Goal: Task Accomplishment & Management: Manage account settings

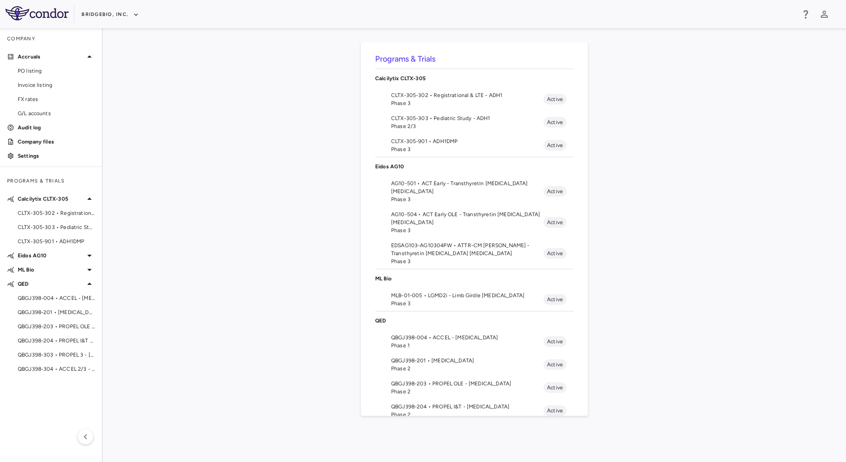
click at [405, 298] on span "MLB-01-005 • LGMD2i - Limb Girdle [MEDICAL_DATA]" at bounding box center [467, 295] width 152 height 8
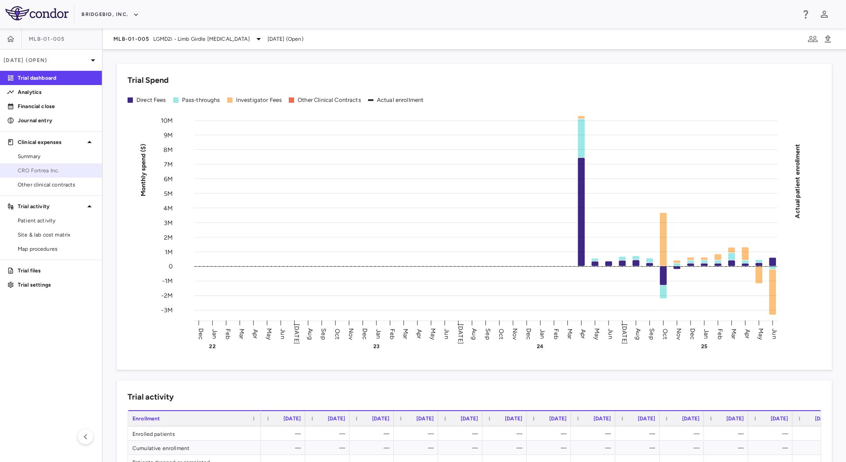
click at [53, 166] on link "CRO Fortrea Inc." at bounding box center [51, 170] width 102 height 13
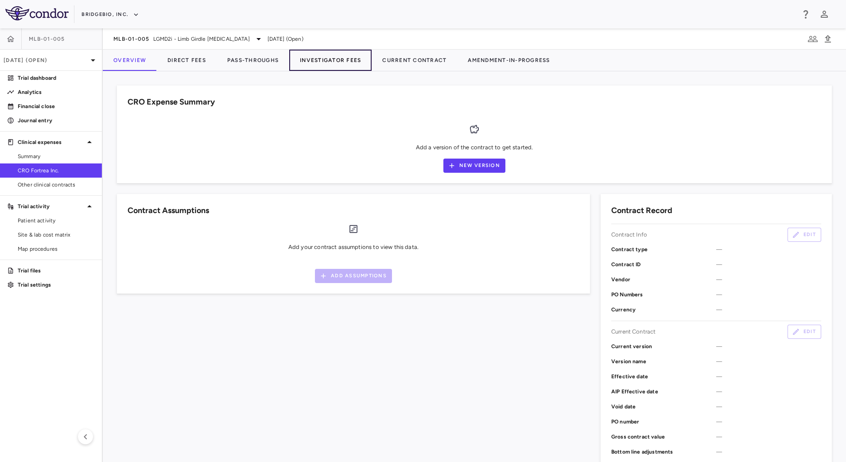
click at [319, 61] on button "Investigator Fees" at bounding box center [330, 60] width 82 height 21
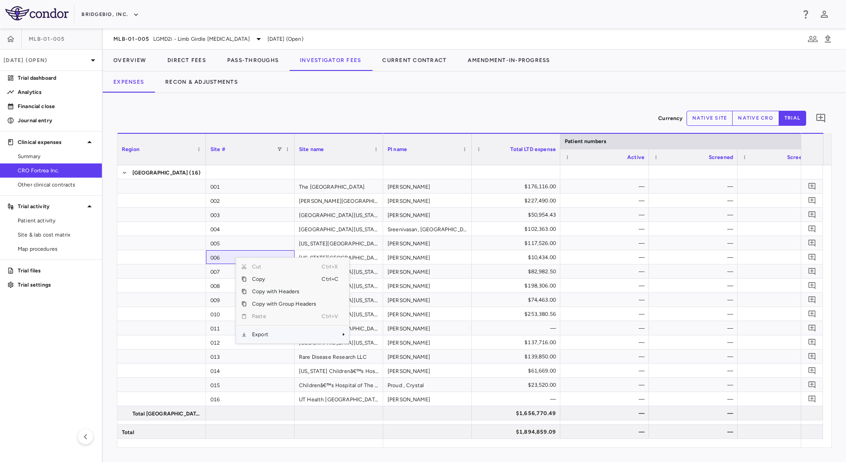
click at [269, 333] on span "Export" at bounding box center [284, 334] width 75 height 12
click at [333, 333] on span "Context Menu" at bounding box center [331, 334] width 19 height 12
click at [365, 336] on span "CSV Export" at bounding box center [379, 337] width 42 height 12
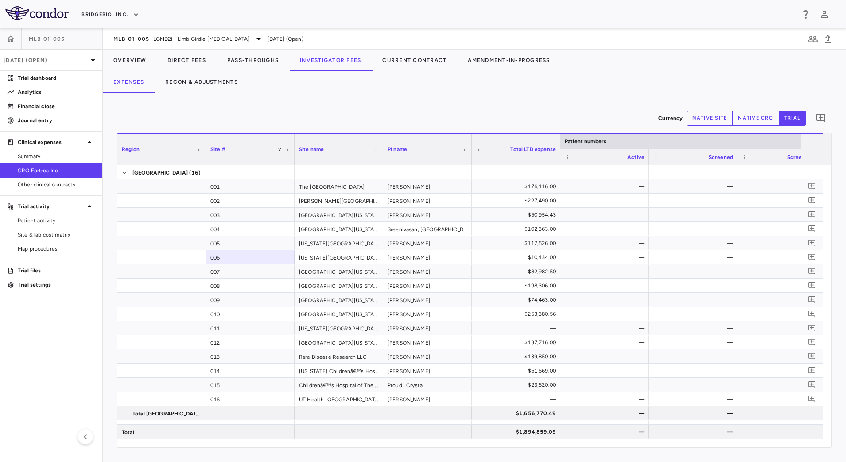
click at [454, 96] on div "Currency native site native cro trial 0 Region Drag here to set column labels R…" at bounding box center [474, 277] width 743 height 369
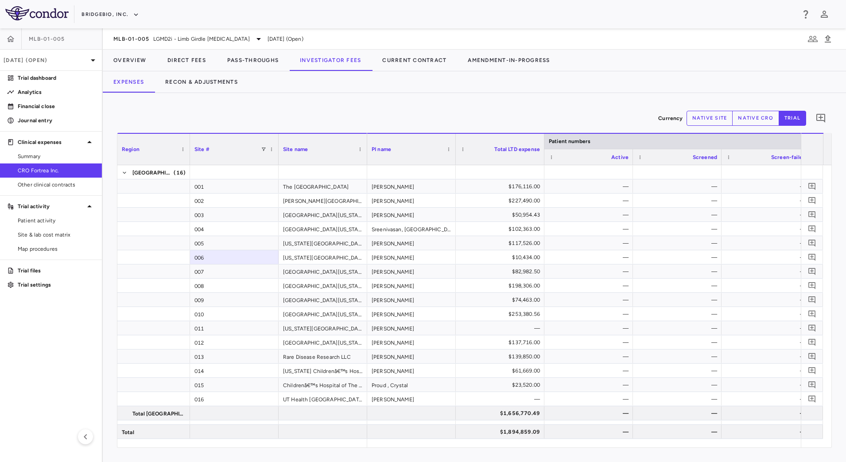
drag, startPoint x: 205, startPoint y: 137, endPoint x: 189, endPoint y: 137, distance: 15.9
click at [189, 137] on div at bounding box center [190, 149] width 4 height 31
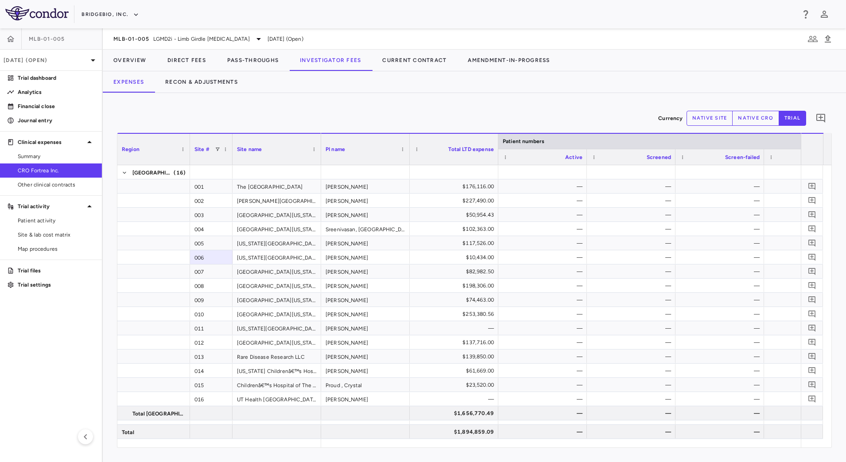
drag, startPoint x: 278, startPoint y: 137, endPoint x: 232, endPoint y: 137, distance: 46.1
click at [232, 137] on div at bounding box center [232, 149] width 4 height 31
click at [714, 122] on button "native site" at bounding box center [710, 118] width 47 height 15
click at [569, 106] on div "Currency native site native cro trial 0 Press ENTER to sort. Press ALT DOWN to …" at bounding box center [474, 277] width 743 height 369
drag, startPoint x: 515, startPoint y: 101, endPoint x: 520, endPoint y: 120, distance: 19.7
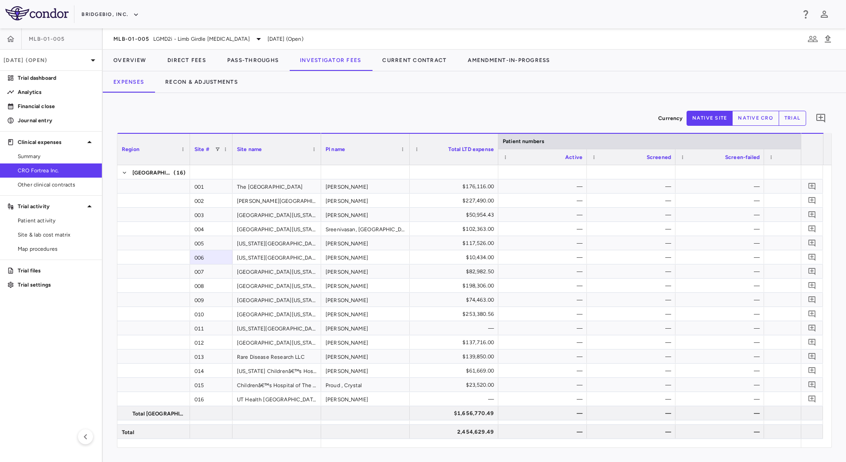
click at [515, 101] on div "Currency native site native cro trial 0 Press ENTER to sort. Press ALT DOWN to …" at bounding box center [474, 277] width 743 height 369
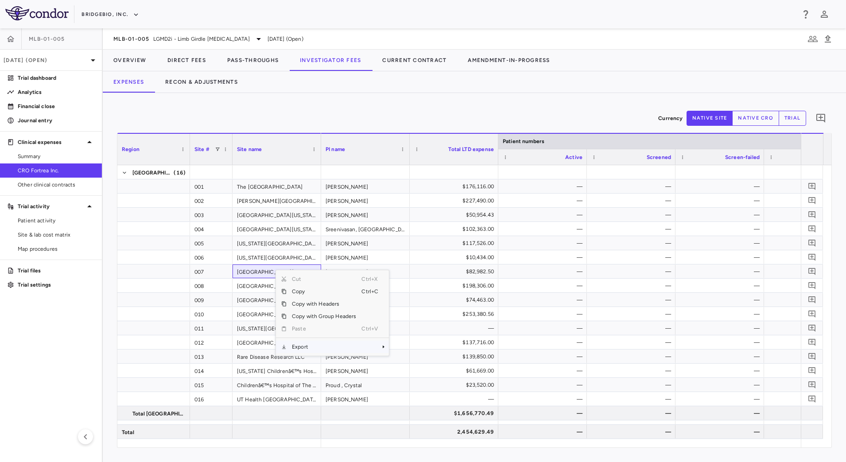
click at [324, 345] on span "Export" at bounding box center [324, 347] width 75 height 12
click at [411, 351] on span "CSV Export" at bounding box center [419, 350] width 42 height 12
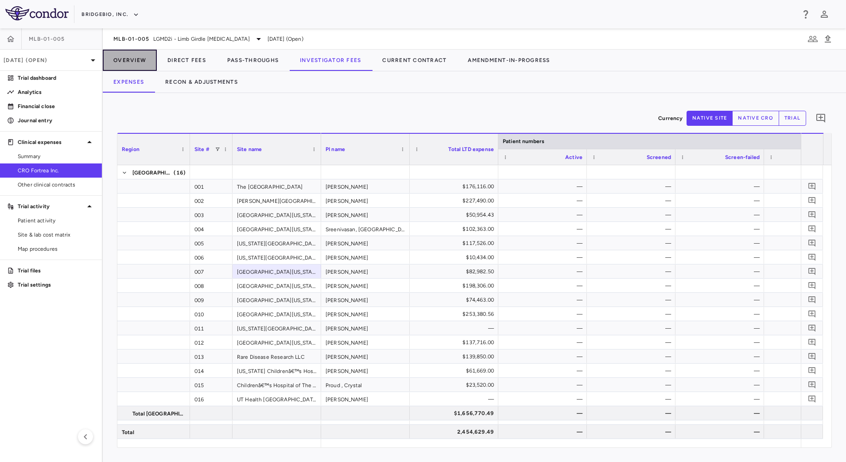
click at [132, 62] on button "Overview" at bounding box center [130, 60] width 54 height 21
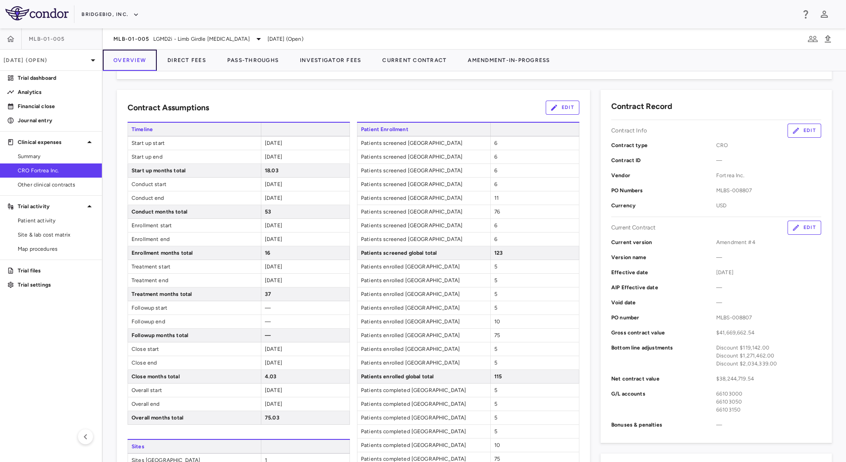
scroll to position [148, 0]
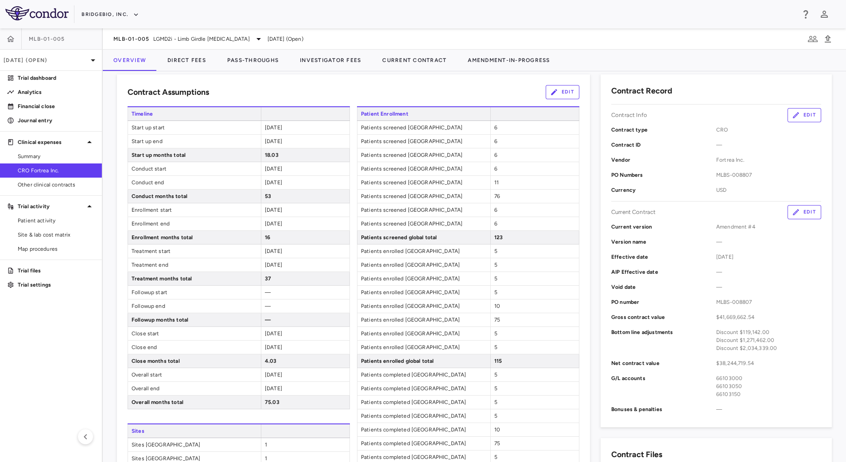
click at [484, 90] on div "Contract Assumptions Edit" at bounding box center [354, 92] width 452 height 14
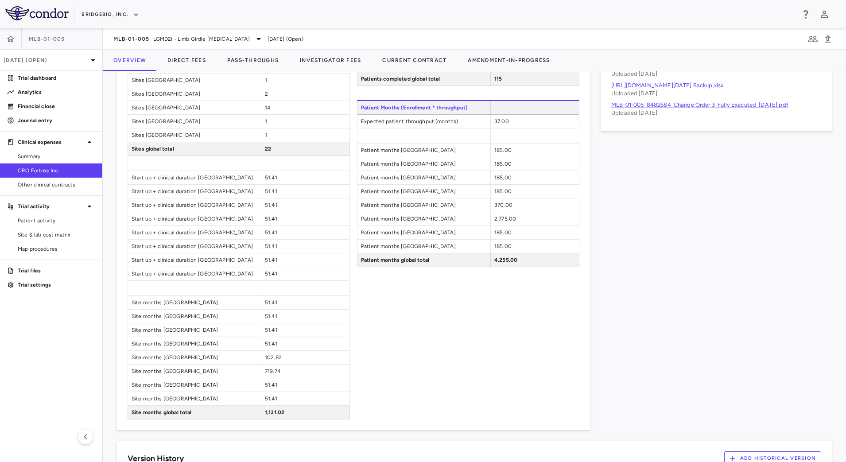
scroll to position [664, 0]
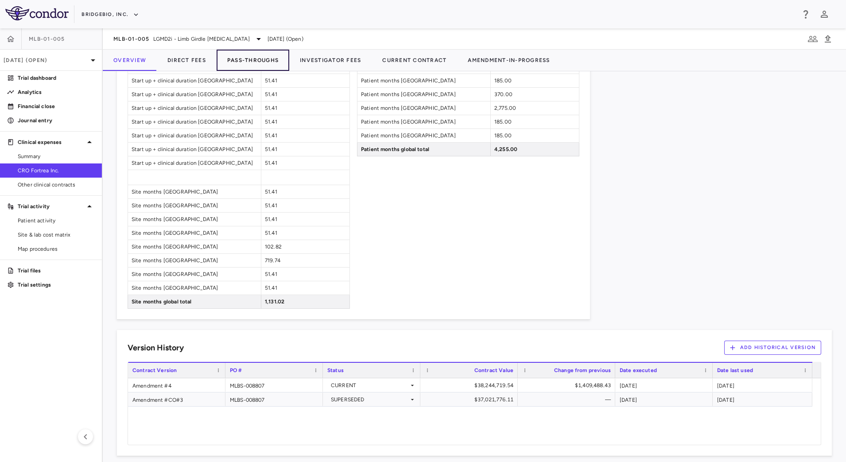
drag, startPoint x: 271, startPoint y: 60, endPoint x: 265, endPoint y: 62, distance: 6.2
click at [271, 59] on button "Pass-Throughs" at bounding box center [253, 60] width 73 height 21
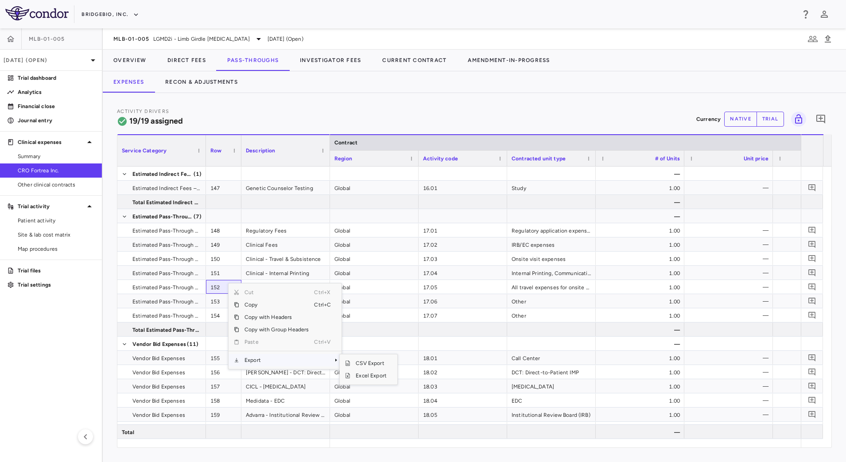
click at [294, 360] on span "Export" at bounding box center [276, 360] width 75 height 12
click at [365, 363] on span "CSV Export" at bounding box center [371, 363] width 42 height 12
click at [392, 101] on div "Activity Drivers 19/19 assigned Currency native trial 0 Service Category Drag h…" at bounding box center [474, 277] width 743 height 369
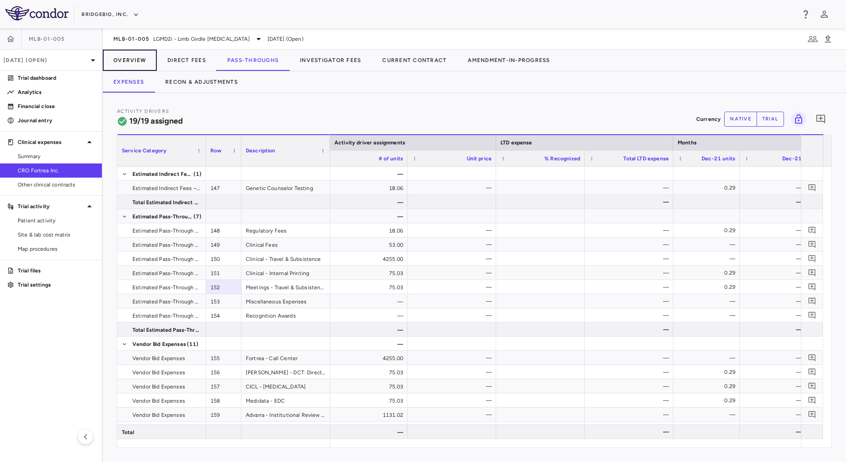
click at [146, 58] on button "Overview" at bounding box center [130, 60] width 54 height 21
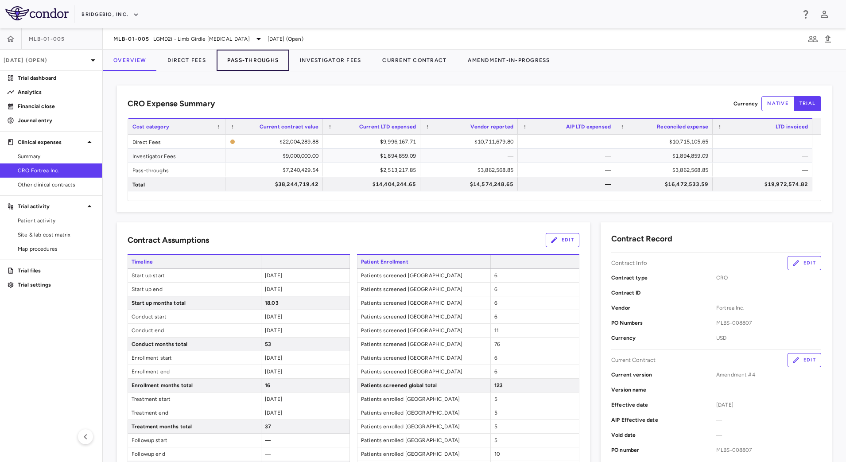
click at [260, 57] on button "Pass-Throughs" at bounding box center [253, 60] width 73 height 21
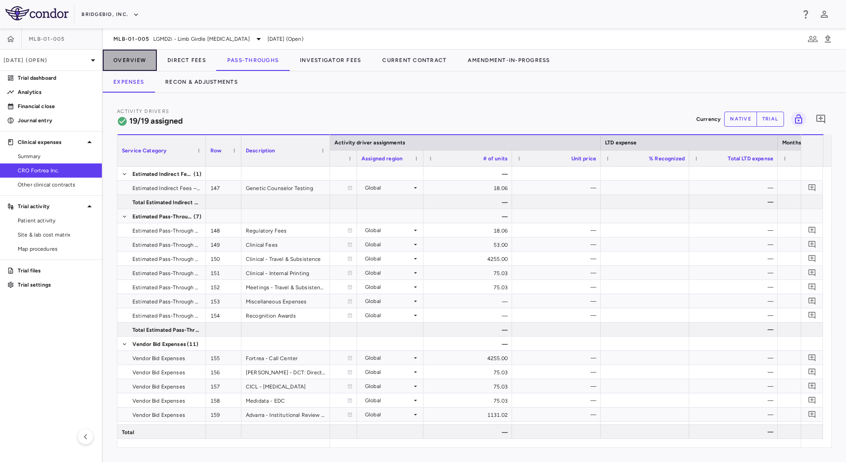
click at [117, 67] on button "Overview" at bounding box center [130, 60] width 54 height 21
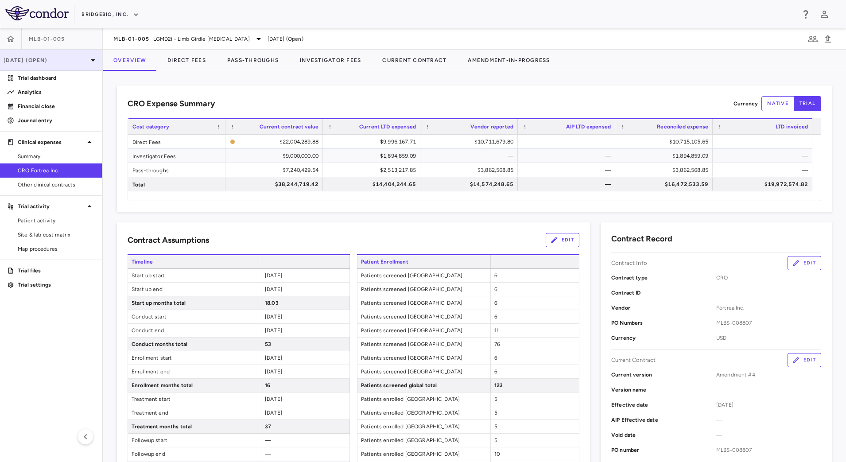
click at [51, 60] on p "[DATE] (Open)" at bounding box center [46, 60] width 84 height 8
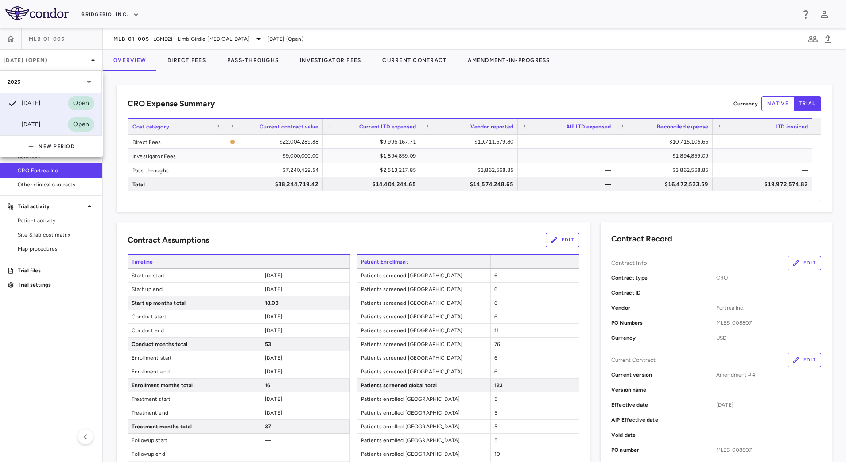
click at [40, 127] on div "[DATE]" at bounding box center [24, 124] width 33 height 11
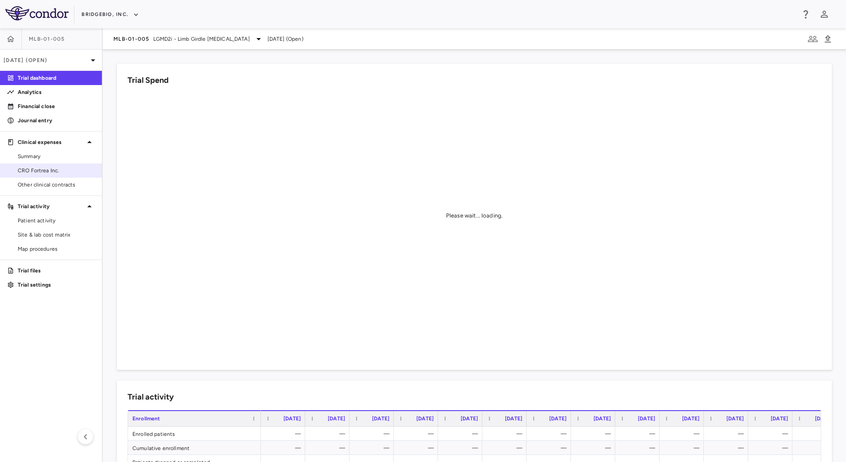
click at [53, 172] on span "CRO Fortrea Inc." at bounding box center [56, 171] width 77 height 8
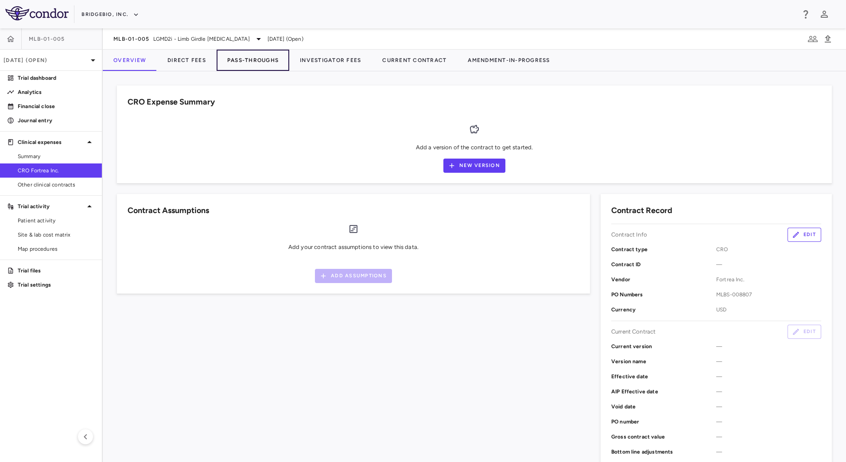
click at [257, 61] on button "Pass-Throughs" at bounding box center [253, 60] width 73 height 21
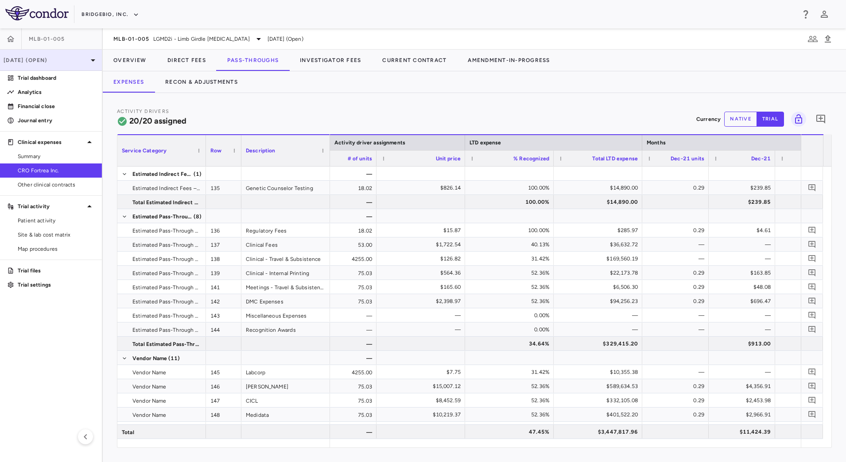
click at [66, 57] on p "[DATE] (Open)" at bounding box center [46, 60] width 84 height 8
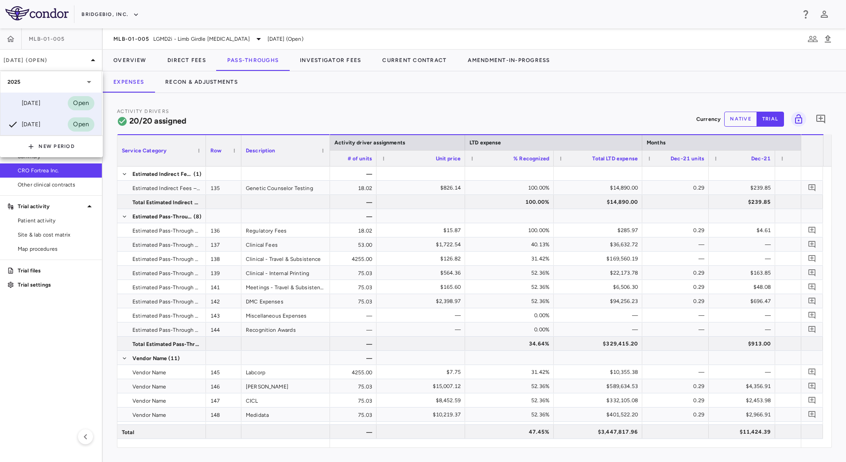
click at [40, 100] on div "[DATE]" at bounding box center [24, 103] width 33 height 11
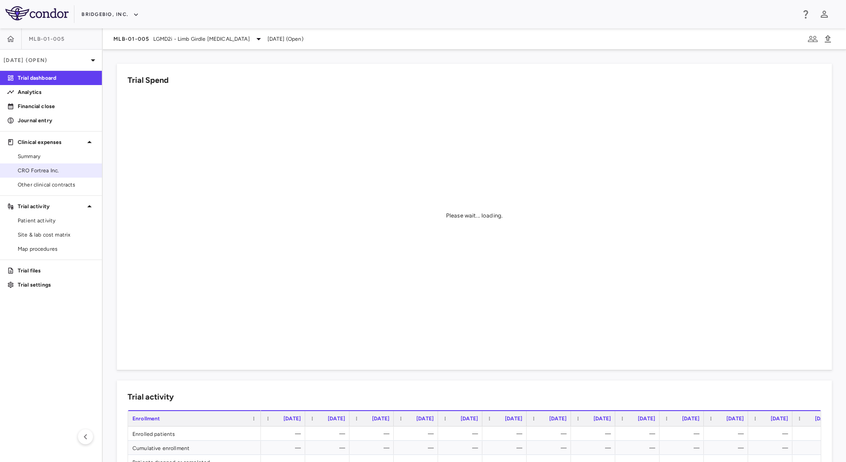
click at [42, 168] on span "CRO Fortrea Inc." at bounding box center [56, 171] width 77 height 8
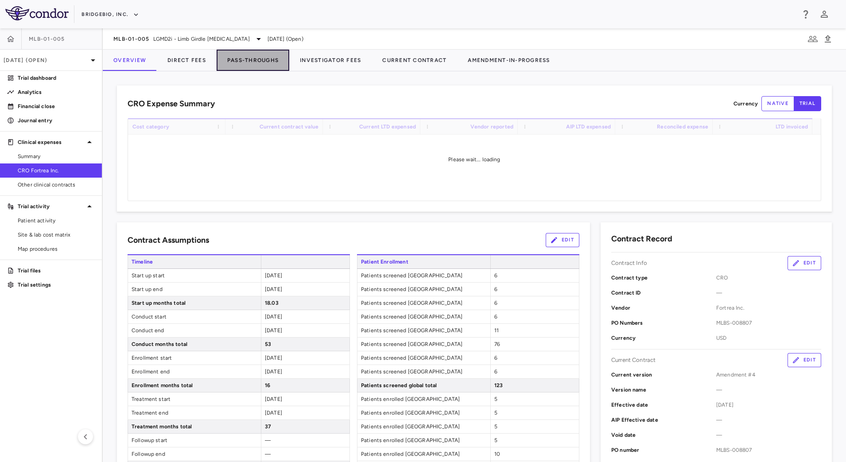
click at [250, 67] on button "Pass-Throughs" at bounding box center [253, 60] width 73 height 21
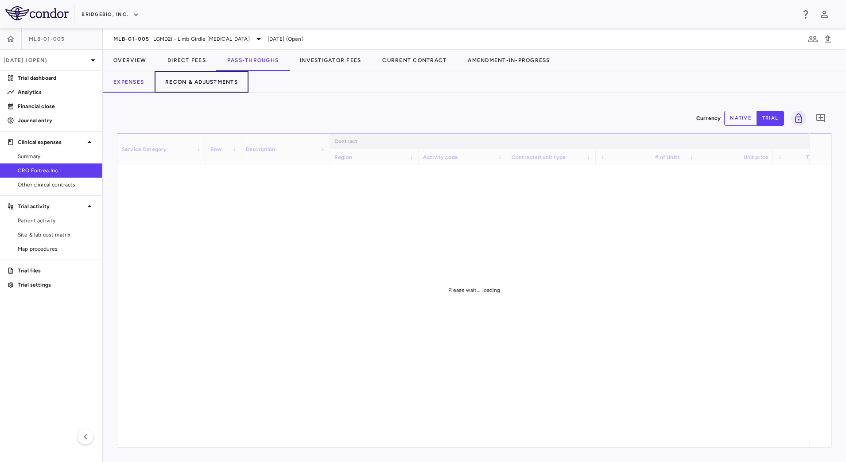
click at [217, 81] on button "Recon & Adjustments" at bounding box center [202, 81] width 94 height 21
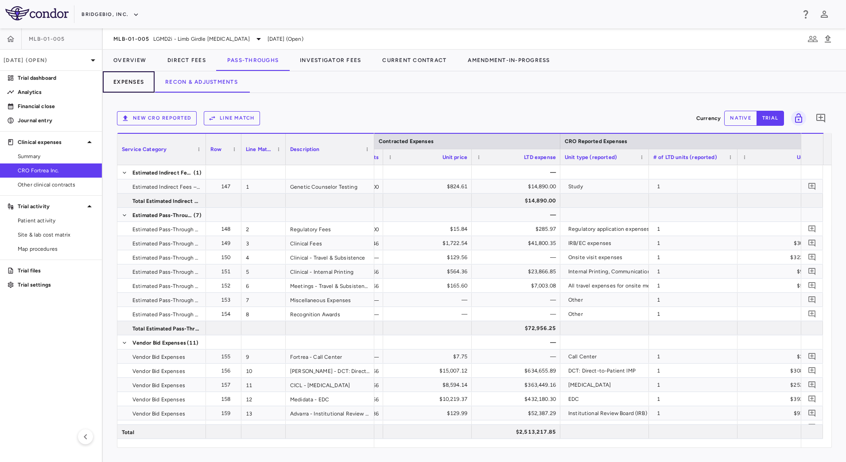
click at [139, 79] on button "Expenses" at bounding box center [129, 81] width 52 height 21
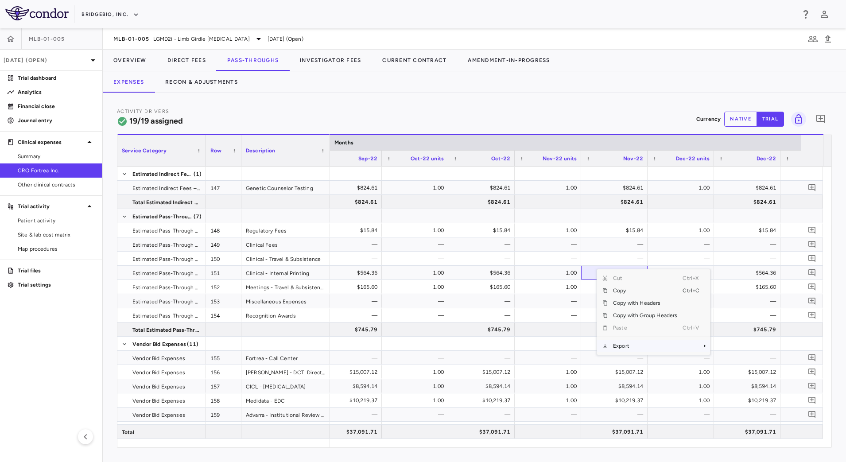
click at [630, 347] on span "Export" at bounding box center [645, 346] width 75 height 12
click at [723, 346] on span "CSV Export" at bounding box center [740, 349] width 42 height 12
click at [475, 107] on div "Activity Drivers 19/19 assigned Currency native trial 0" at bounding box center [474, 118] width 715 height 23
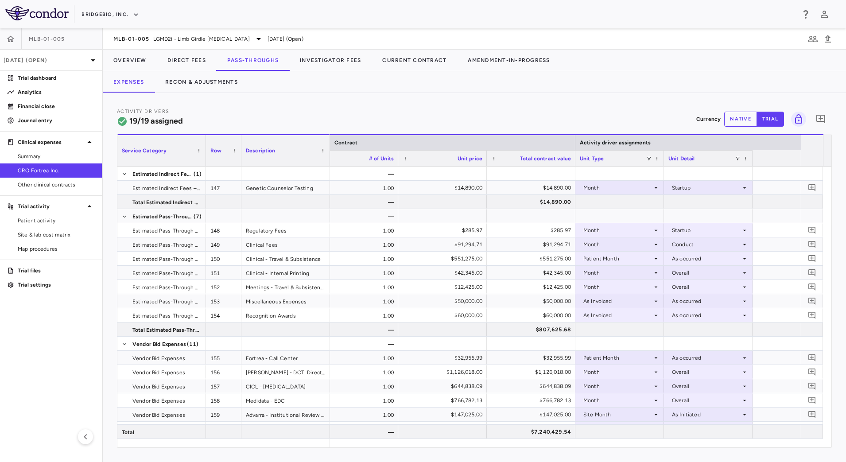
scroll to position [0, 7]
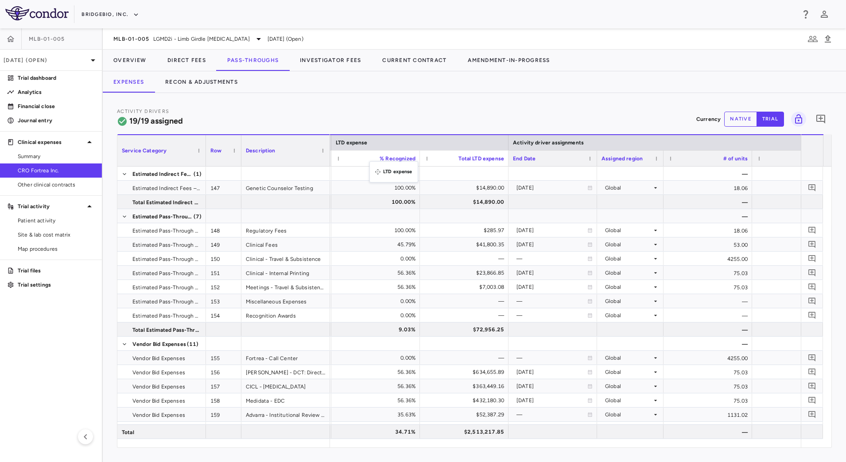
drag, startPoint x: 727, startPoint y: 145, endPoint x: 374, endPoint y: 167, distance: 353.7
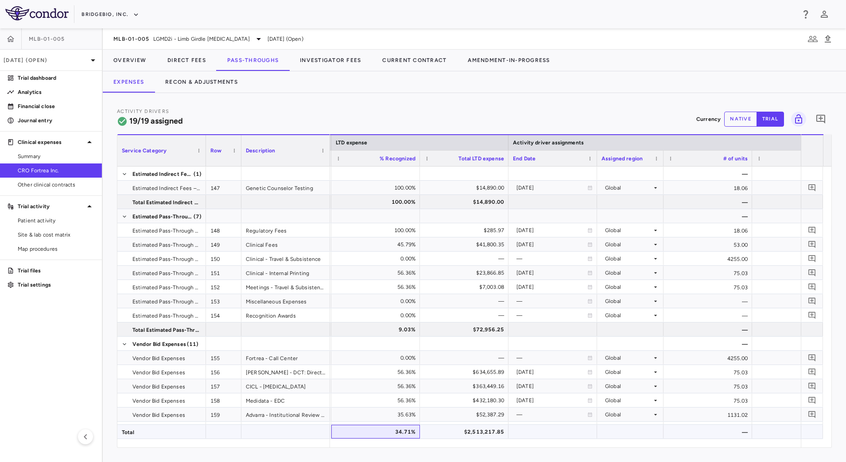
drag, startPoint x: 415, startPoint y: 438, endPoint x: 391, endPoint y: 438, distance: 23.9
click at [391, 438] on div "34.71%" at bounding box center [375, 432] width 89 height 14
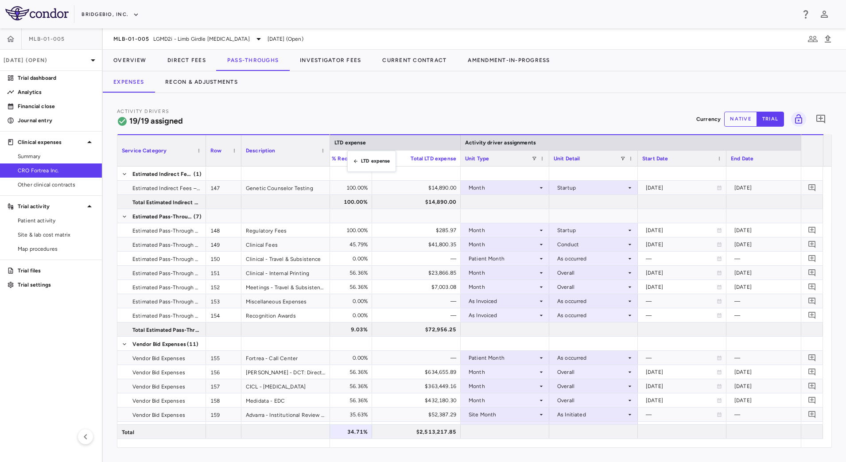
drag, startPoint x: 657, startPoint y: 140, endPoint x: 352, endPoint y: 156, distance: 306.1
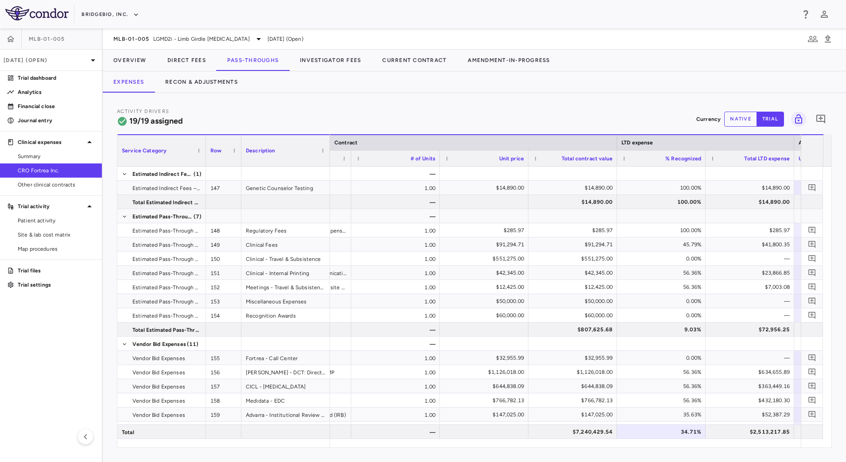
click at [496, 454] on div "Activity Drivers 19/19 assigned Currency native trial 0 Service Category Drag h…" at bounding box center [474, 277] width 743 height 369
click at [215, 73] on button "Recon & Adjustments" at bounding box center [202, 81] width 94 height 21
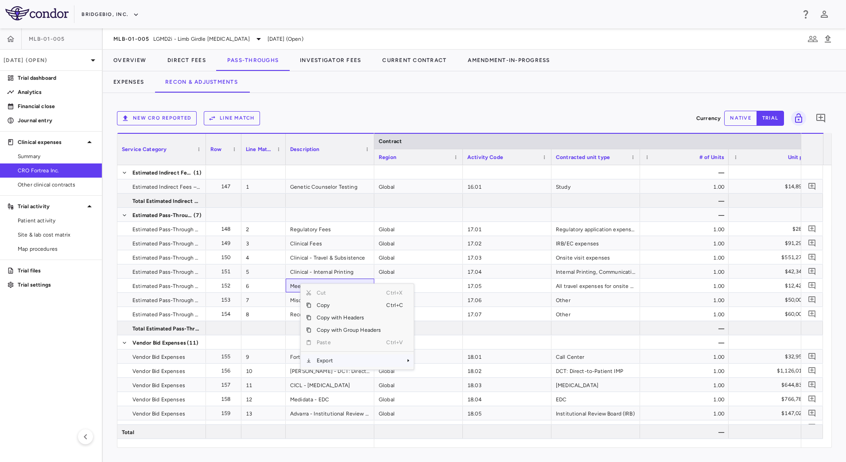
click at [339, 364] on span "Export" at bounding box center [348, 360] width 75 height 12
click at [435, 360] on span "CSV Export" at bounding box center [444, 363] width 42 height 12
click at [198, 64] on button "Direct Fees" at bounding box center [187, 60] width 60 height 21
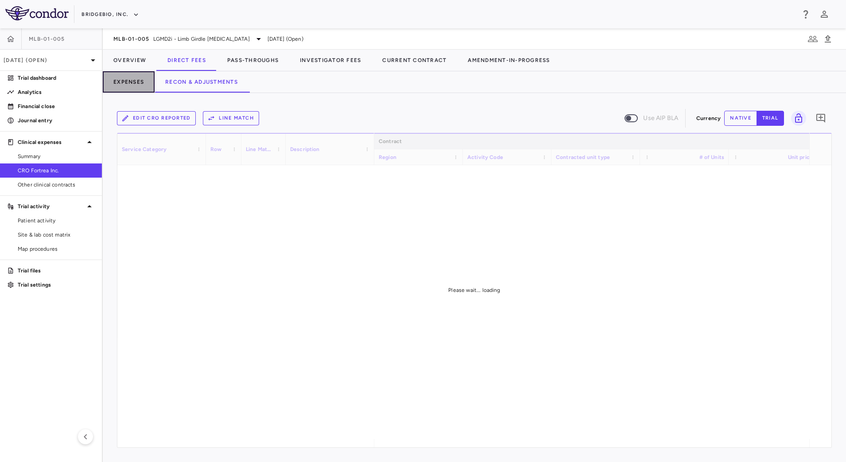
click at [140, 80] on button "Expenses" at bounding box center [129, 81] width 52 height 21
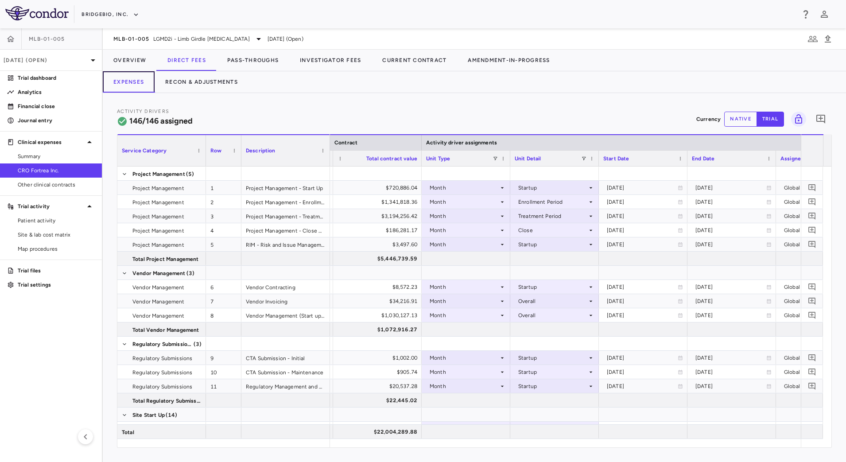
scroll to position [0, 475]
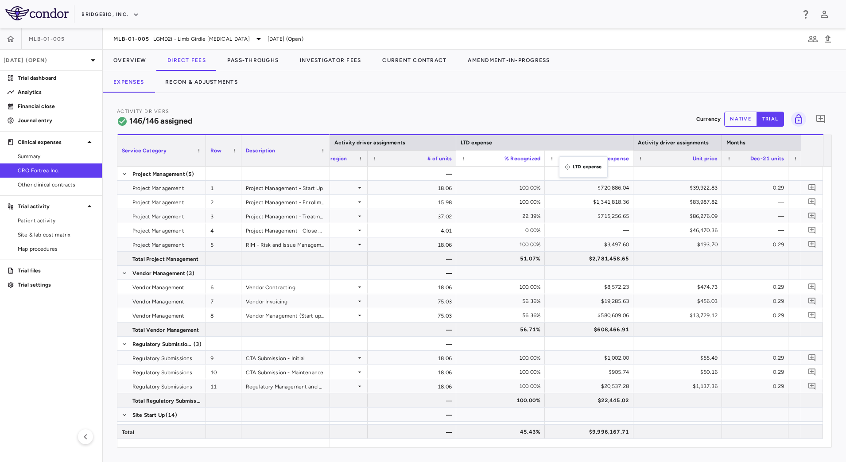
drag, startPoint x: 633, startPoint y: 146, endPoint x: 564, endPoint y: 162, distance: 70.4
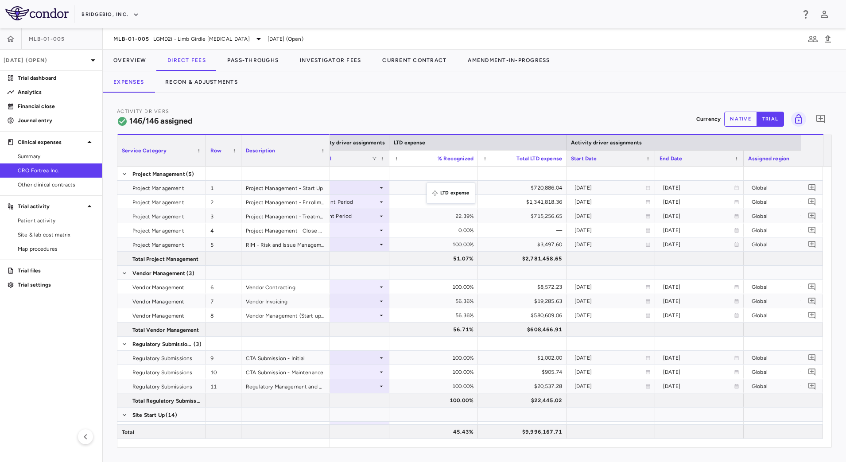
drag, startPoint x: 773, startPoint y: 141, endPoint x: 431, endPoint y: 188, distance: 345.1
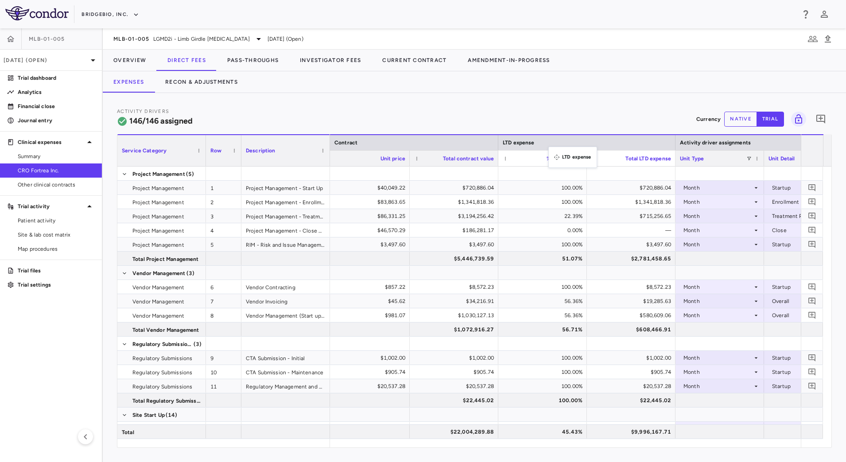
drag, startPoint x: 754, startPoint y: 141, endPoint x: 553, endPoint y: 152, distance: 201.4
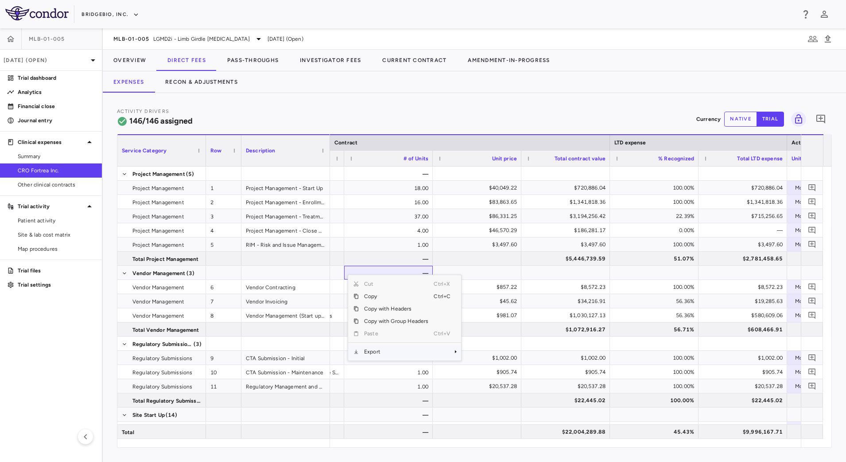
click at [395, 354] on span "Export" at bounding box center [396, 352] width 75 height 12
click at [472, 353] on span "CSV Export" at bounding box center [491, 355] width 42 height 12
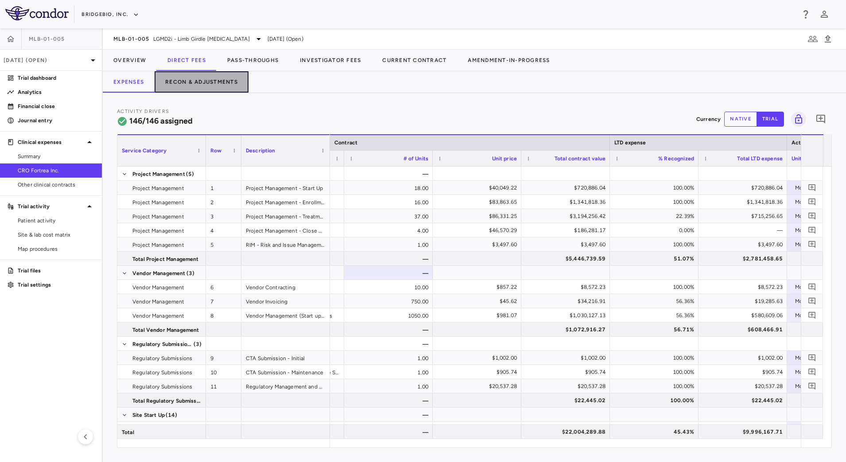
click at [212, 85] on button "Recon & Adjustments" at bounding box center [202, 81] width 94 height 21
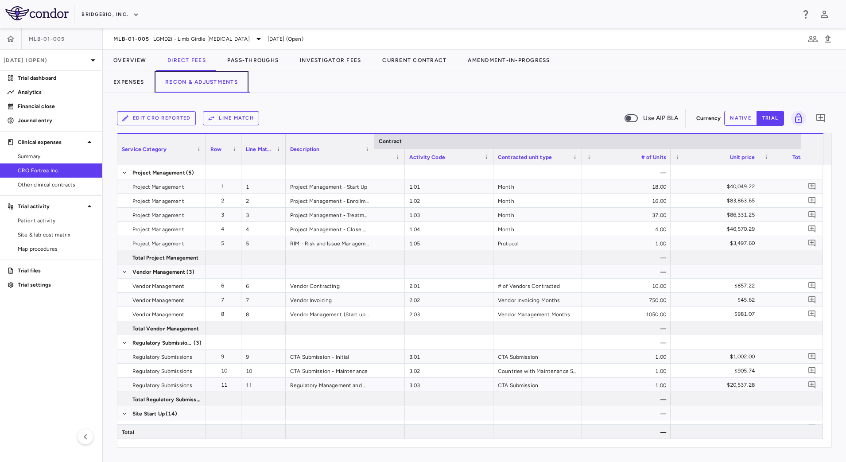
scroll to position [0, 92]
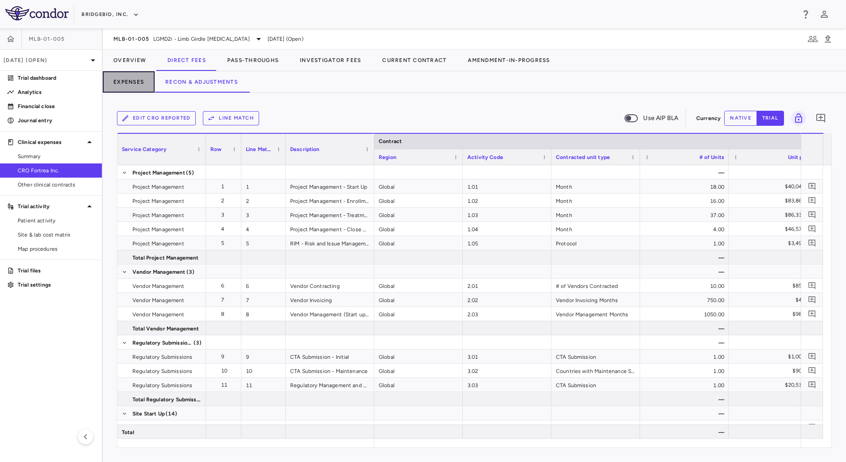
click at [135, 80] on button "Expenses" at bounding box center [129, 81] width 52 height 21
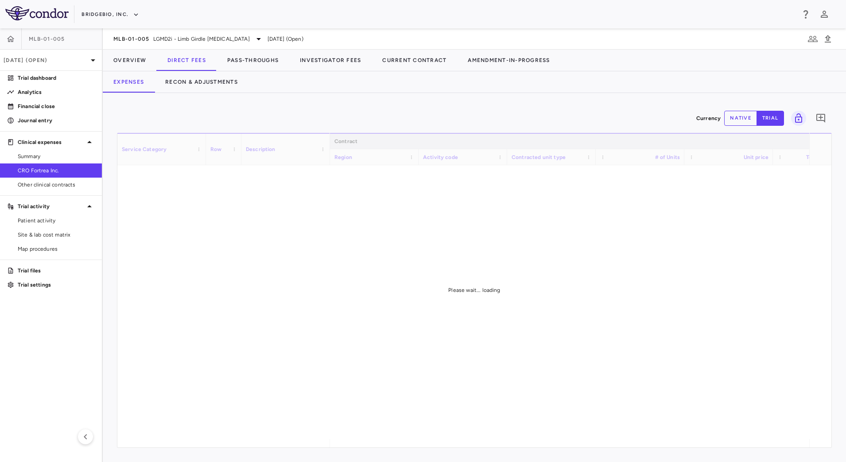
click at [245, 408] on div "Please wait... loading" at bounding box center [474, 290] width 714 height 314
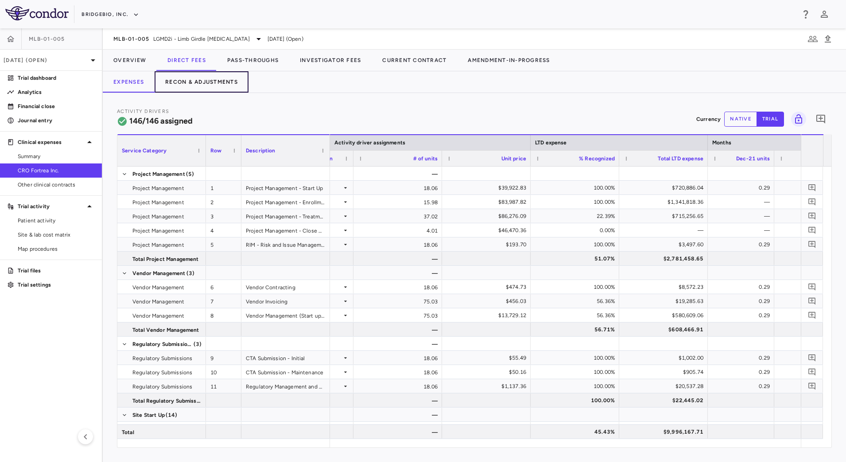
click at [222, 78] on button "Recon & Adjustments" at bounding box center [202, 81] width 94 height 21
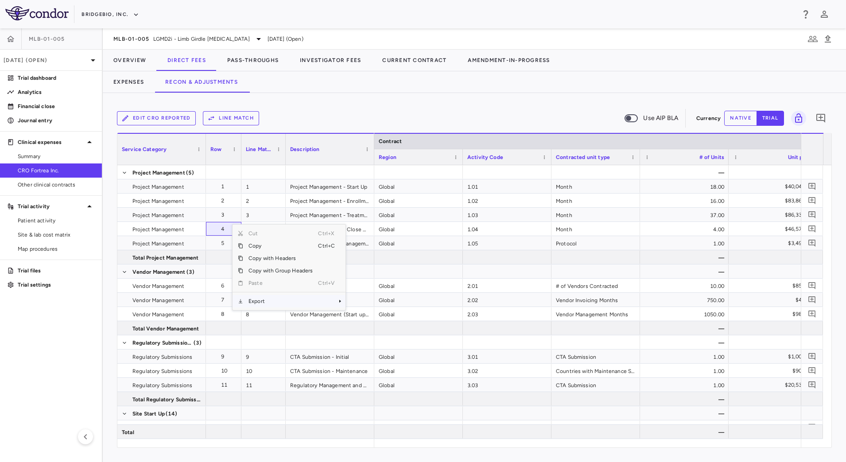
click at [273, 298] on span "Export" at bounding box center [280, 301] width 75 height 12
click at [369, 306] on span "CSV Export" at bounding box center [375, 304] width 42 height 12
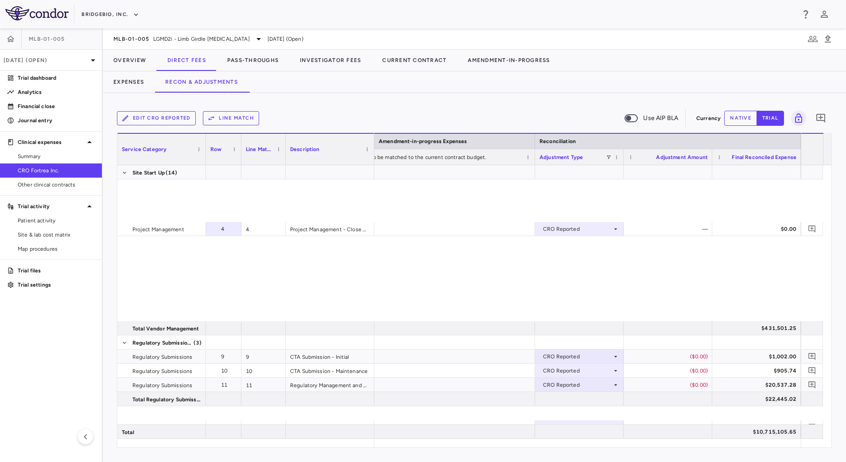
scroll to position [2349, 0]
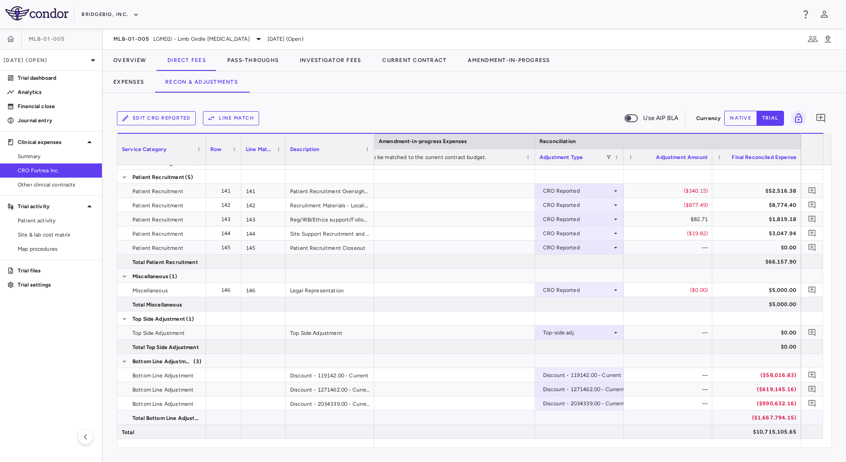
click at [738, 418] on div "($1,667,794.15)" at bounding box center [758, 418] width 76 height 14
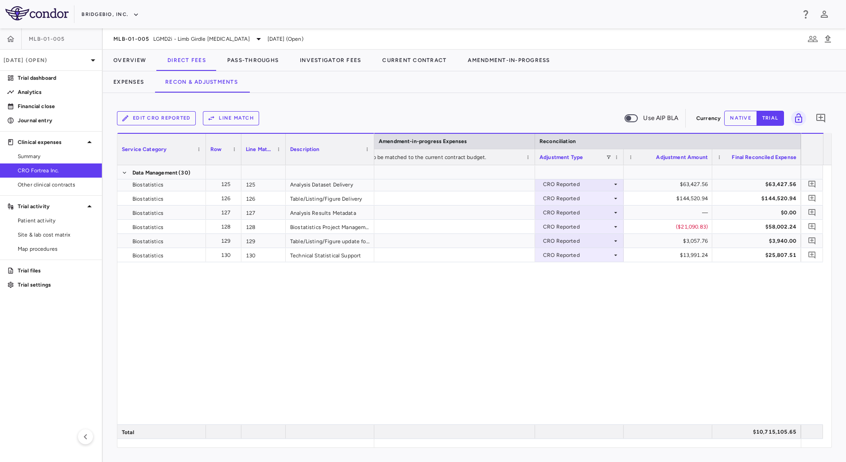
scroll to position [1739, 0]
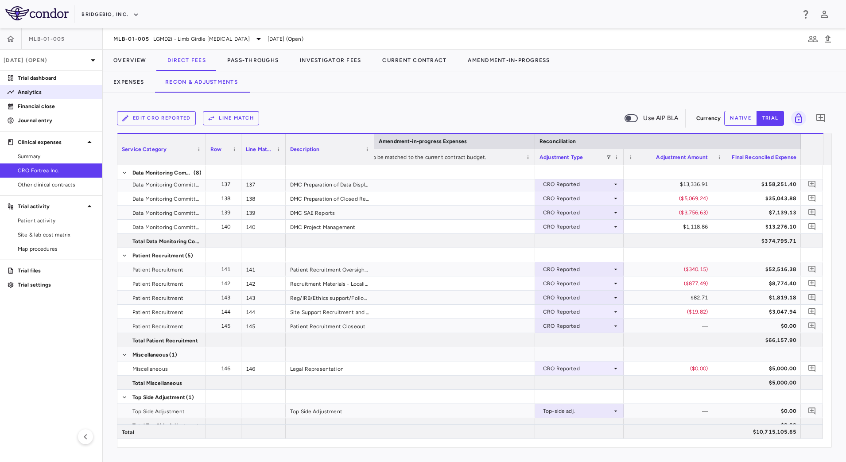
click at [57, 91] on p "Analytics" at bounding box center [56, 92] width 77 height 8
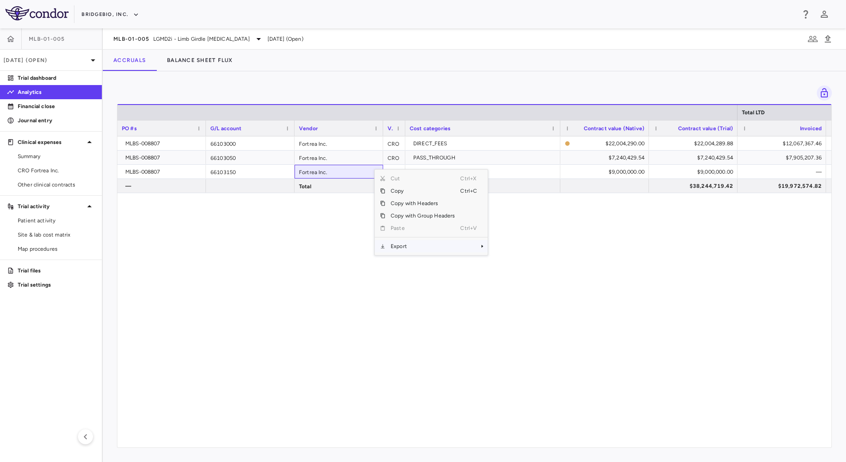
click at [417, 247] on span "Export" at bounding box center [422, 246] width 75 height 12
click at [503, 247] on span "CSV Export" at bounding box center [518, 249] width 42 height 12
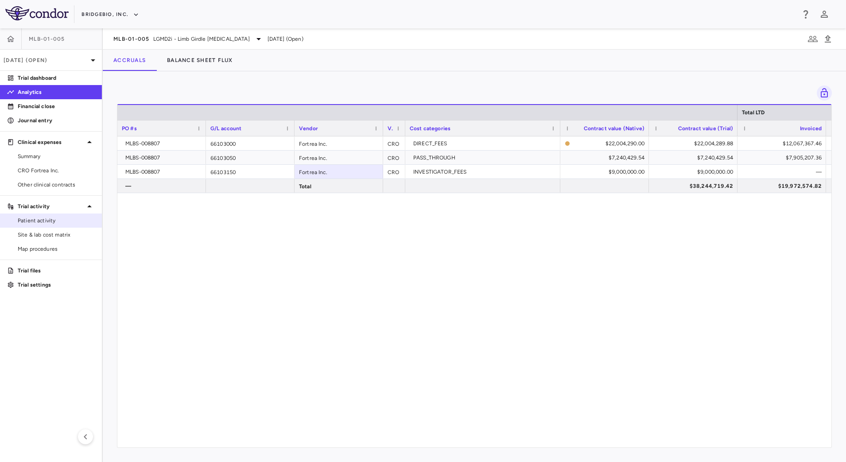
drag, startPoint x: 42, startPoint y: 229, endPoint x: 47, endPoint y: 226, distance: 5.2
click at [41, 230] on link "Site & lab cost matrix" at bounding box center [51, 234] width 102 height 13
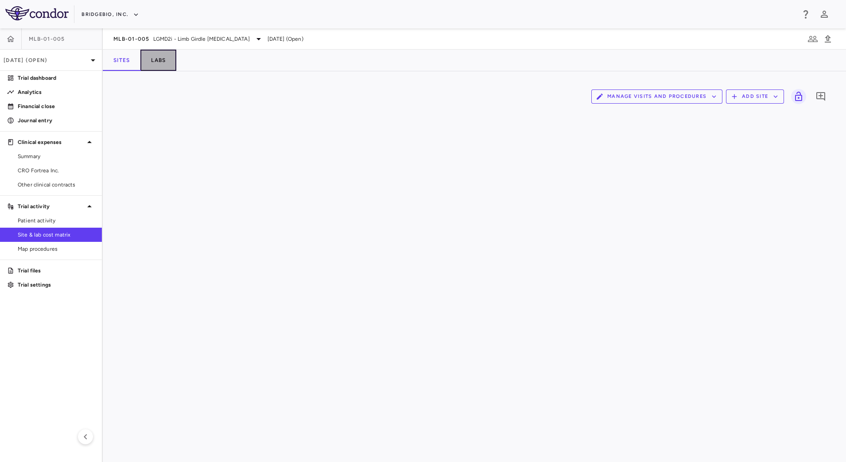
click at [162, 57] on button "Labs" at bounding box center [158, 60] width 36 height 21
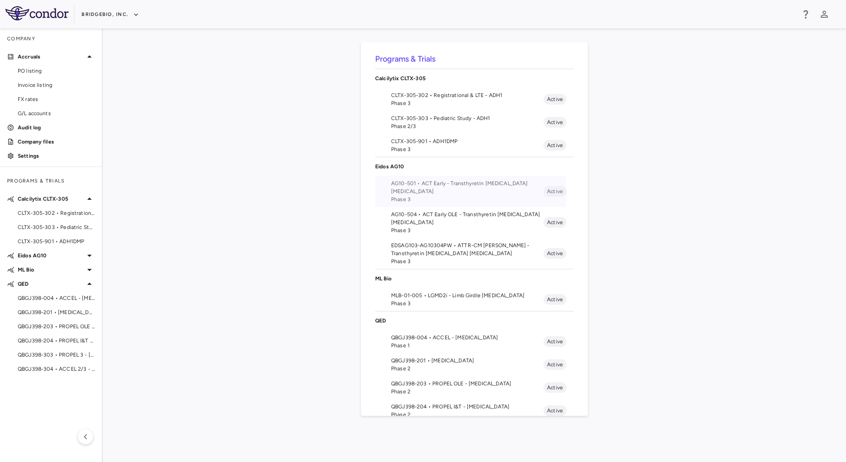
click at [435, 192] on span "AG10-501 • ACT Early - Transthyretin [MEDICAL_DATA] [MEDICAL_DATA]" at bounding box center [467, 187] width 152 height 16
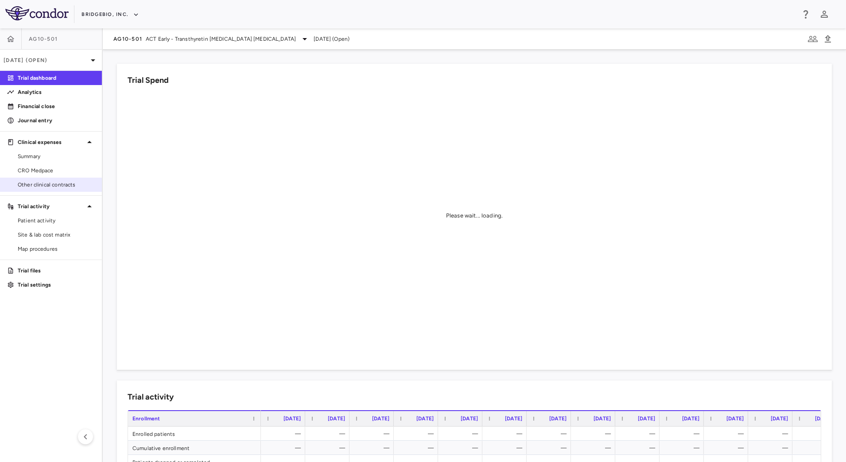
drag, startPoint x: 58, startPoint y: 182, endPoint x: 90, endPoint y: 182, distance: 31.9
click at [58, 182] on span "Other clinical contracts" at bounding box center [56, 185] width 77 height 8
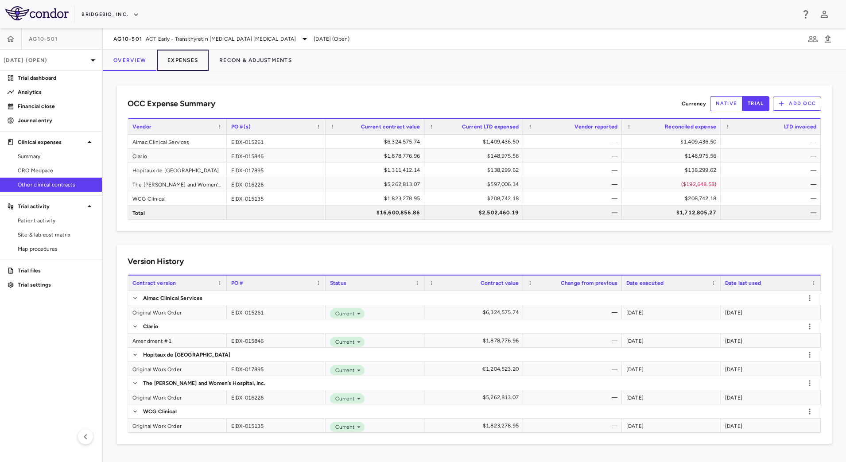
click at [176, 59] on button "Expenses" at bounding box center [183, 60] width 52 height 21
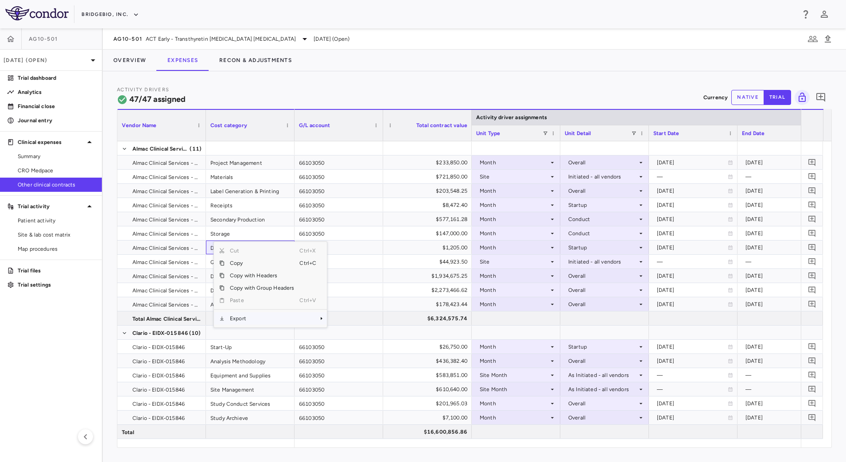
click at [271, 320] on span "Export" at bounding box center [262, 318] width 75 height 12
click at [353, 320] on span "CSV Export" at bounding box center [357, 321] width 42 height 12
click at [126, 63] on button "Overview" at bounding box center [130, 60] width 54 height 21
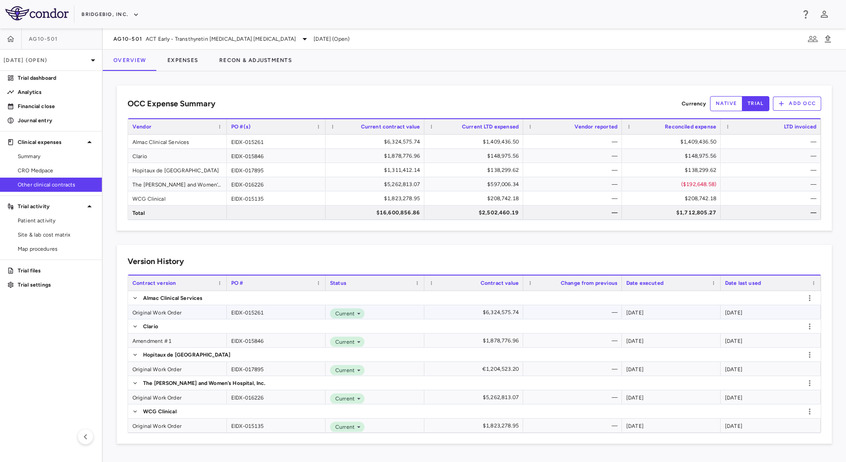
click at [213, 314] on div "Original Work Order" at bounding box center [177, 312] width 99 height 14
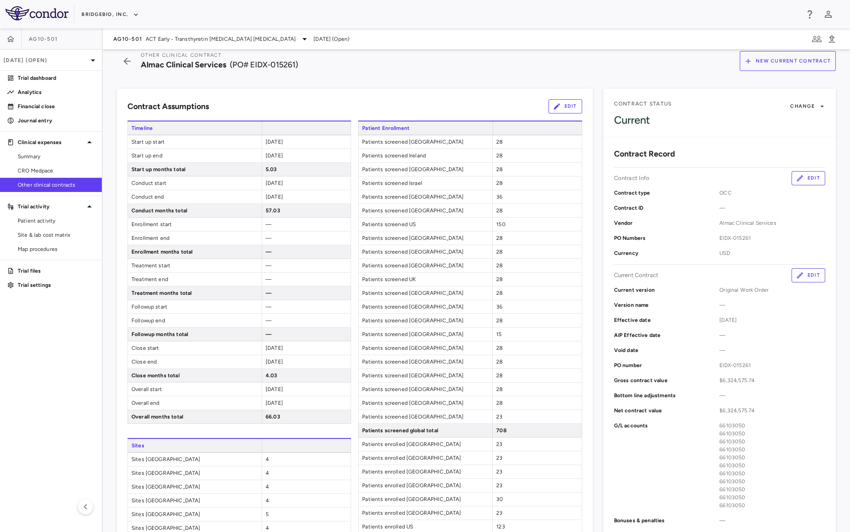
scroll to position [9, 0]
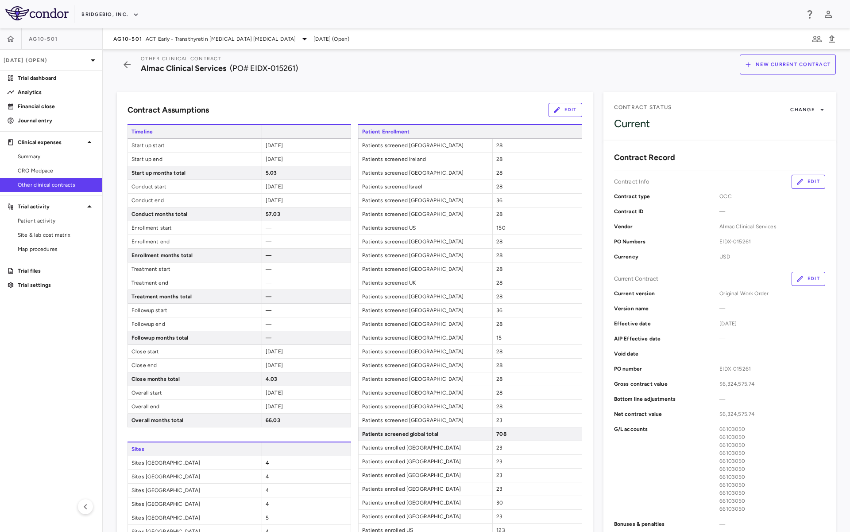
click at [654, 77] on div "Other Clinical Contract Almac Clinical Services (PO# EIDX-015261) New Current C…" at bounding box center [477, 291] width 748 height 482
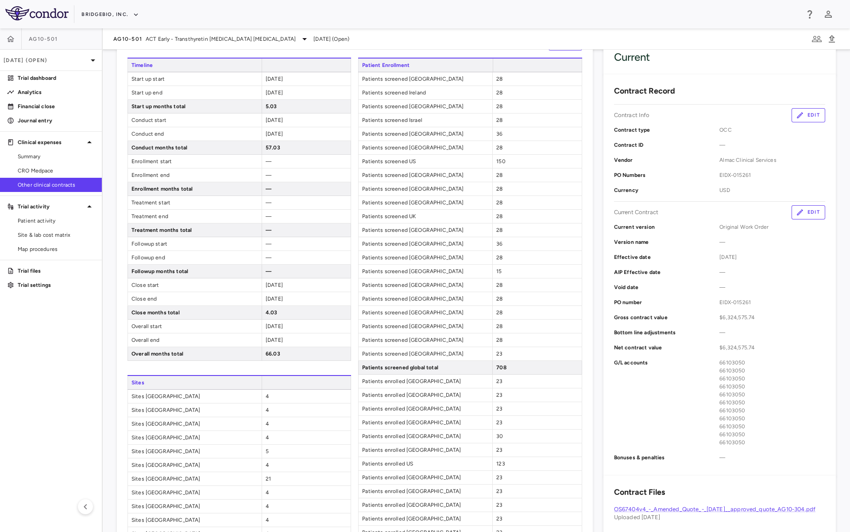
scroll to position [20, 0]
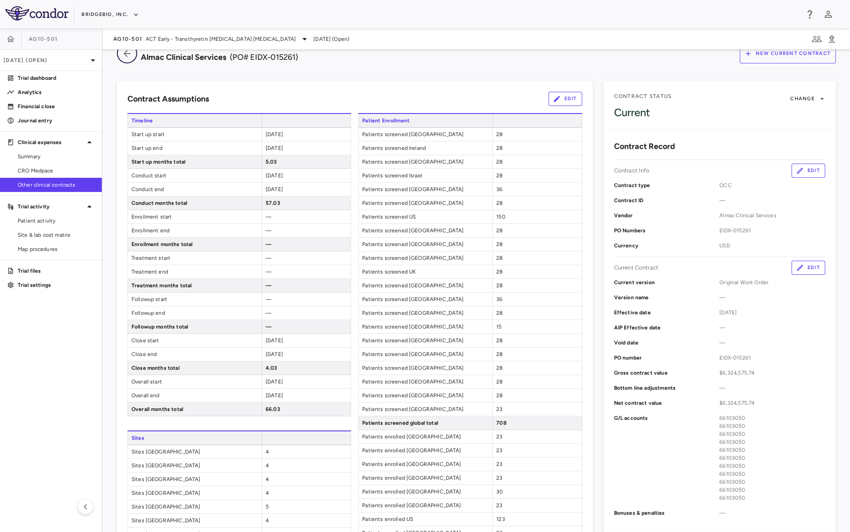
click at [121, 55] on icon "button" at bounding box center [127, 53] width 16 height 11
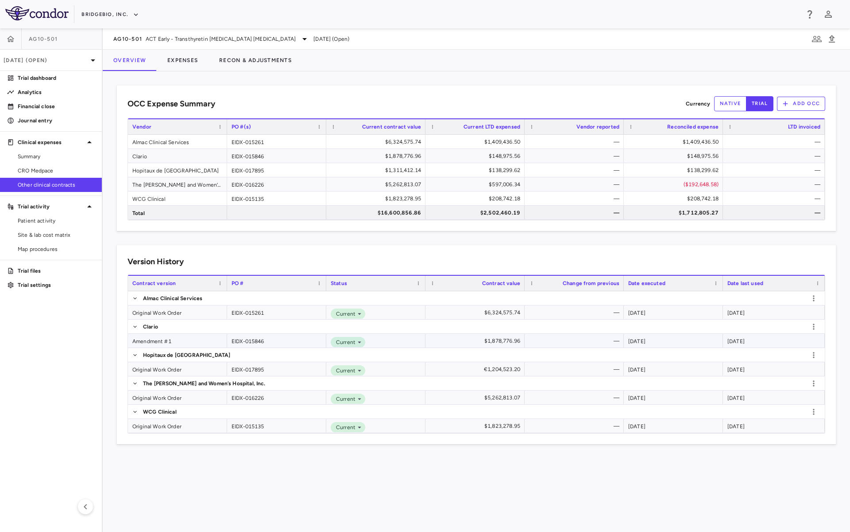
click at [194, 338] on div "Amendment #1" at bounding box center [177, 341] width 99 height 14
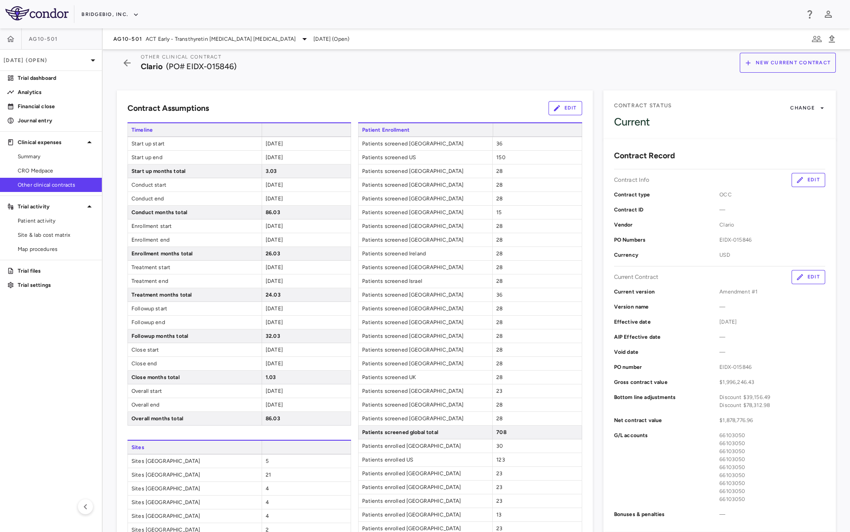
scroll to position [22, 0]
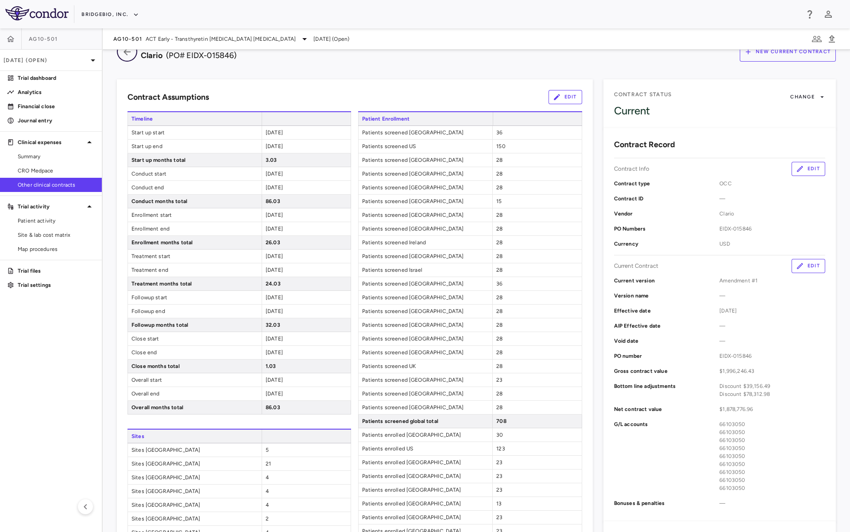
click at [130, 52] on icon "button" at bounding box center [127, 51] width 7 height 7
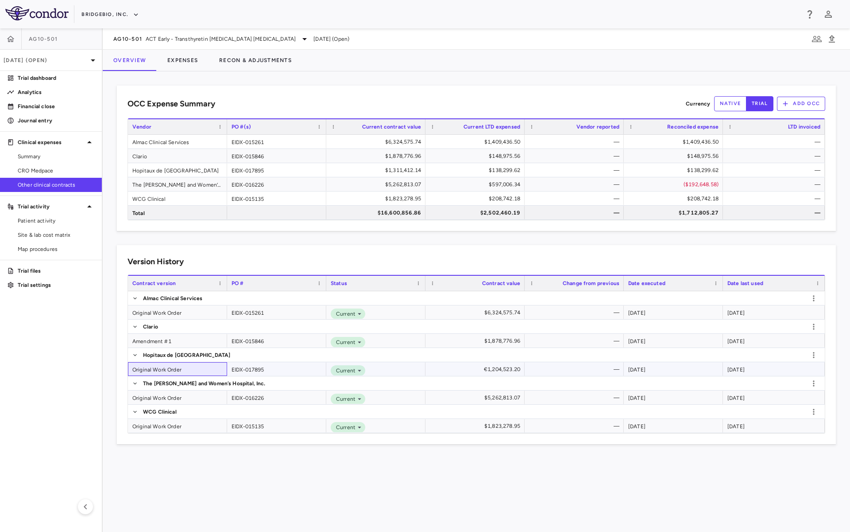
click at [187, 369] on div "Original Work Order" at bounding box center [177, 369] width 99 height 14
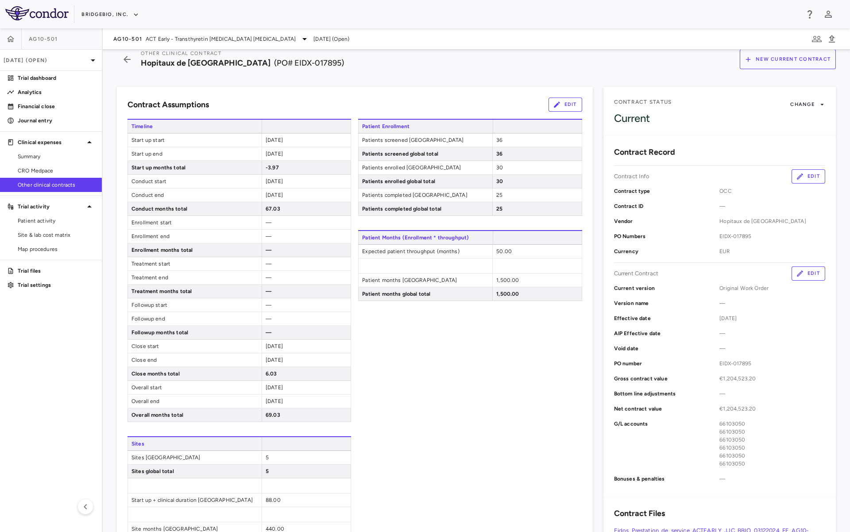
scroll to position [13, 0]
click at [126, 65] on icon "button" at bounding box center [127, 60] width 16 height 11
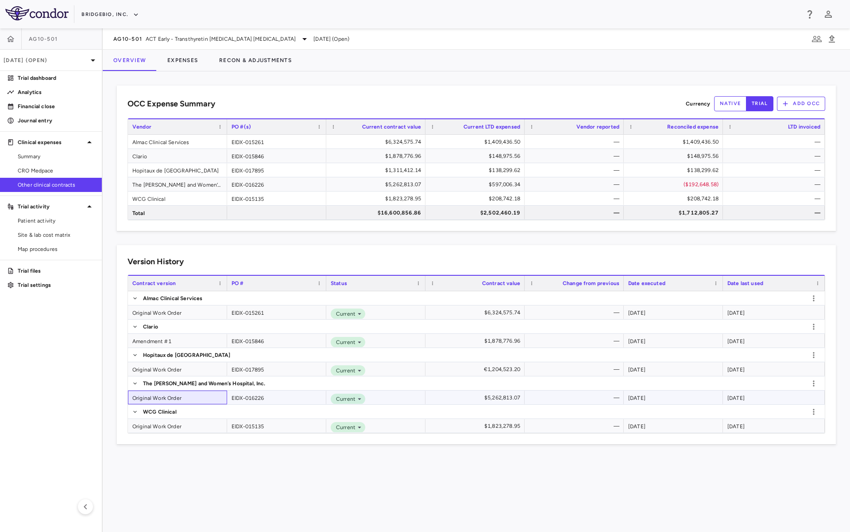
click at [194, 397] on div "Original Work Order" at bounding box center [177, 397] width 99 height 14
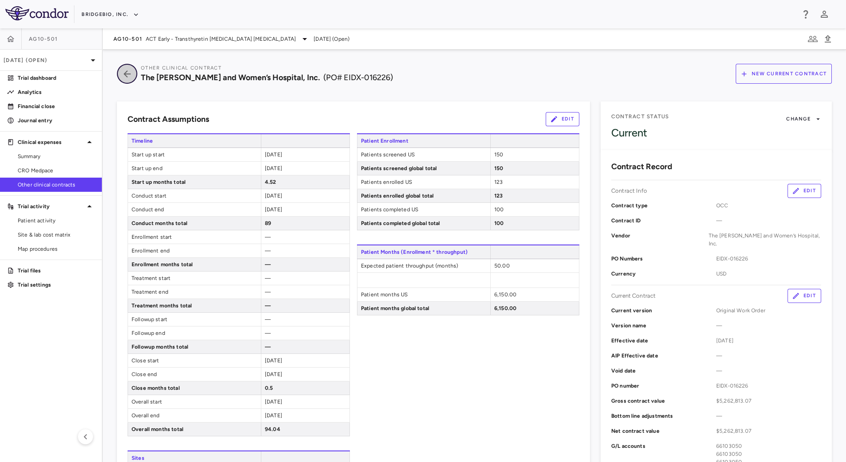
click at [120, 73] on icon "button" at bounding box center [127, 74] width 16 height 11
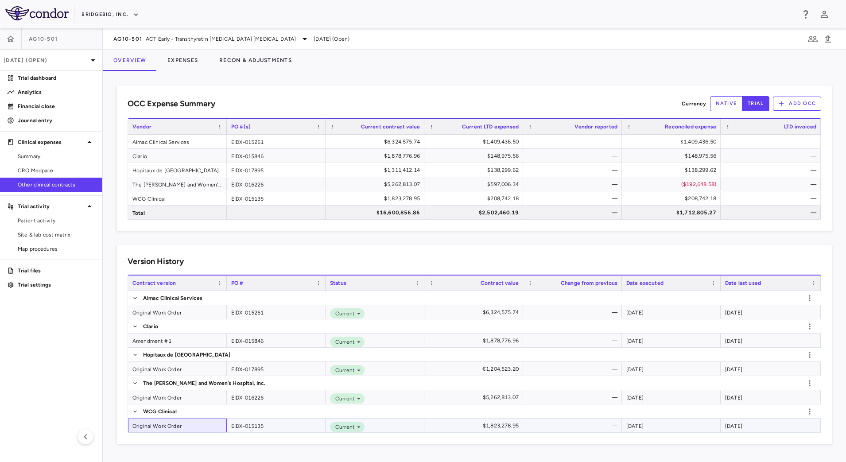
click at [210, 423] on div "Original Work Order" at bounding box center [177, 426] width 99 height 14
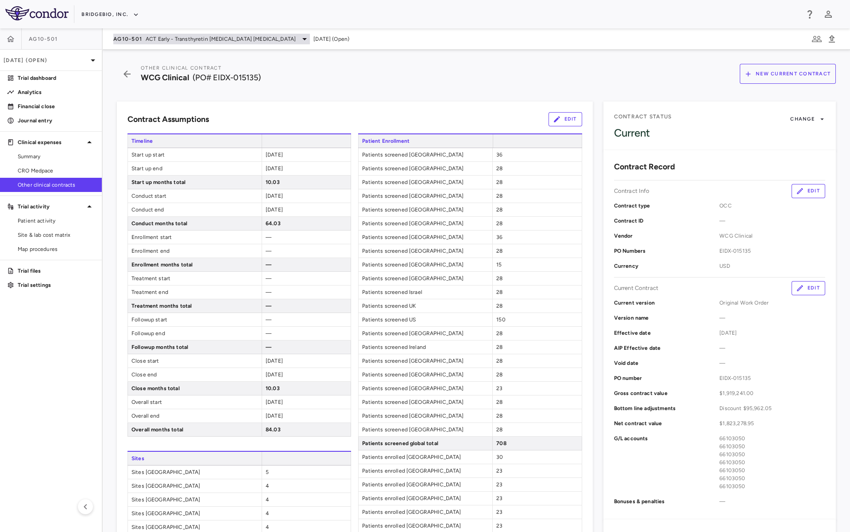
click at [167, 39] on span "ACT Early - Transthyretin [MEDICAL_DATA] [MEDICAL_DATA]" at bounding box center [221, 39] width 150 height 8
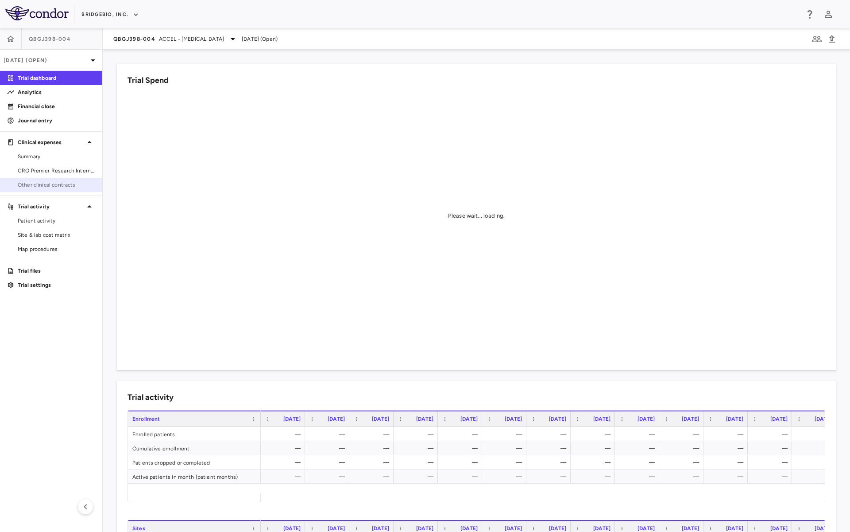
click at [62, 189] on link "Other clinical contracts" at bounding box center [51, 184] width 102 height 13
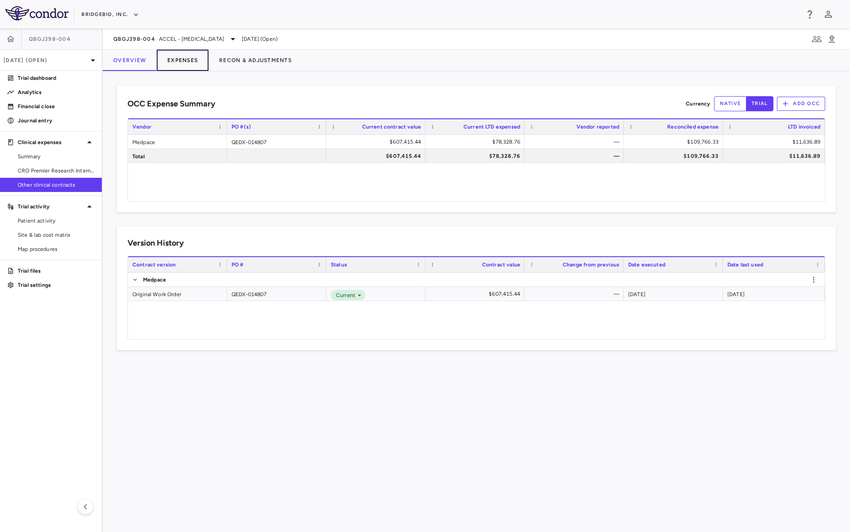
click at [176, 63] on button "Expenses" at bounding box center [183, 60] width 52 height 21
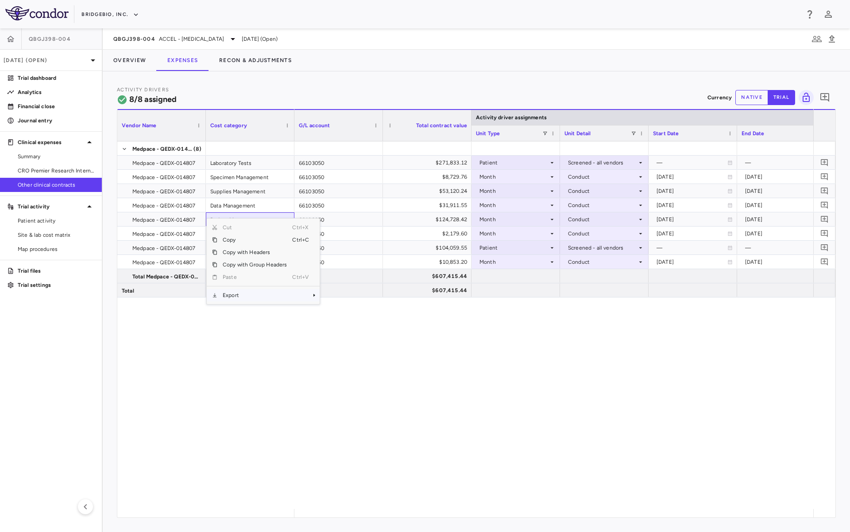
click at [237, 292] on span "Export" at bounding box center [254, 295] width 75 height 12
click at [344, 292] on span "CSV Export" at bounding box center [350, 298] width 42 height 12
click at [130, 66] on button "Overview" at bounding box center [130, 60] width 54 height 21
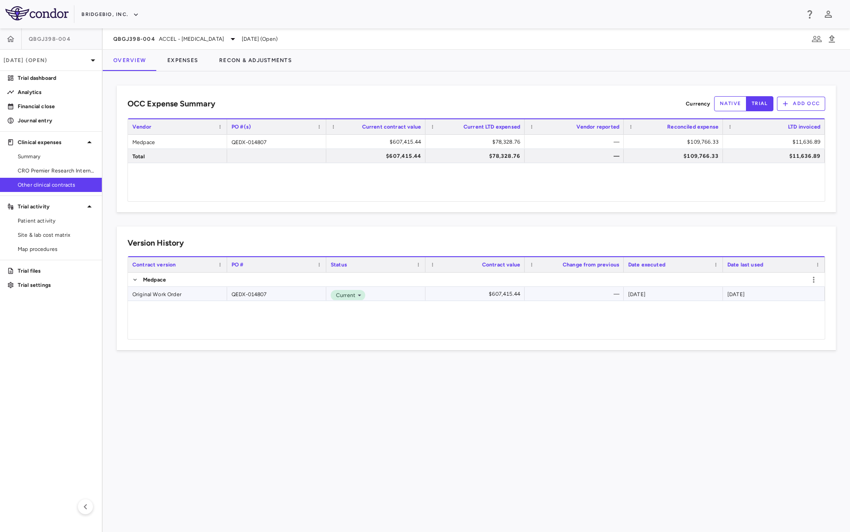
click at [174, 294] on div "Original Work Order" at bounding box center [177, 294] width 99 height 14
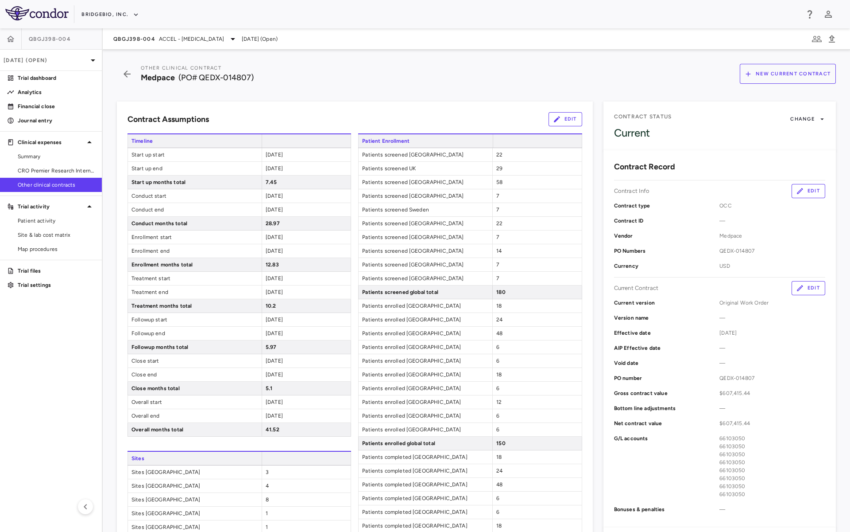
click at [625, 94] on div "Contract Status Change Current Contract Record Contract Info Edit Contract type…" at bounding box center [714, 518] width 243 height 854
click at [44, 96] on p "Analytics" at bounding box center [56, 92] width 77 height 8
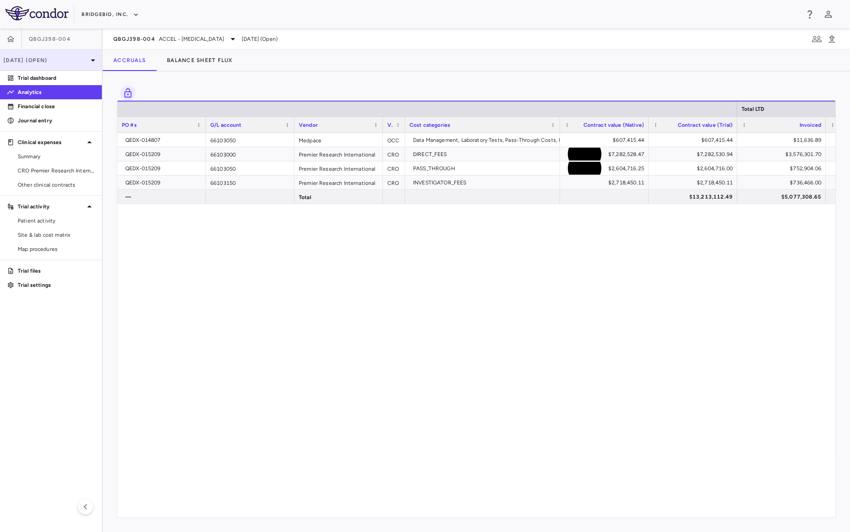
click at [73, 62] on p "[DATE] (Open)" at bounding box center [46, 60] width 84 height 8
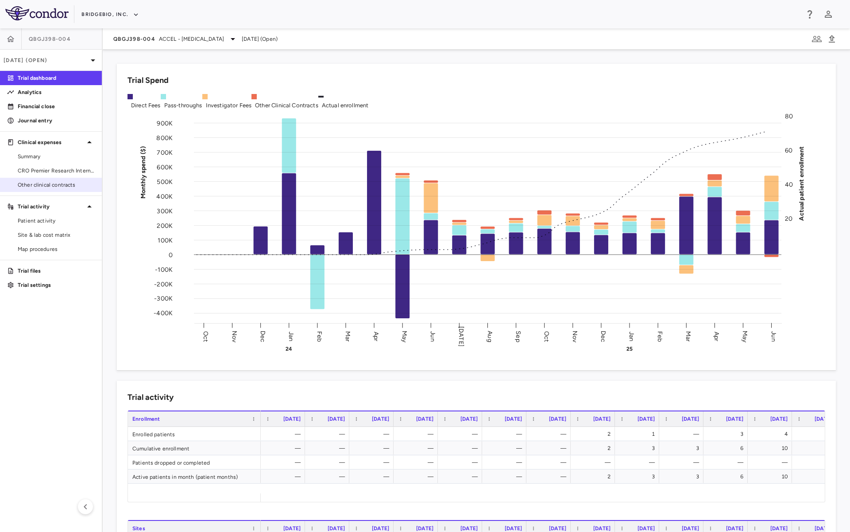
click at [54, 185] on span "Other clinical contracts" at bounding box center [56, 185] width 77 height 8
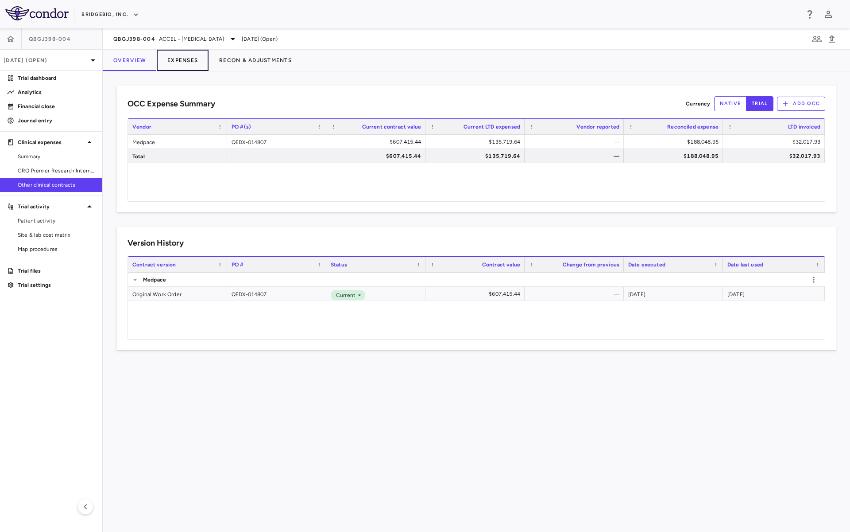
click at [182, 62] on button "Expenses" at bounding box center [183, 60] width 52 height 21
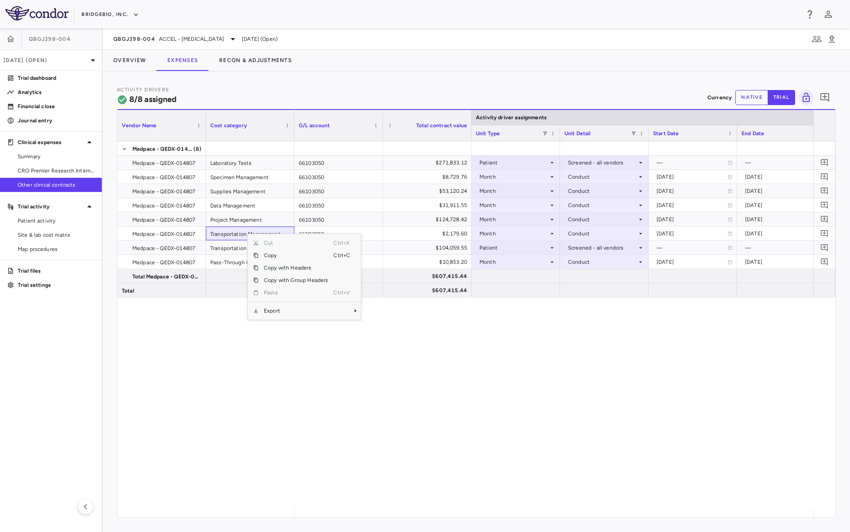
click at [295, 311] on span "Export" at bounding box center [296, 310] width 75 height 12
click at [371, 312] on span "CSV Export" at bounding box center [391, 313] width 42 height 12
click at [132, 65] on button "Overview" at bounding box center [130, 60] width 54 height 21
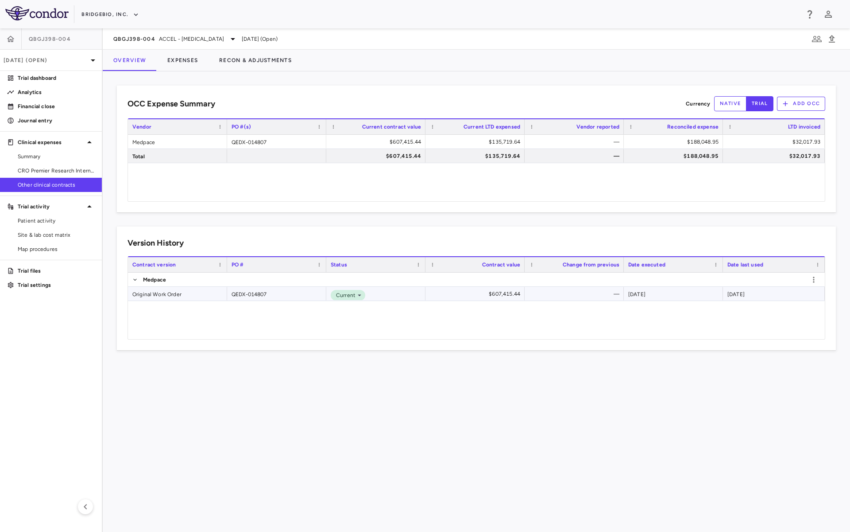
click at [230, 296] on div "QEDX-014807" at bounding box center [276, 294] width 99 height 14
click at [189, 292] on div "Original Work Order" at bounding box center [177, 294] width 99 height 14
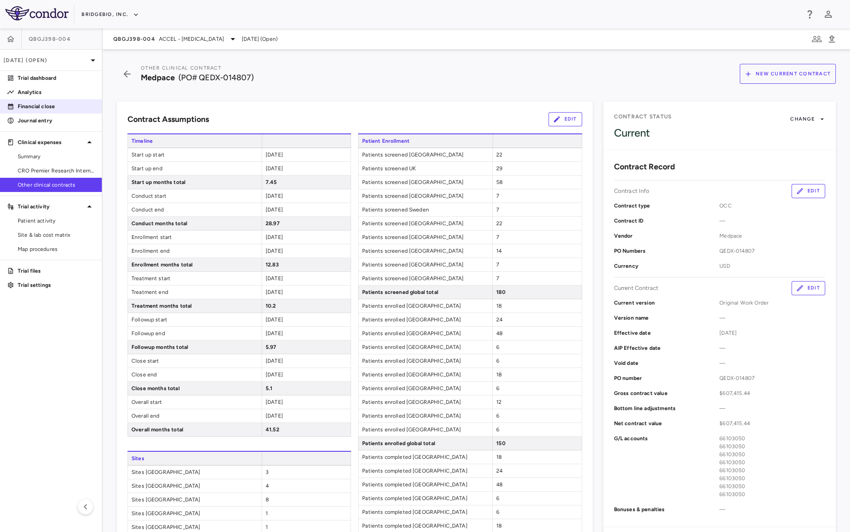
drag, startPoint x: 54, startPoint y: 93, endPoint x: 79, endPoint y: 99, distance: 25.7
click at [54, 93] on p "Analytics" at bounding box center [56, 92] width 77 height 8
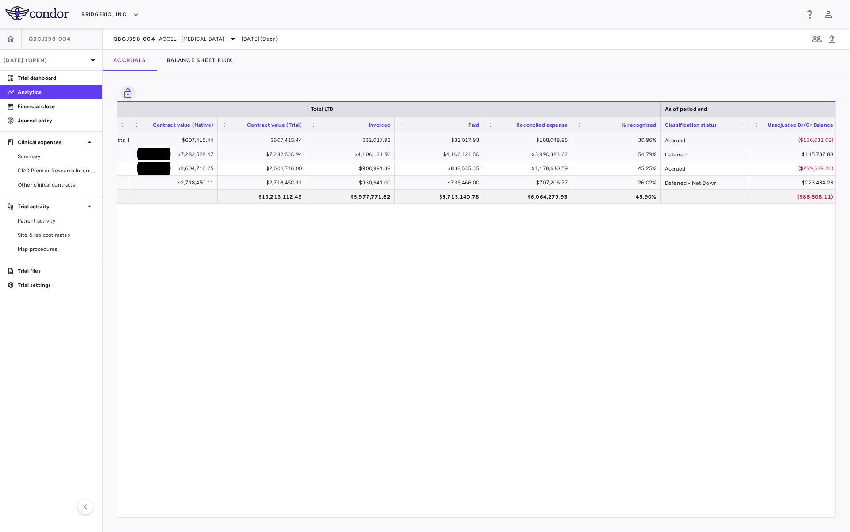
click at [344, 144] on div "$32,017.93" at bounding box center [352, 140] width 76 height 14
click at [345, 154] on div "$4,106,121.50" at bounding box center [352, 154] width 76 height 14
click at [429, 187] on div "$736,466.00" at bounding box center [441, 182] width 76 height 14
click at [514, 182] on div "$707,206.77" at bounding box center [530, 182] width 76 height 14
click at [624, 187] on div "26.02%" at bounding box center [618, 182] width 76 height 14
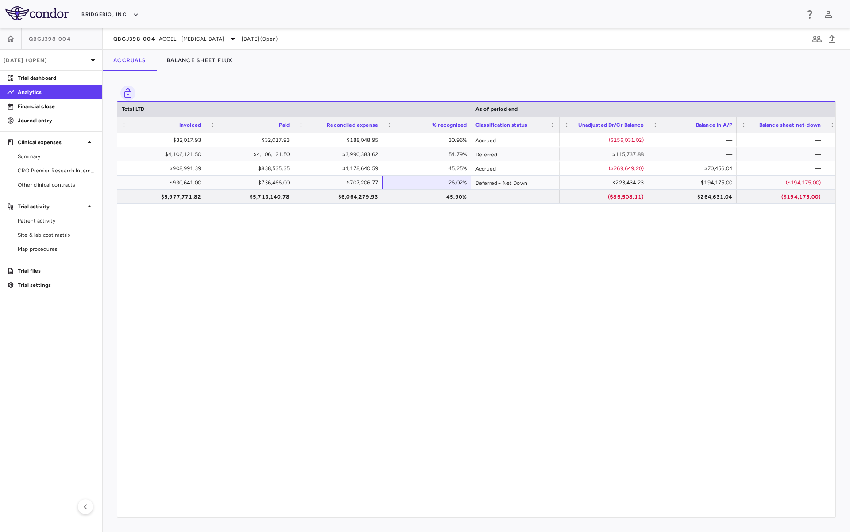
scroll to position [0, 701]
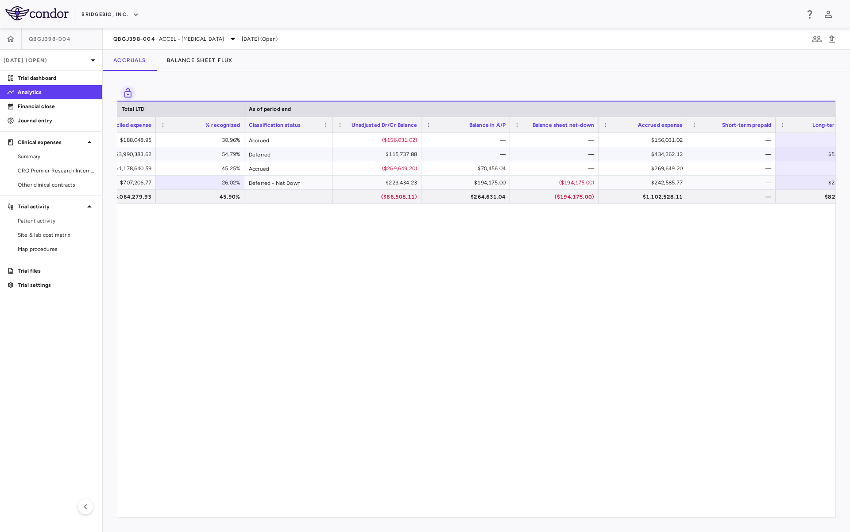
click at [291, 155] on div "Deferred" at bounding box center [289, 154] width 89 height 14
click at [286, 170] on div "Accrued" at bounding box center [289, 168] width 89 height 14
click at [278, 185] on div "Deferred - Net Down" at bounding box center [289, 182] width 89 height 14
click at [363, 159] on div "$115,737.88" at bounding box center [379, 154] width 76 height 14
click at [363, 186] on div "$223,434.23" at bounding box center [379, 182] width 76 height 14
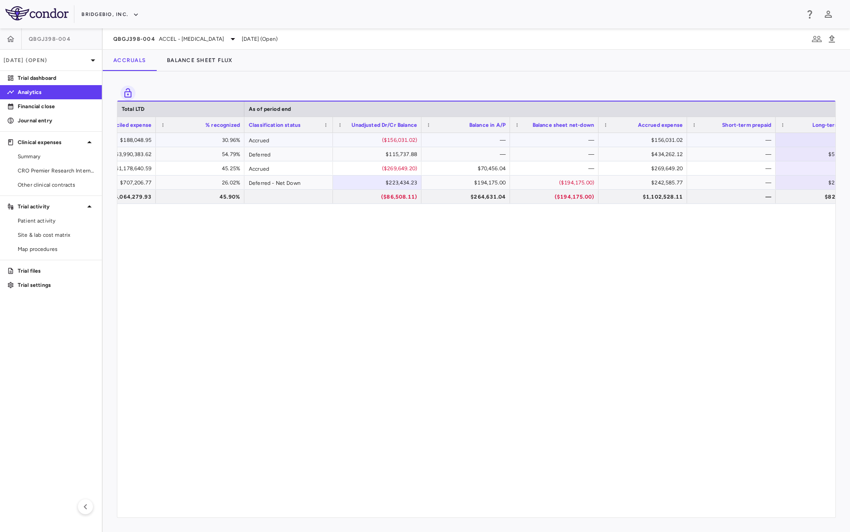
click at [357, 146] on div "($156,031.02)" at bounding box center [379, 140] width 76 height 14
click at [632, 157] on div "$434,262.12" at bounding box center [645, 154] width 76 height 14
click at [617, 174] on div "$269,649.20" at bounding box center [645, 168] width 76 height 14
click at [603, 181] on div "$242,585.77" at bounding box center [643, 182] width 89 height 14
click at [632, 146] on div "$156,031.02" at bounding box center [645, 140] width 76 height 14
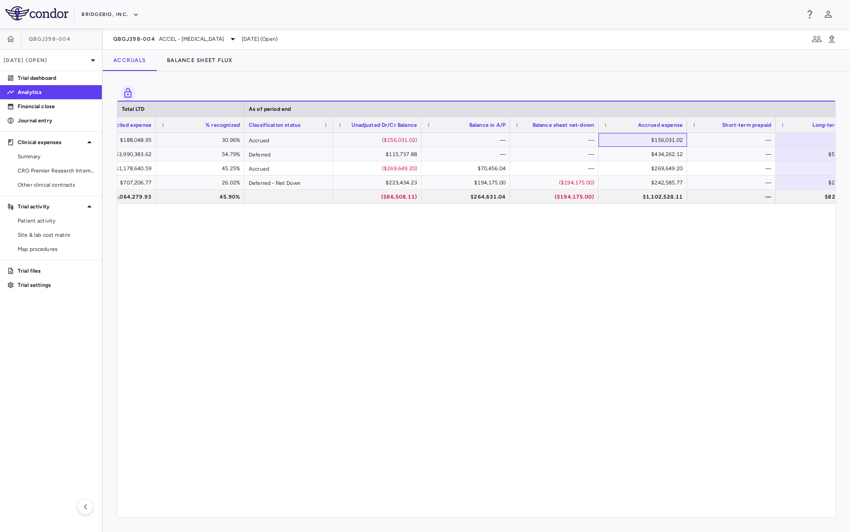
click at [638, 142] on div "$156,031.02" at bounding box center [645, 140] width 76 height 14
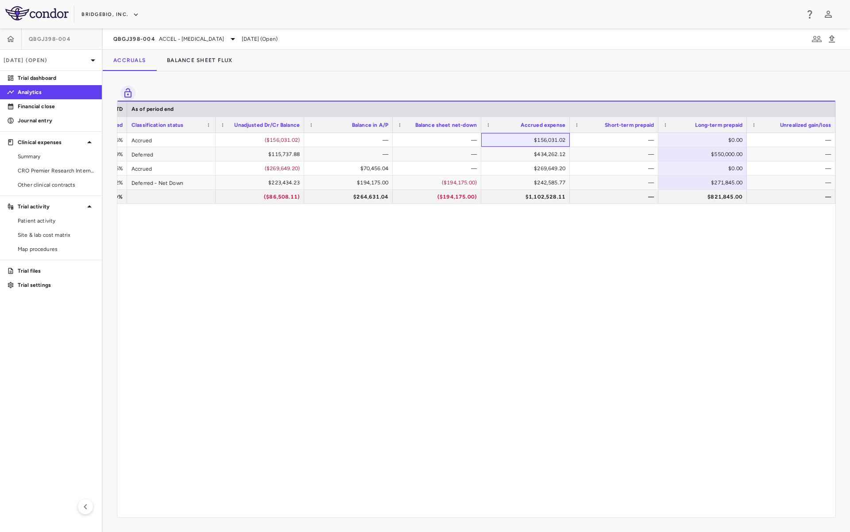
scroll to position [0, 843]
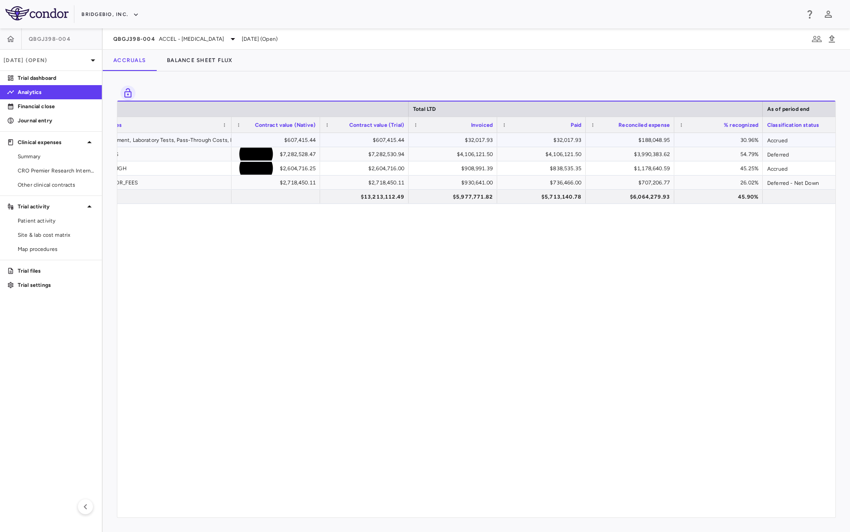
click at [428, 142] on div "$32,017.93" at bounding box center [455, 140] width 76 height 14
click at [524, 147] on div "$32,017.93" at bounding box center [543, 140] width 76 height 14
click at [621, 147] on div "$188,048.95" at bounding box center [632, 140] width 76 height 14
click at [709, 137] on div "30.96%" at bounding box center [721, 140] width 76 height 14
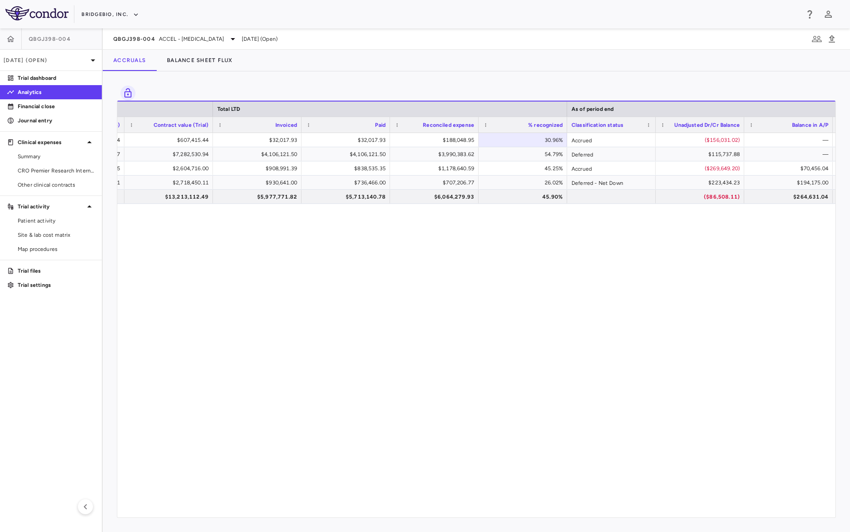
drag, startPoint x: 611, startPoint y: 522, endPoint x: 673, endPoint y: 521, distance: 62.5
click at [674, 462] on div "Drag here to set row groups Drag here to set column labels Total LTD As of peri…" at bounding box center [477, 301] width 748 height 460
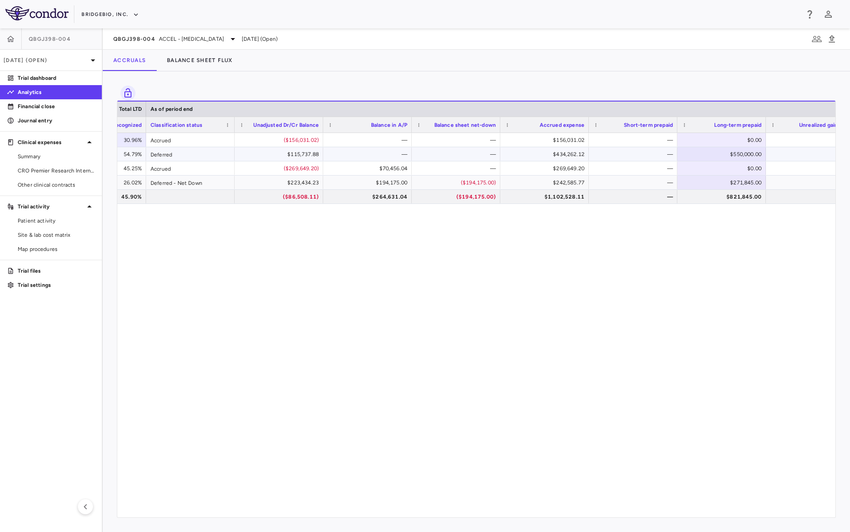
click at [692, 158] on div "$550,000.00" at bounding box center [724, 154] width 76 height 14
click at [619, 280] on div "$188,048.95 30.96% Accrued ($156,031.02) — — $156,031.02 — $0.00 — $3,990,383.6…" at bounding box center [476, 321] width 718 height 376
click at [633, 334] on div "$188,048.95 30.96% Accrued ($156,031.02) — — $156,031.02 — $0.00 — $3,990,383.6…" at bounding box center [476, 321] width 718 height 376
click at [602, 82] on div "Drag here to set row groups Drag here to set column labels Total LTD As of peri…" at bounding box center [477, 301] width 748 height 460
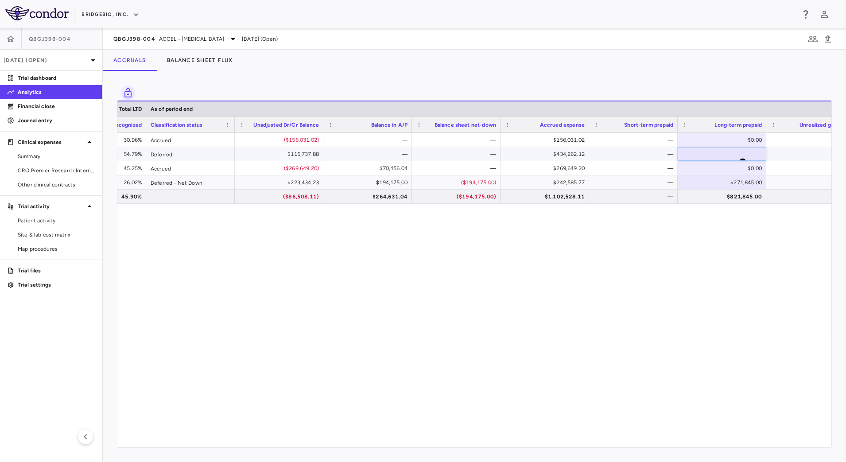
click at [648, 159] on div "—" at bounding box center [635, 154] width 76 height 14
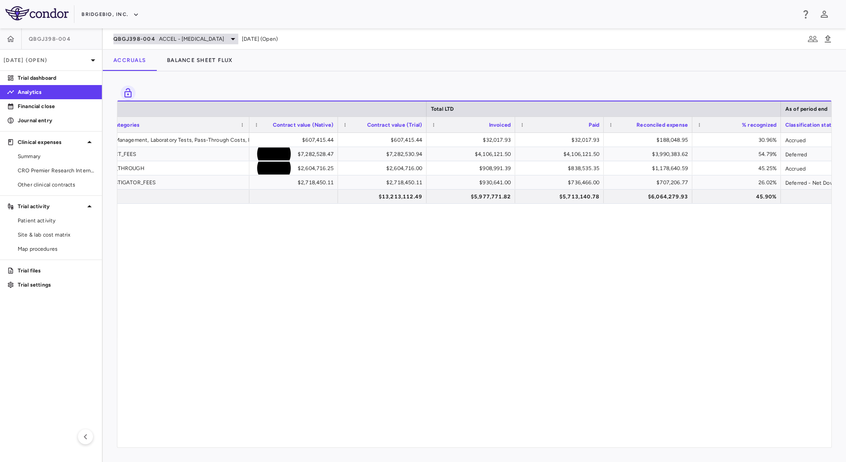
click at [188, 41] on span "ACCEL - [MEDICAL_DATA]" at bounding box center [191, 39] width 65 height 8
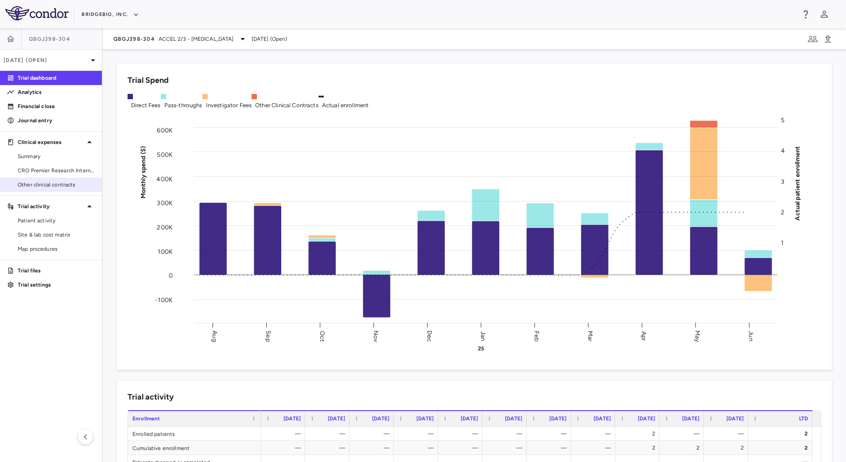
click at [53, 185] on span "Other clinical contracts" at bounding box center [56, 185] width 77 height 8
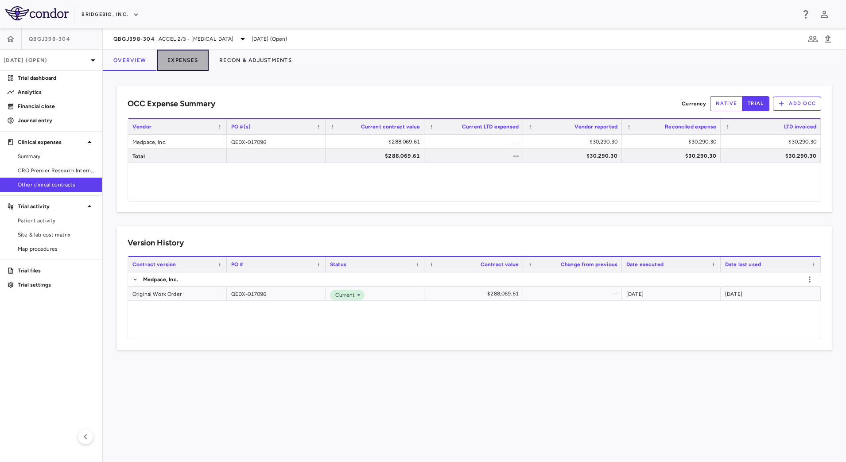
click at [175, 60] on button "Expenses" at bounding box center [183, 60] width 52 height 21
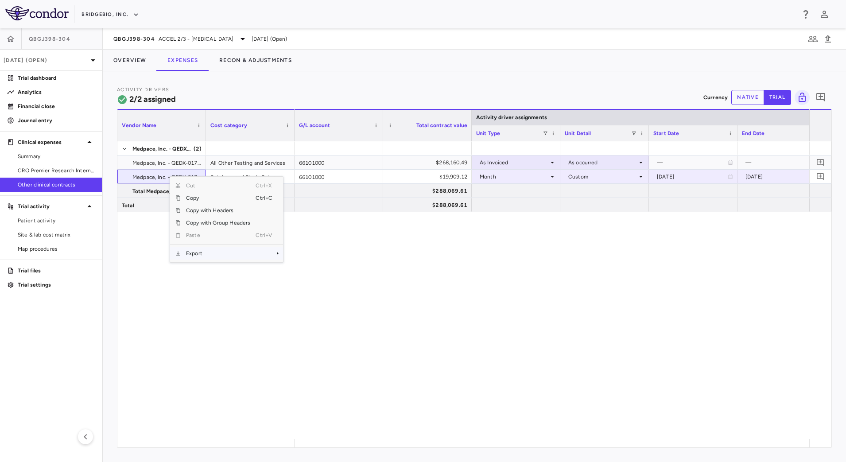
click at [200, 255] on span "Export" at bounding box center [218, 253] width 75 height 12
click at [309, 257] on span "CSV Export" at bounding box center [313, 256] width 42 height 12
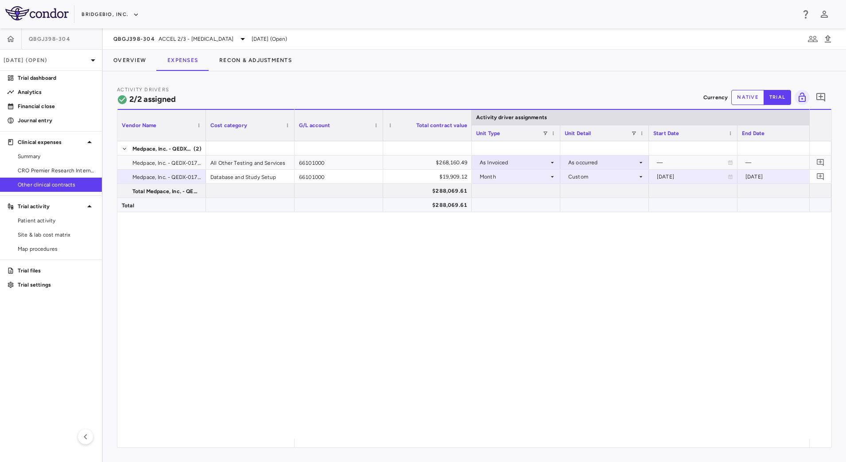
click at [430, 241] on div "66101000 $268,160.49 As Invoiced As occurred — — Global — 66101000 $19,909.12 M…" at bounding box center [552, 290] width 515 height 298
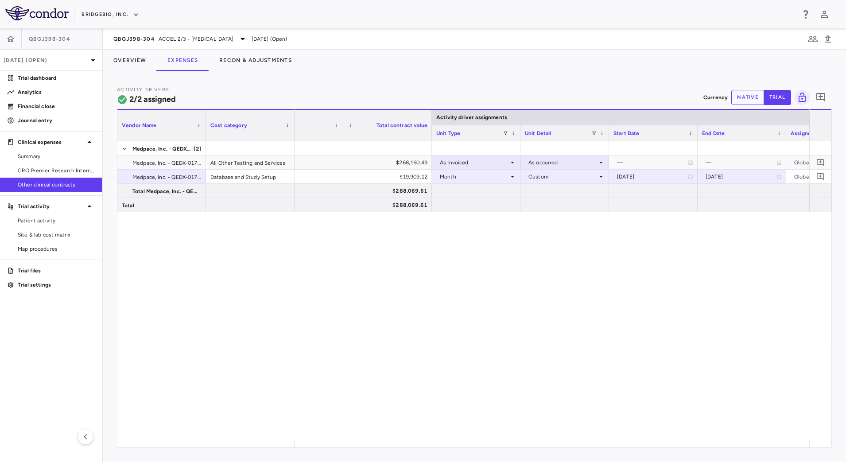
scroll to position [0, 42]
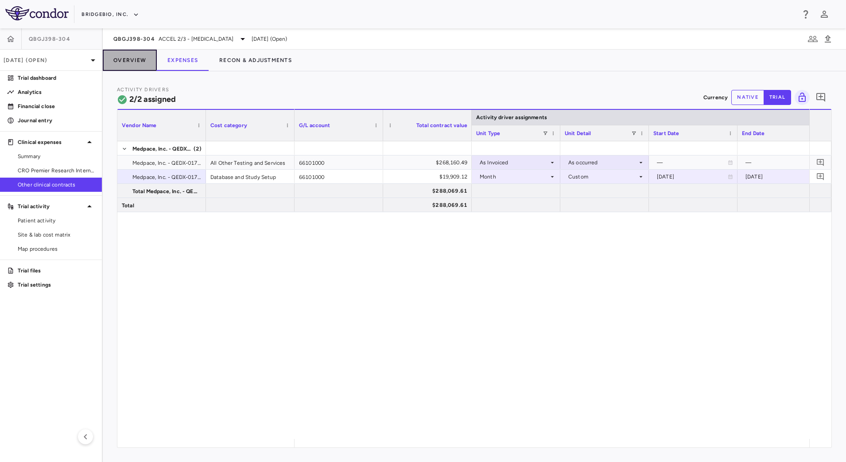
click at [134, 56] on button "Overview" at bounding box center [130, 60] width 54 height 21
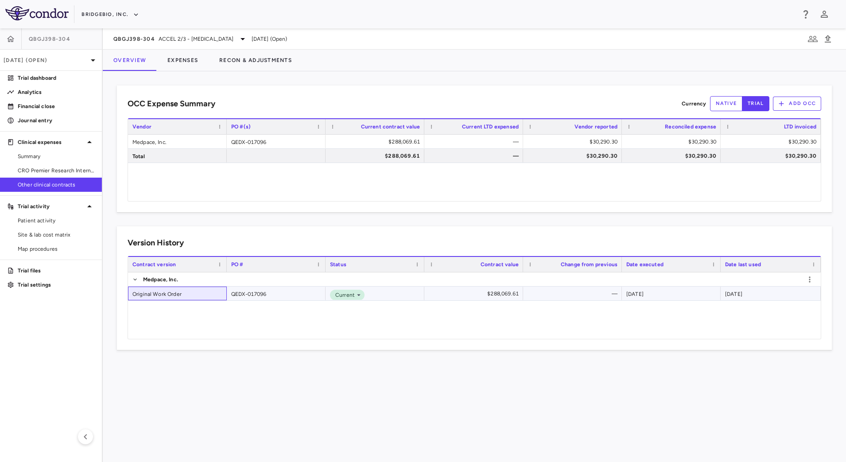
click at [162, 291] on div "Original Work Order" at bounding box center [177, 294] width 99 height 14
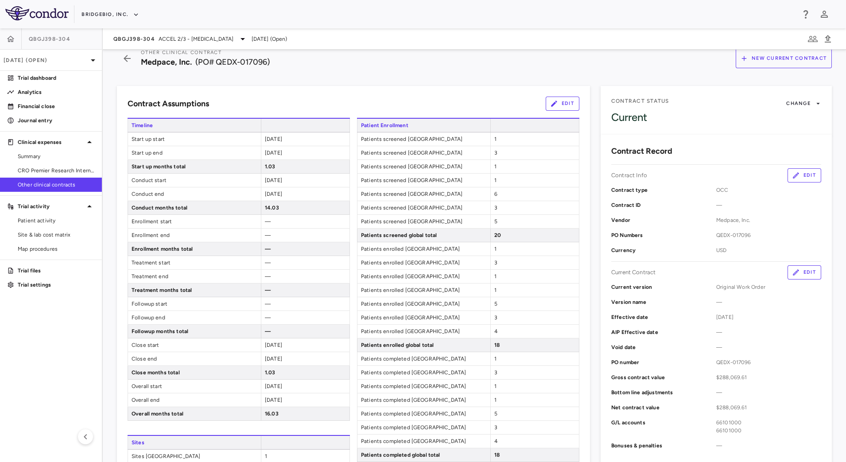
scroll to position [11, 0]
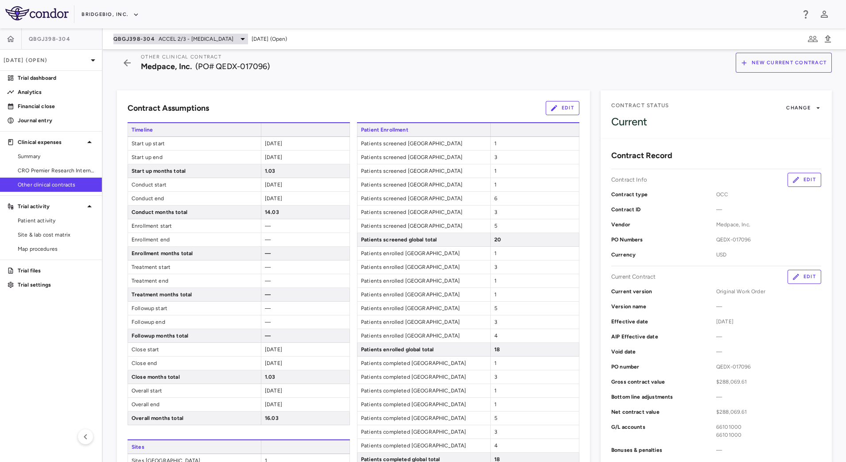
click at [180, 39] on span "ACCEL 2/3 - [MEDICAL_DATA]" at bounding box center [196, 39] width 75 height 8
click at [166, 462] on p "Calcilytix CLTX-305" at bounding box center [431, 471] width 830 height 8
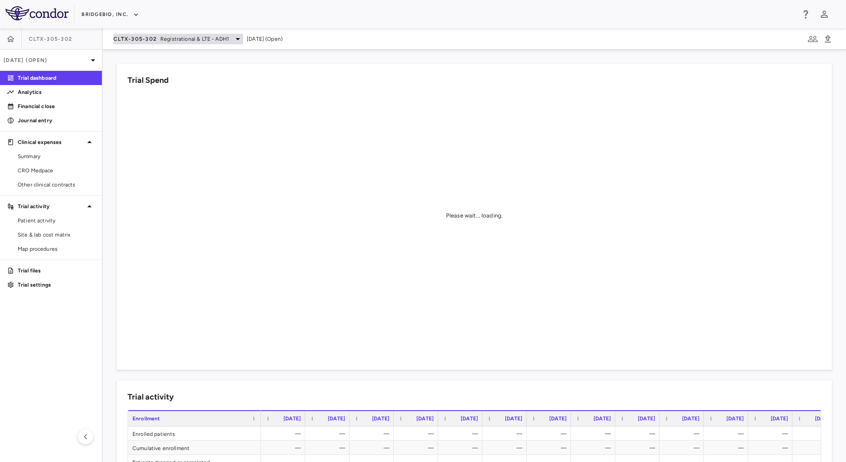
click at [203, 40] on span "Registrational & LTE - ADH1" at bounding box center [194, 39] width 69 height 8
click at [322, 462] on div at bounding box center [423, 462] width 846 height 0
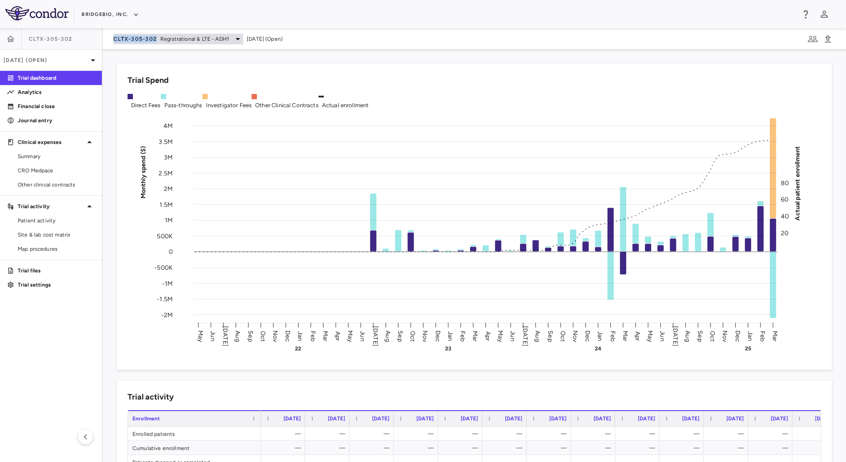
drag, startPoint x: 108, startPoint y: 42, endPoint x: 156, endPoint y: 41, distance: 48.3
click at [156, 41] on div "CLTX-305-302 Registrational & LTE - ADH[DATE] (Open)" at bounding box center [474, 38] width 743 height 21
copy span "CLTX-305-302"
click at [198, 37] on span "Registrational & LTE - ADH1" at bounding box center [194, 39] width 69 height 8
drag, startPoint x: 164, startPoint y: 143, endPoint x: 167, endPoint y: 132, distance: 10.6
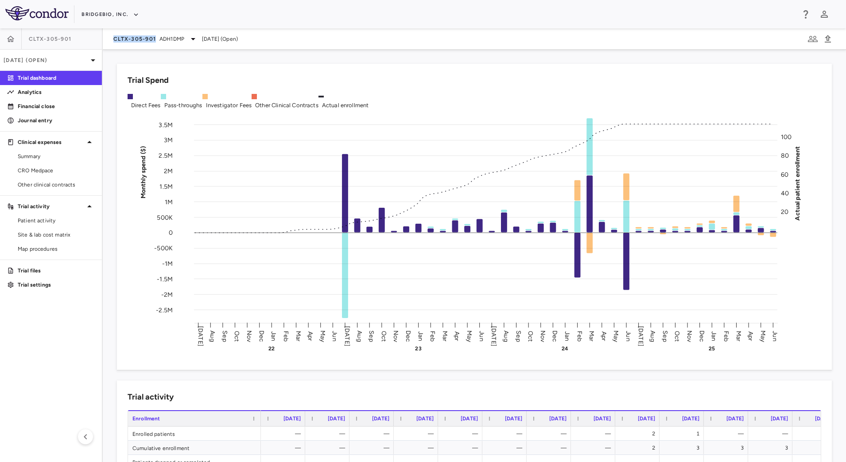
drag, startPoint x: 129, startPoint y: 43, endPoint x: 155, endPoint y: 45, distance: 25.8
click at [155, 45] on div "CLTX-305-901 ADH1DMP [DATE] (Open)" at bounding box center [474, 38] width 743 height 21
copy span "CLTX-305-901"
click at [48, 267] on p "Trial files" at bounding box center [56, 271] width 77 height 8
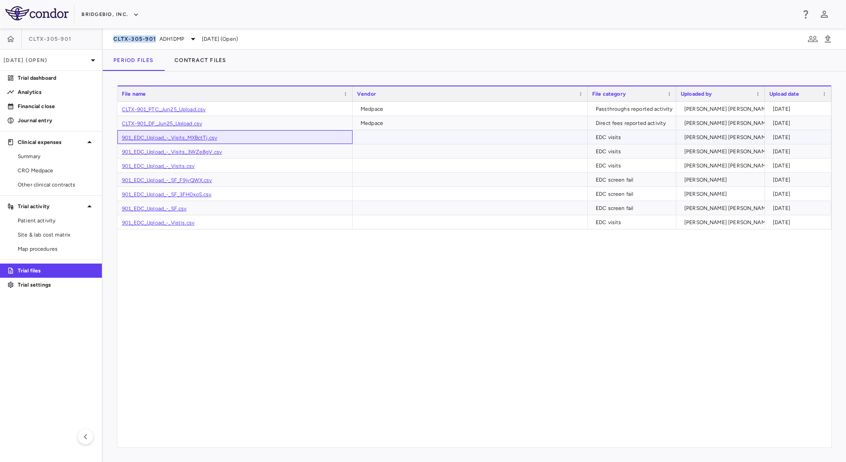
click at [197, 140] on link "901_EDC_Upload_-_Visits_MXBctTj.csv" at bounding box center [169, 138] width 95 height 6
drag, startPoint x: 52, startPoint y: 218, endPoint x: 57, endPoint y: 219, distance: 4.5
click at [52, 218] on span "Patient activity" at bounding box center [56, 221] width 77 height 8
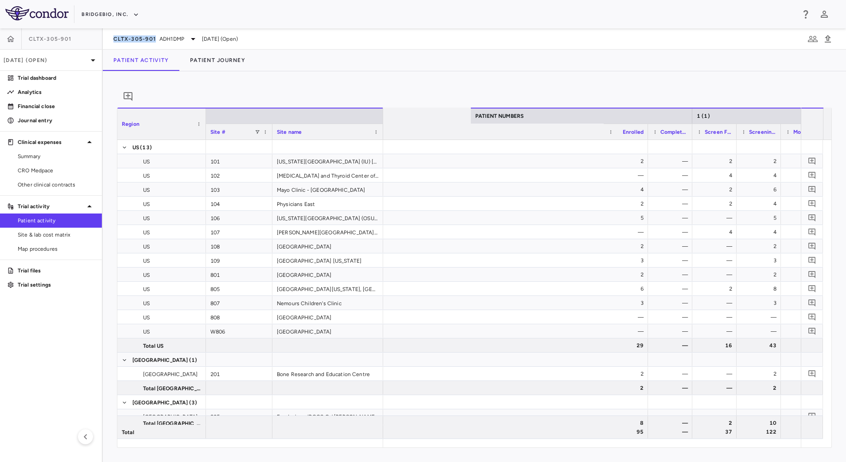
scroll to position [0, 534]
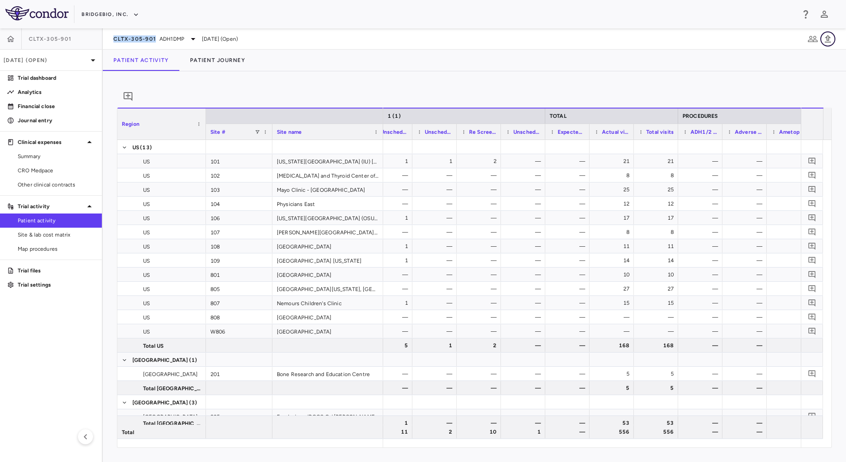
click at [831, 39] on icon "button" at bounding box center [828, 39] width 11 height 11
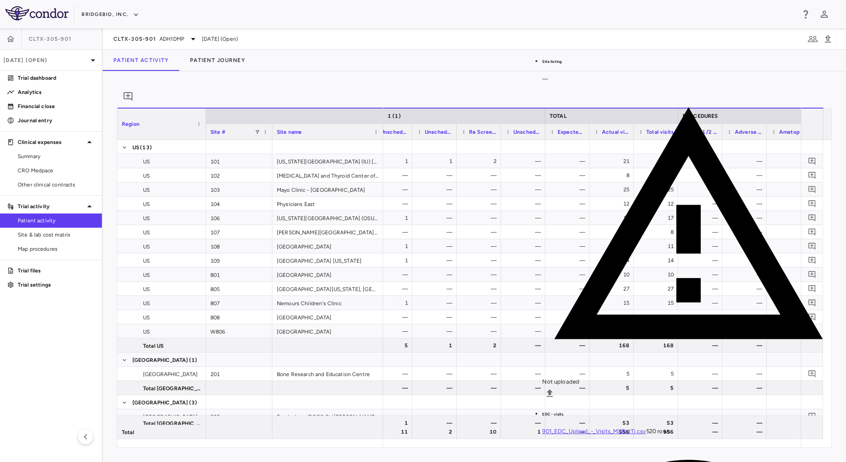
click at [403, 59] on div "Patient Activity Patient Journey" at bounding box center [474, 60] width 743 height 21
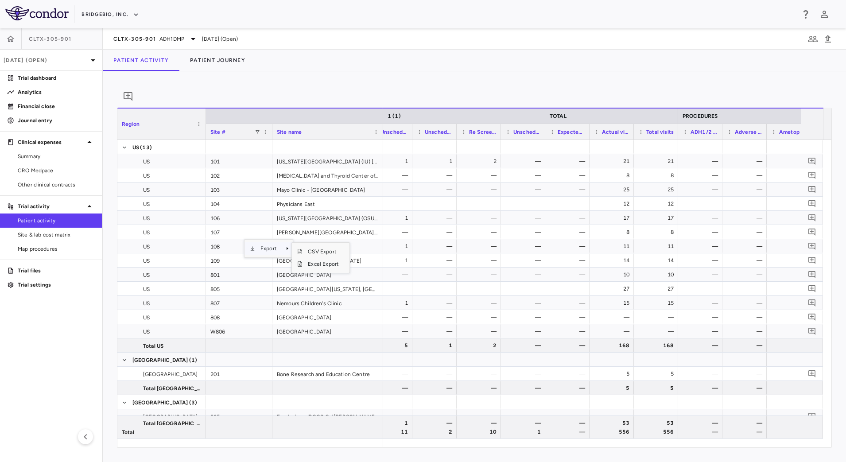
click at [268, 255] on span "Export" at bounding box center [268, 248] width 27 height 12
click at [329, 258] on span "CSV Export" at bounding box center [324, 251] width 42 height 12
drag, startPoint x: 362, startPoint y: 88, endPoint x: 372, endPoint y: 99, distance: 14.8
click at [362, 87] on div "0" at bounding box center [474, 96] width 715 height 22
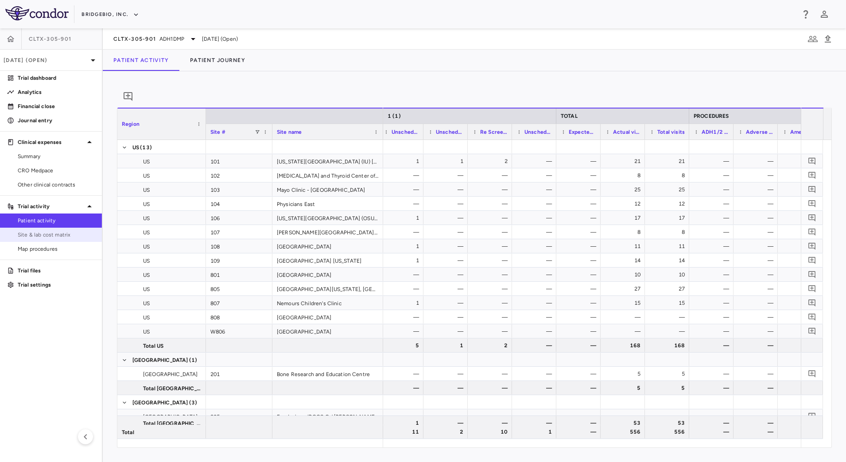
drag, startPoint x: 85, startPoint y: 233, endPoint x: 101, endPoint y: 233, distance: 16.0
click at [84, 233] on span "Site & lab cost matrix" at bounding box center [56, 235] width 77 height 8
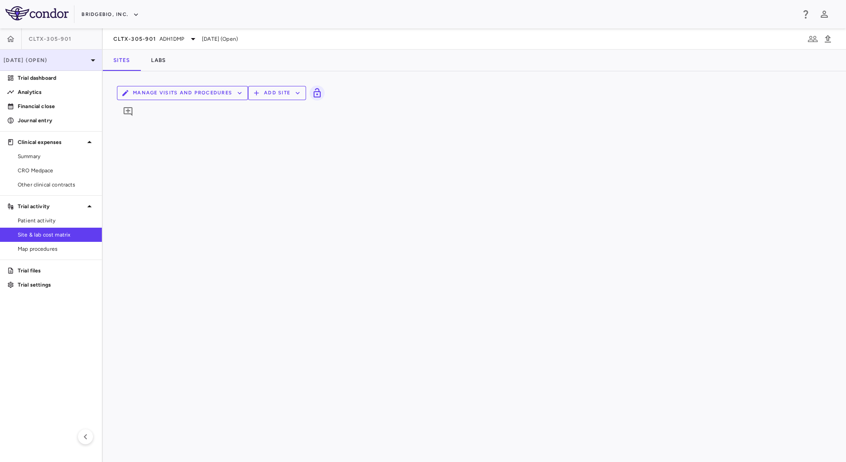
click at [90, 62] on icon at bounding box center [93, 60] width 11 height 11
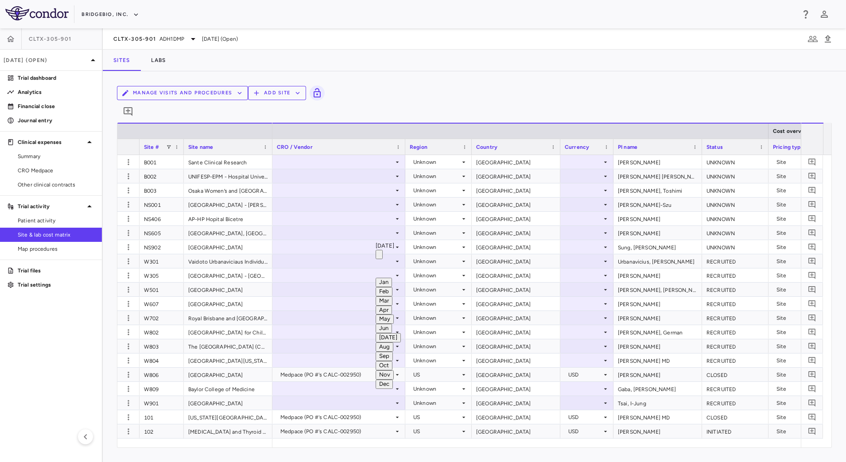
click at [393, 352] on button "Sep" at bounding box center [384, 356] width 17 height 9
type input "**********"
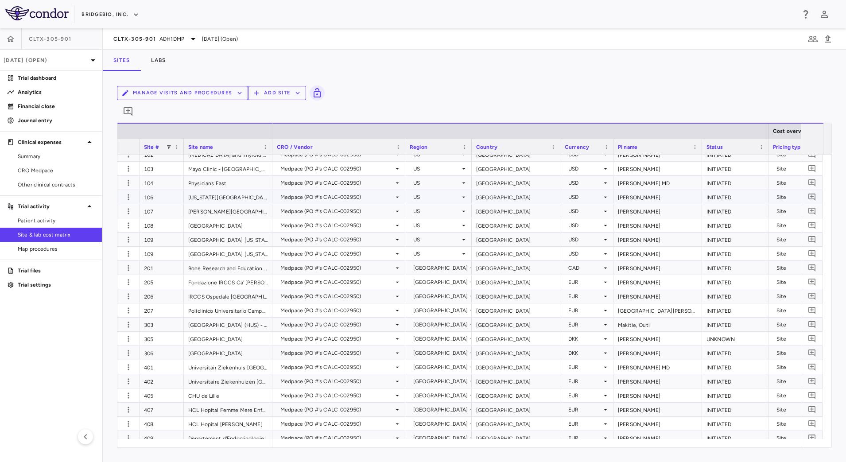
scroll to position [221, 0]
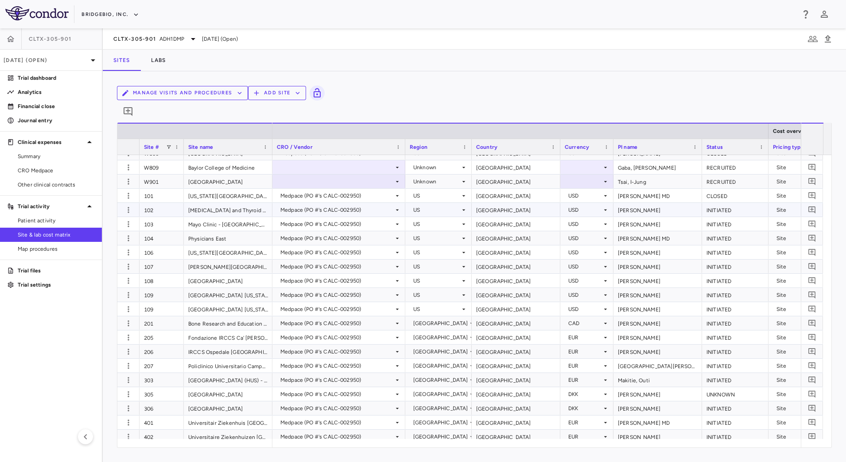
click at [223, 203] on div "[MEDICAL_DATA] and Thyroid Center of [GEOGRAPHIC_DATA]" at bounding box center [228, 210] width 89 height 14
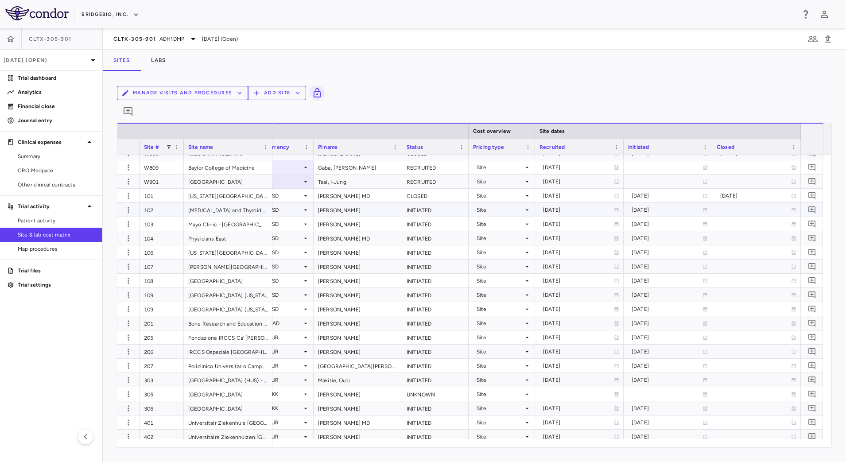
scroll to position [0, 388]
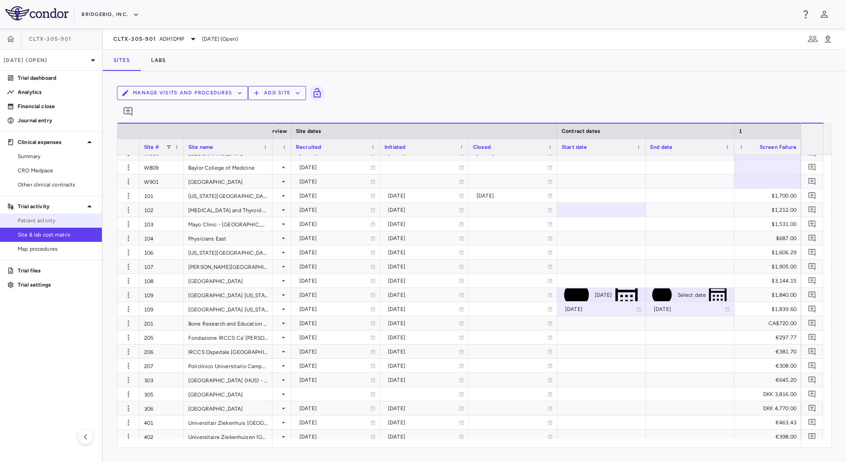
click at [42, 219] on span "Patient activity" at bounding box center [56, 221] width 77 height 8
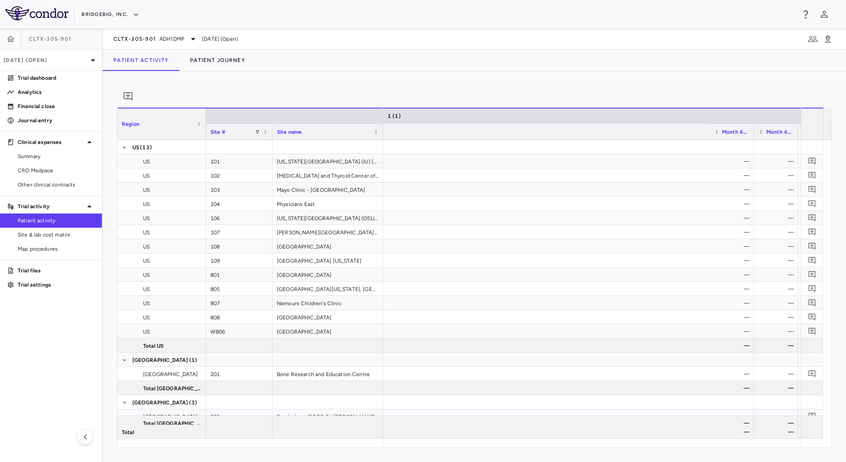
scroll to position [0, 1119]
click at [831, 38] on icon "button" at bounding box center [828, 39] width 6 height 8
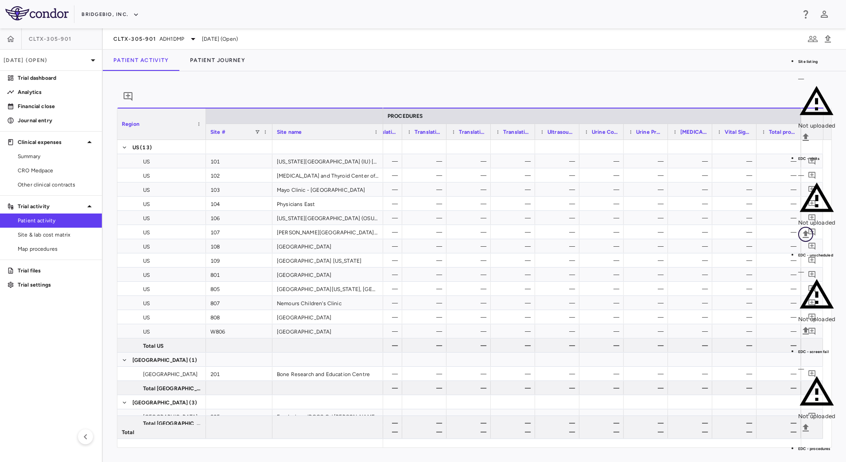
click at [809, 230] on icon "Upload" at bounding box center [806, 234] width 6 height 8
click at [0, 0] on input "Select file" at bounding box center [0, 0] width 0 height 0
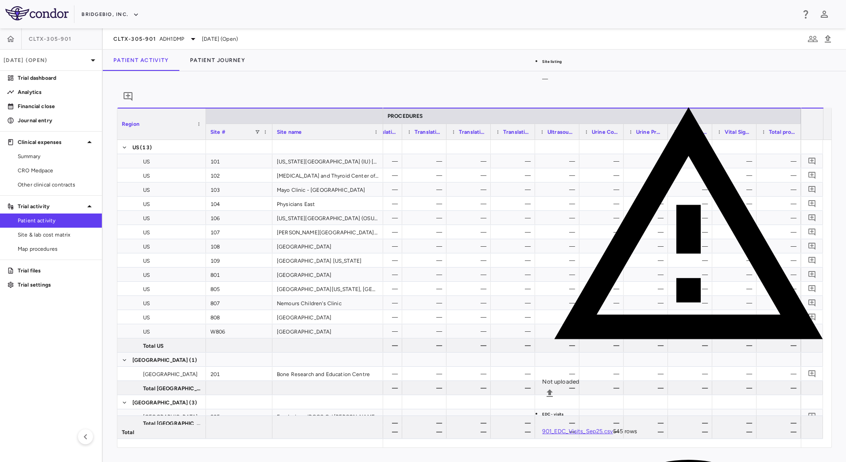
click at [403, 89] on div "0" at bounding box center [474, 96] width 715 height 22
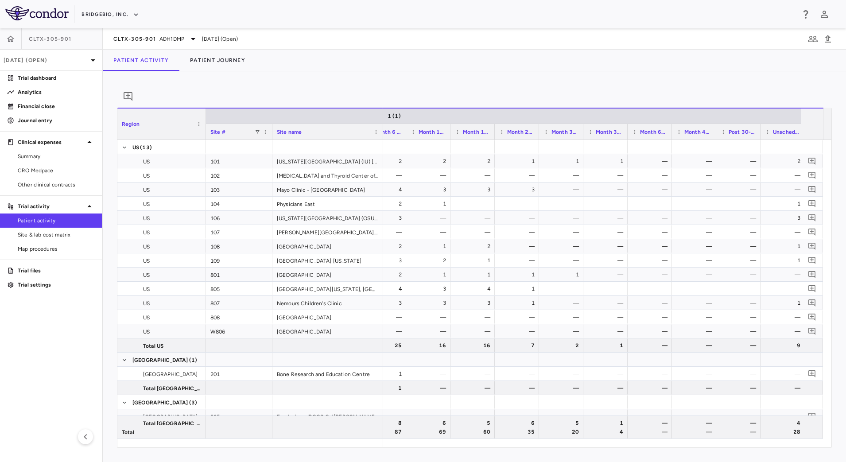
click at [70, 233] on span "Site & lab cost matrix" at bounding box center [56, 235] width 77 height 8
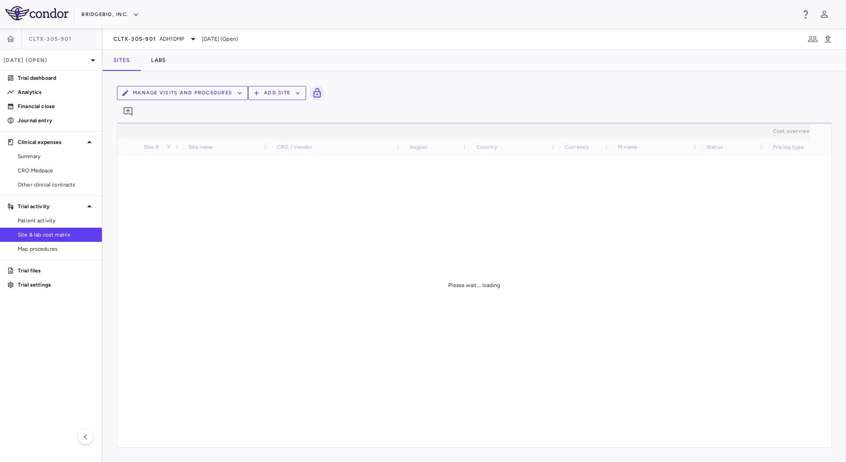
click at [248, 100] on button "Manage Visits and Procedures" at bounding box center [182, 93] width 131 height 14
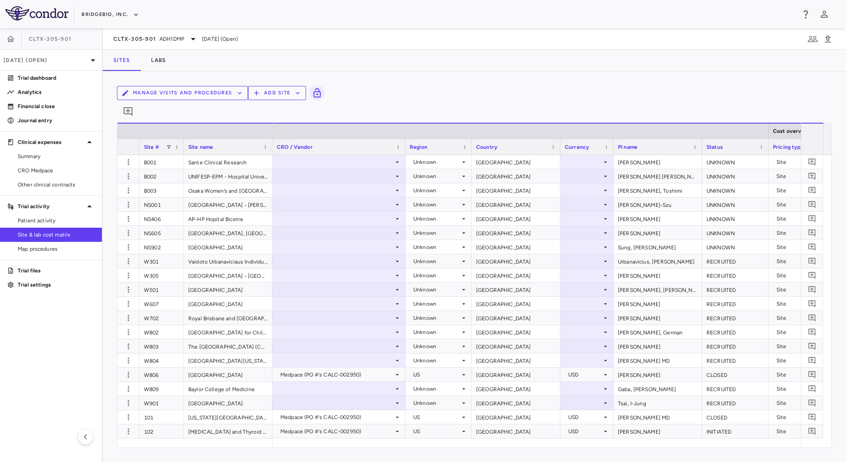
type input "*"
type input "*********"
type input "*****"
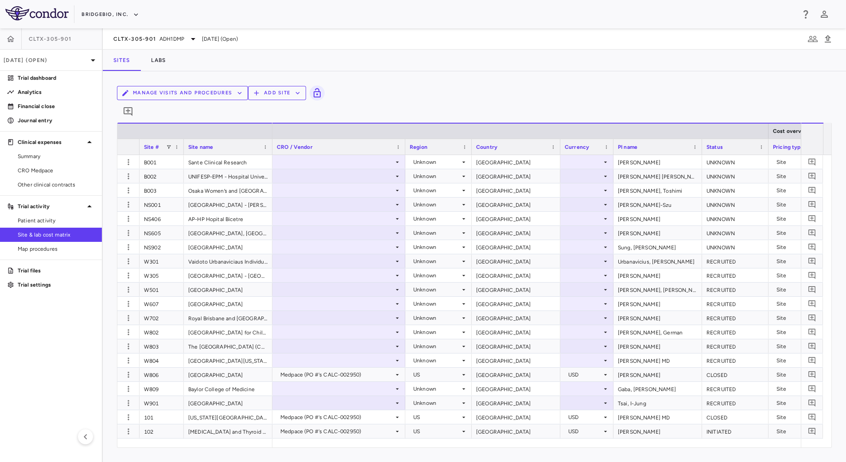
type input "*******"
type input "********"
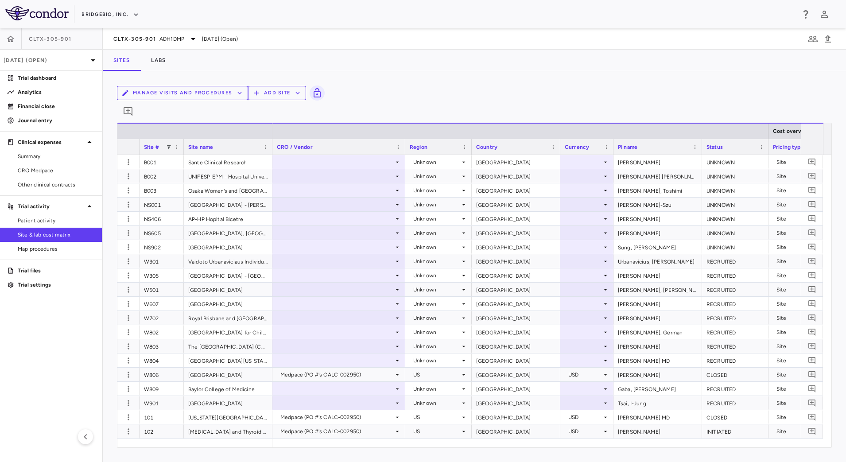
type input "********"
type input "**********"
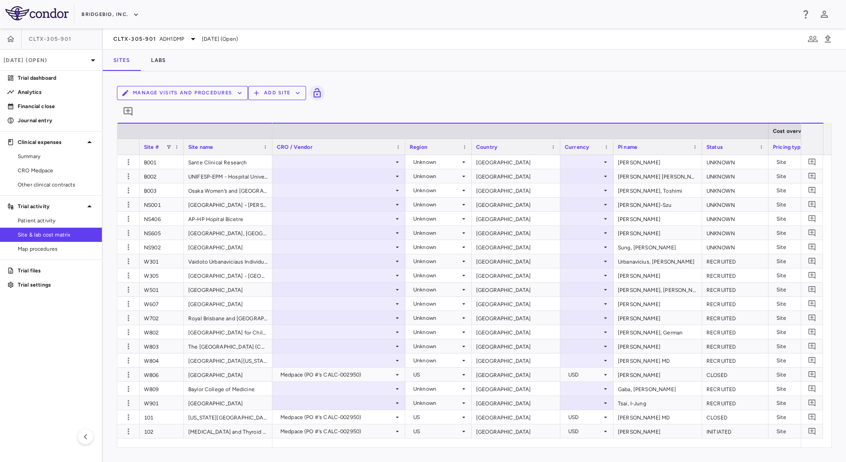
type input "**********"
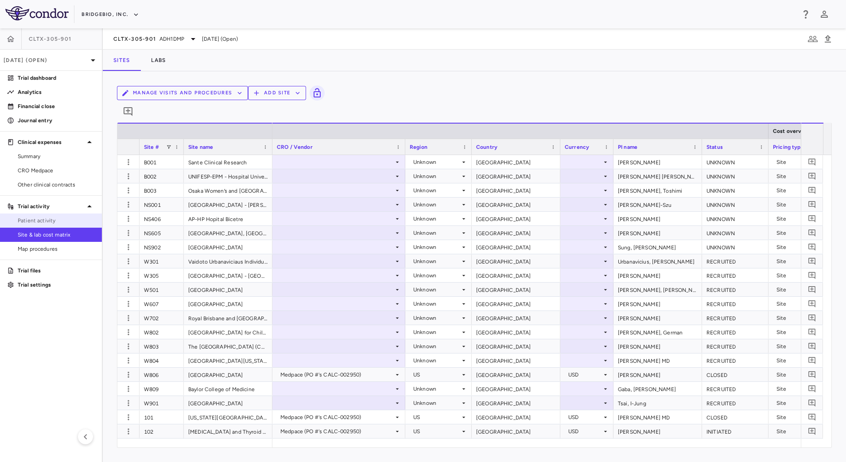
click at [44, 217] on span "Patient activity" at bounding box center [56, 221] width 77 height 8
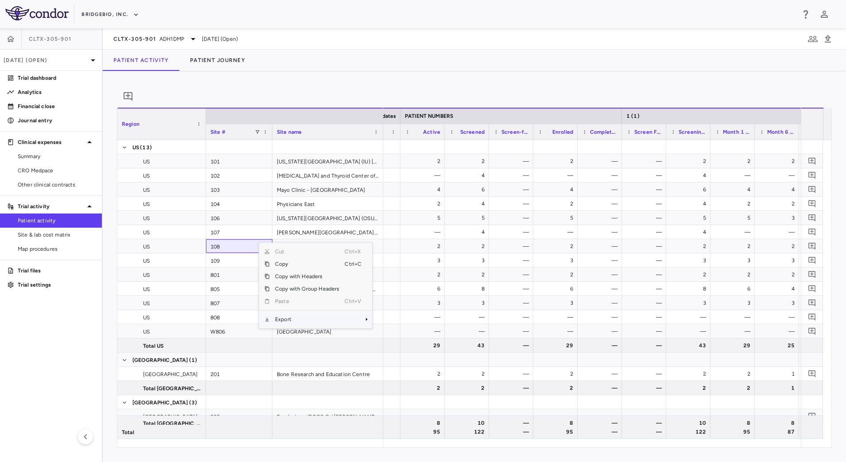
click at [323, 324] on span "Export" at bounding box center [307, 319] width 75 height 12
click at [420, 327] on span "CSV Export" at bounding box center [402, 322] width 42 height 12
drag, startPoint x: 42, startPoint y: 168, endPoint x: 99, endPoint y: 142, distance: 62.7
click at [42, 168] on span "CRO Medpace" at bounding box center [56, 171] width 77 height 8
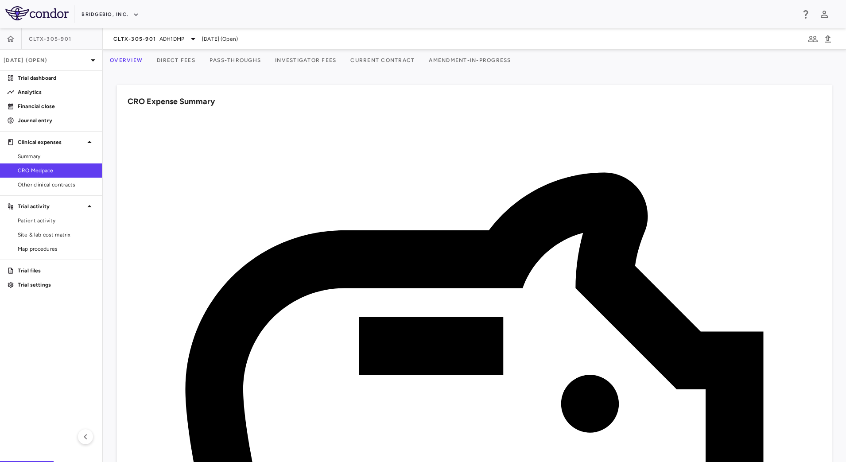
click at [343, 54] on button "Investigator Fees" at bounding box center [305, 60] width 75 height 21
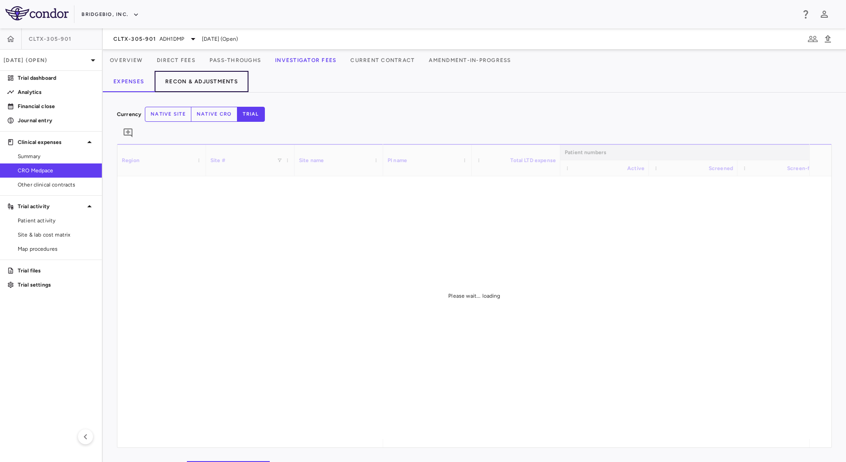
click at [202, 83] on button "Recon & Adjustments" at bounding box center [202, 81] width 94 height 21
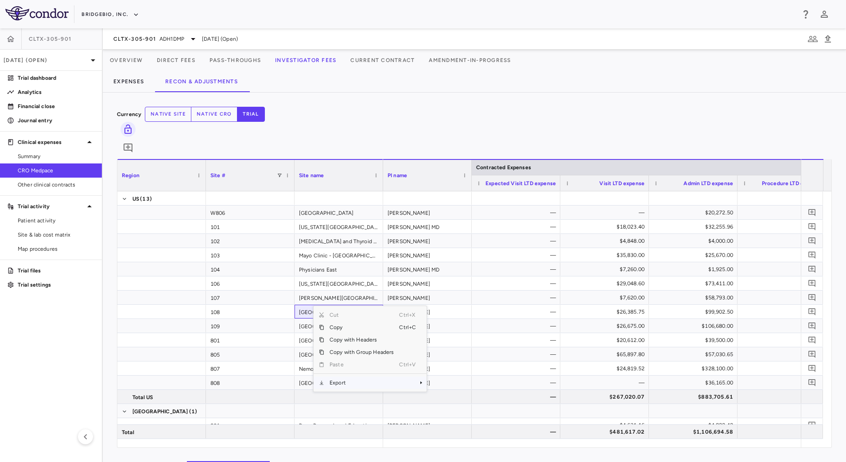
click at [365, 377] on span "Export" at bounding box center [361, 383] width 75 height 12
click at [460, 380] on span "CSV Export" at bounding box center [456, 386] width 42 height 12
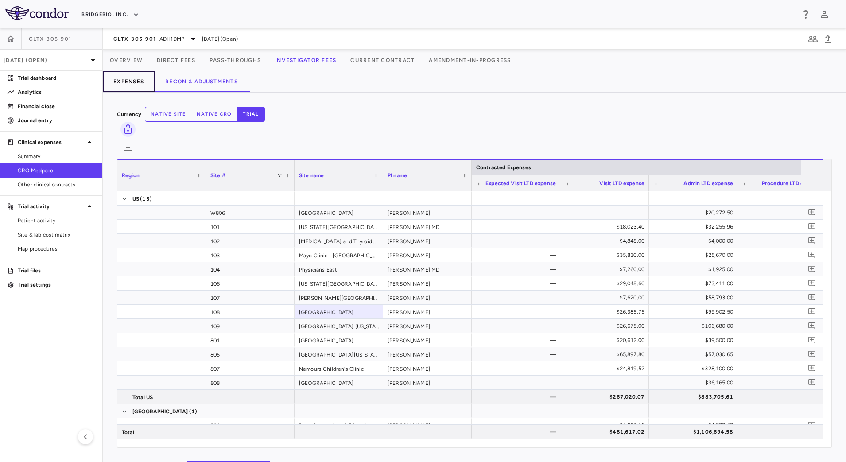
click at [134, 85] on button "Expenses" at bounding box center [129, 81] width 52 height 21
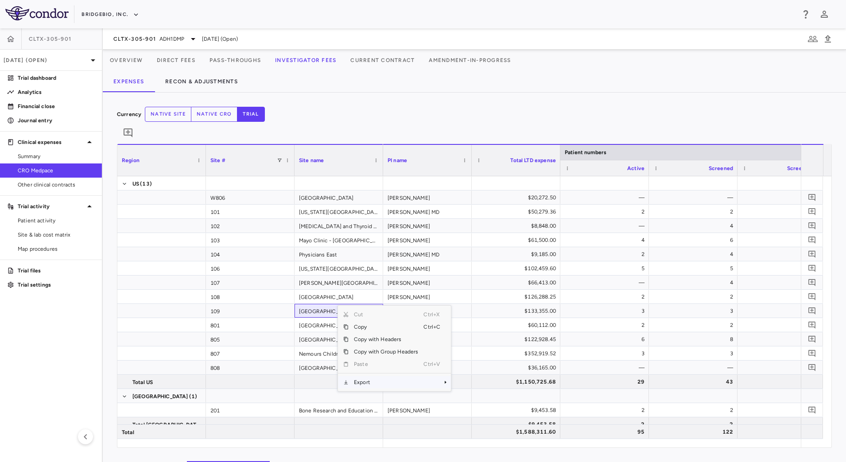
click at [374, 376] on span "Export" at bounding box center [386, 382] width 75 height 12
click at [477, 379] on span "CSV Export" at bounding box center [481, 385] width 42 height 12
click at [465, 107] on div "Currency native site native cro trial 0" at bounding box center [474, 125] width 715 height 37
click at [191, 119] on button "native site" at bounding box center [168, 114] width 47 height 15
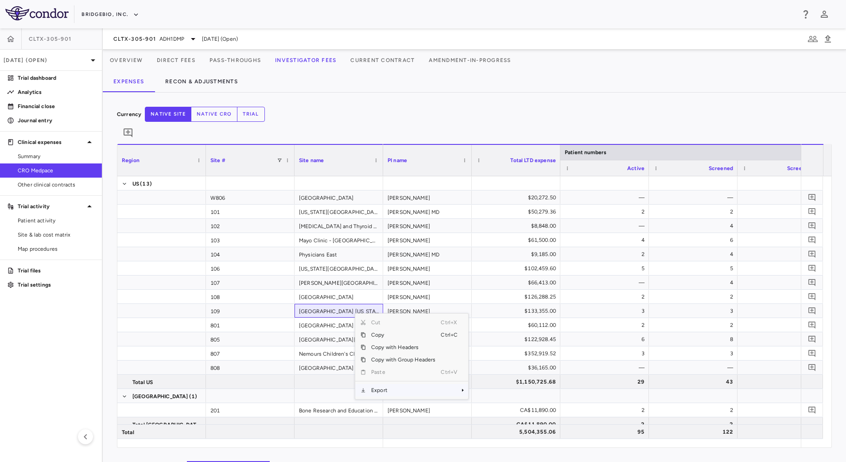
click at [396, 384] on span "Export" at bounding box center [403, 390] width 75 height 12
click at [504, 387] on span "CSV Export" at bounding box center [498, 393] width 42 height 12
click at [493, 110] on div "Currency native site native cro trial 0" at bounding box center [474, 125] width 715 height 37
click at [42, 237] on span "Site & lab cost matrix" at bounding box center [56, 235] width 77 height 8
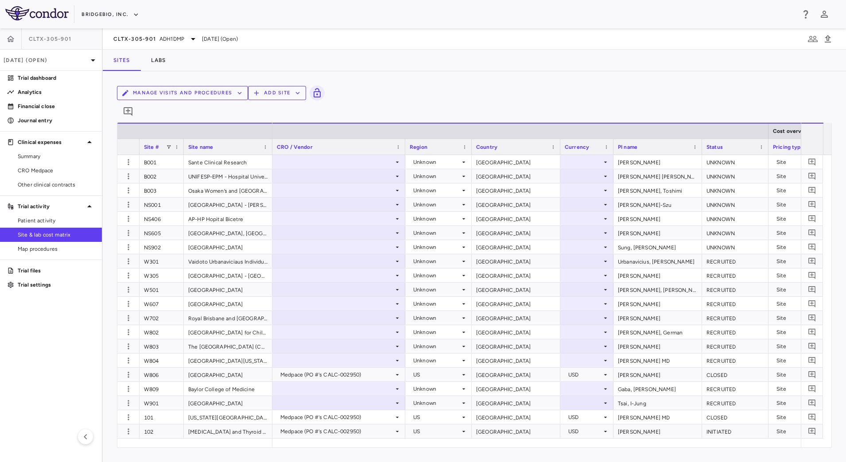
click at [248, 98] on button "Manage Visits and Procedures" at bounding box center [182, 93] width 131 height 14
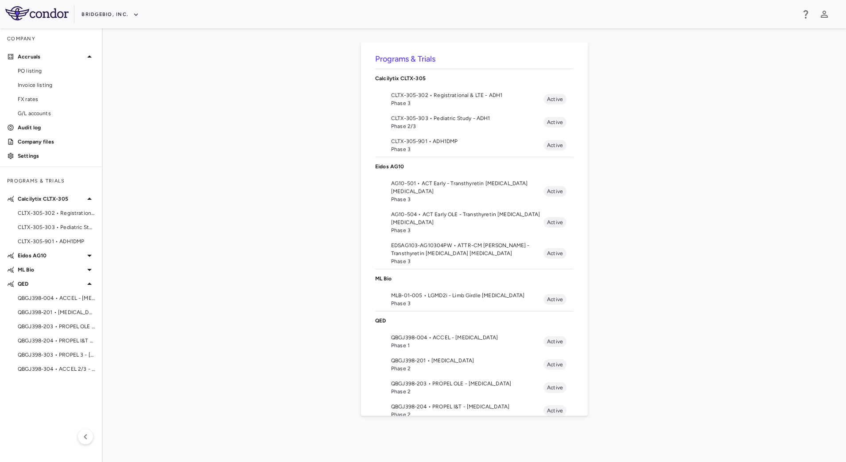
click at [389, 297] on li "MLB-01-005 • LGMD2i - Limb Girdle Muscular Dystrophy Phase 3 Active" at bounding box center [474, 299] width 198 height 23
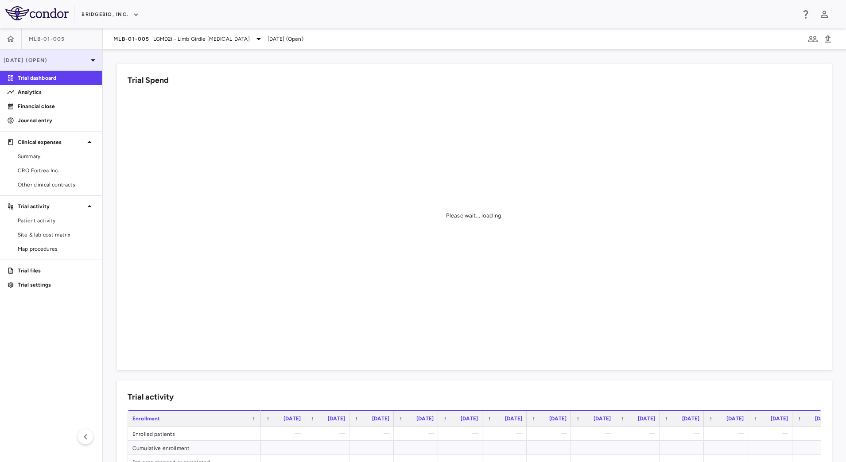
click at [78, 61] on p "Jun 2025 (Open)" at bounding box center [46, 60] width 84 height 8
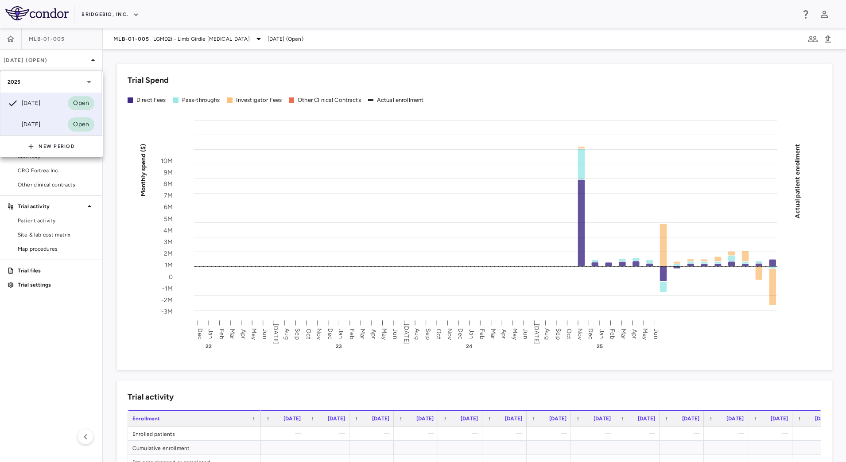
click at [49, 127] on div "Mar 2025 Open" at bounding box center [50, 124] width 101 height 21
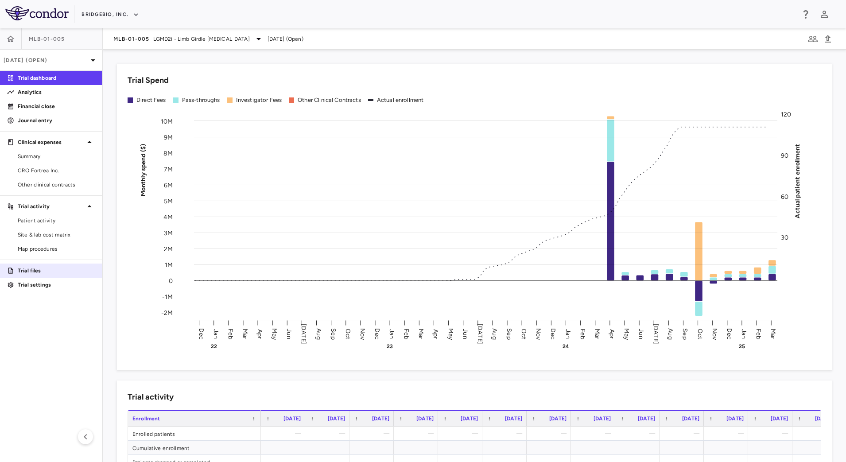
click at [45, 270] on p "Trial files" at bounding box center [56, 271] width 77 height 8
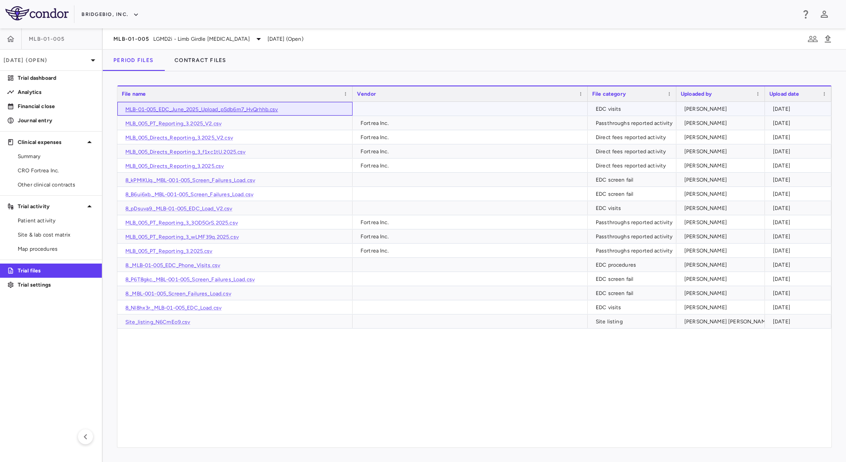
click at [248, 108] on link "MLB-01-005_EDC_June_2025_Upload_pSdb6m7_HvQrhhb.csv" at bounding box center [201, 109] width 153 height 6
click at [50, 57] on p "[DATE] (Open)" at bounding box center [46, 60] width 84 height 8
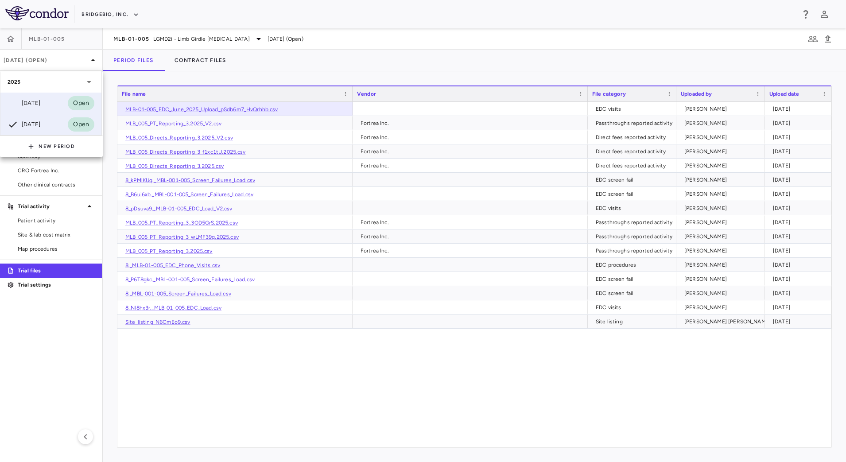
click at [37, 104] on div "[DATE]" at bounding box center [24, 103] width 33 height 11
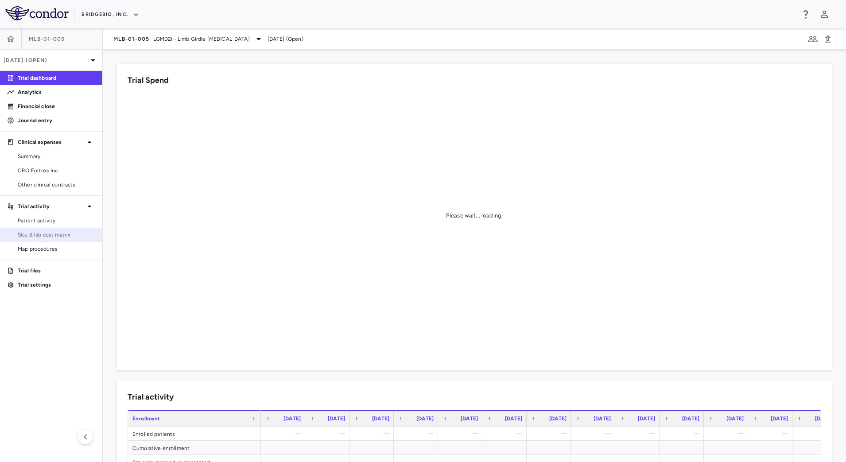
click at [62, 233] on span "Site & lab cost matrix" at bounding box center [56, 235] width 77 height 8
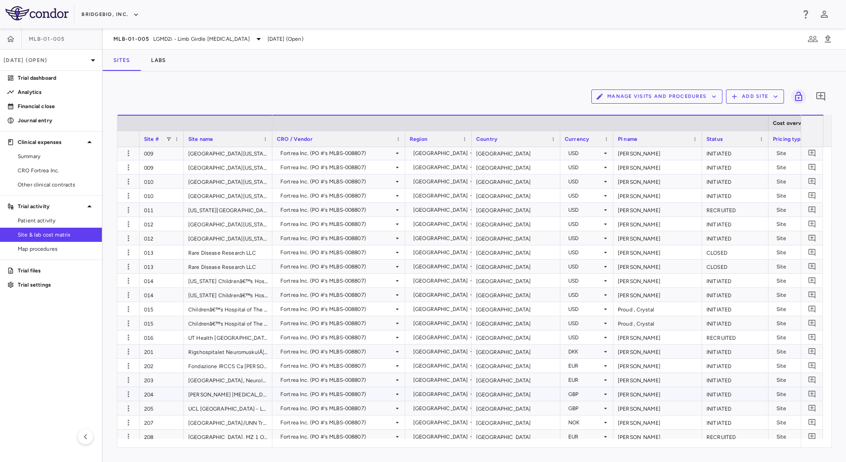
scroll to position [587, 0]
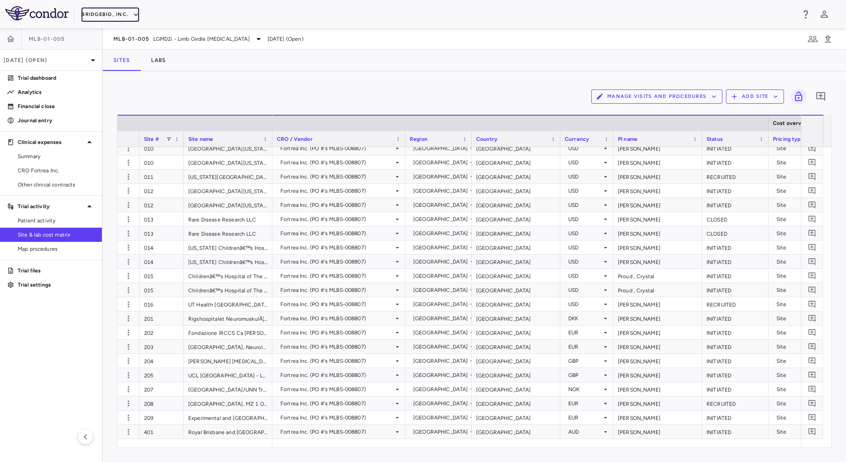
click at [127, 17] on button "BridgeBio, Inc." at bounding box center [111, 15] width 58 height 14
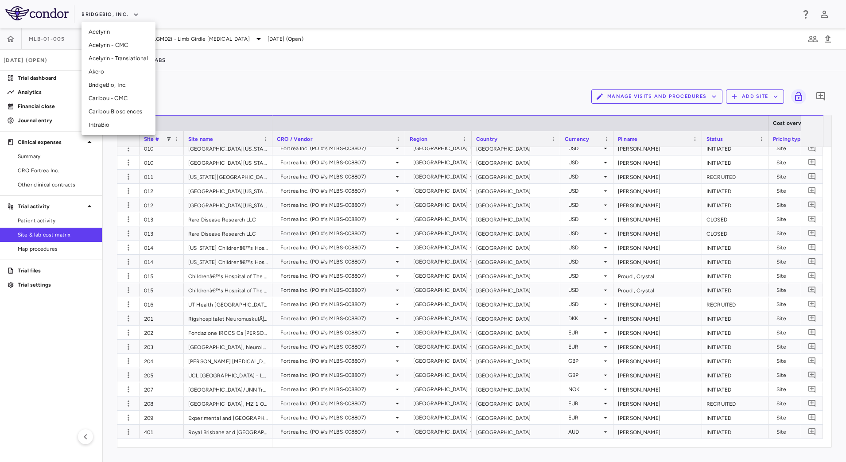
click at [214, 46] on div at bounding box center [423, 231] width 846 height 462
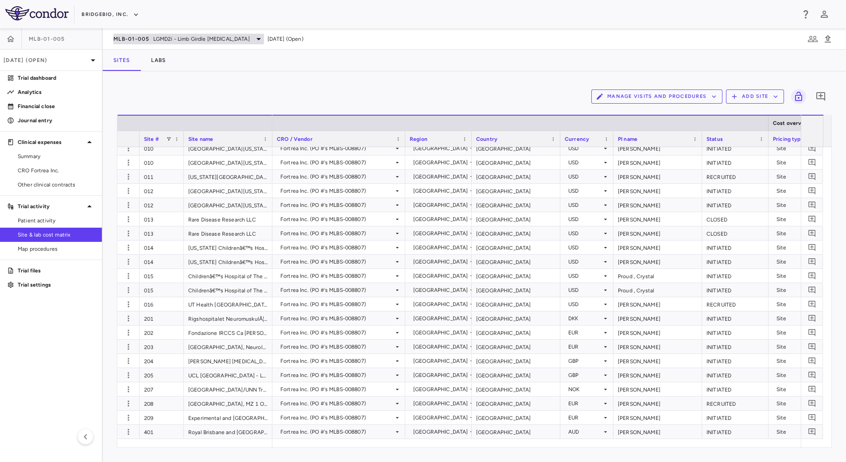
click at [193, 36] on span "LGMD2i - Limb Girdle Muscular Dystrophy" at bounding box center [201, 39] width 97 height 8
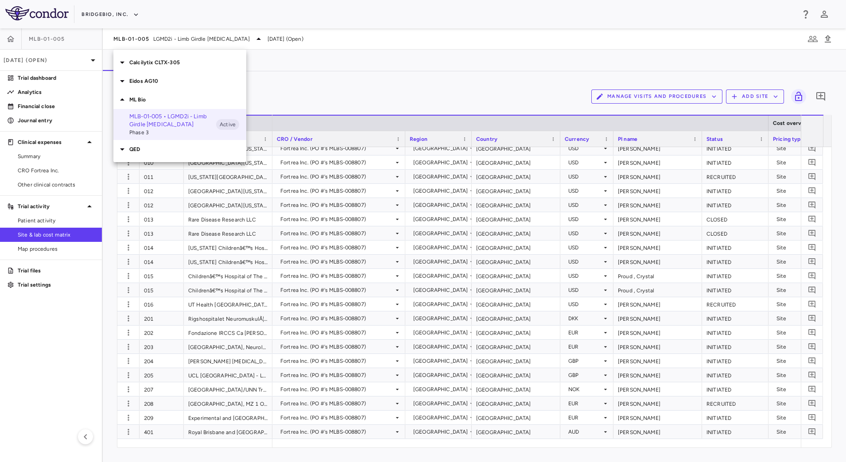
click at [125, 58] on icon at bounding box center [122, 62] width 11 height 11
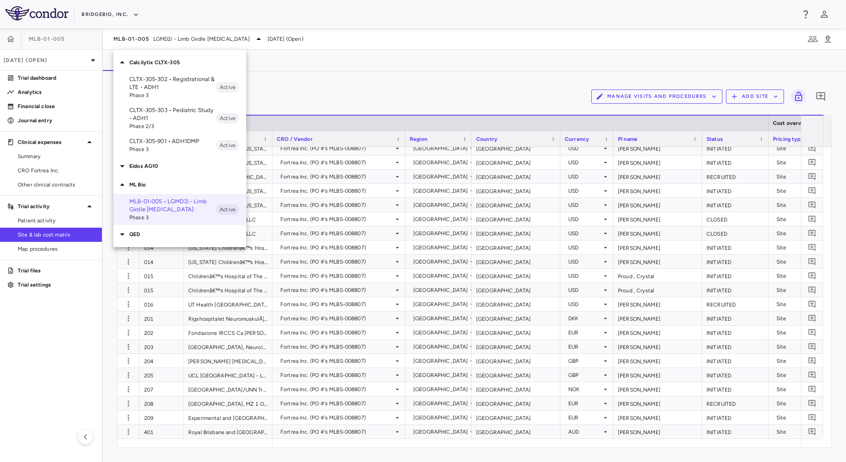
click at [168, 137] on p "CLTX-305-901 • ADH1DMP" at bounding box center [172, 141] width 87 height 8
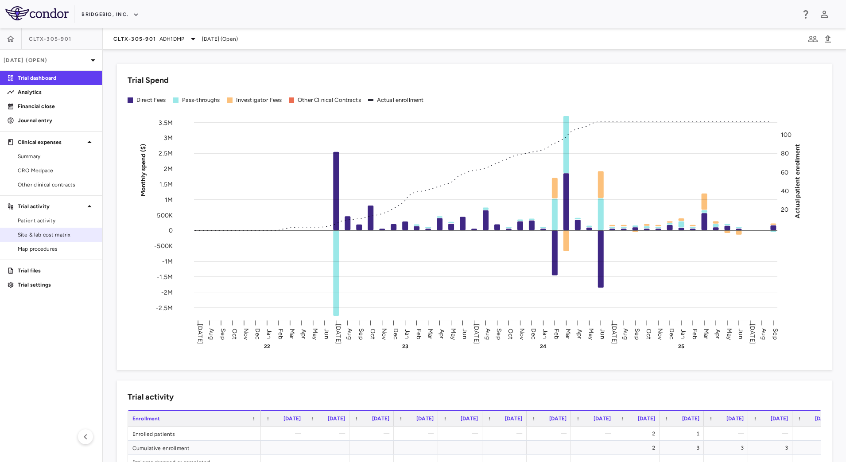
click at [50, 234] on span "Site & lab cost matrix" at bounding box center [56, 235] width 77 height 8
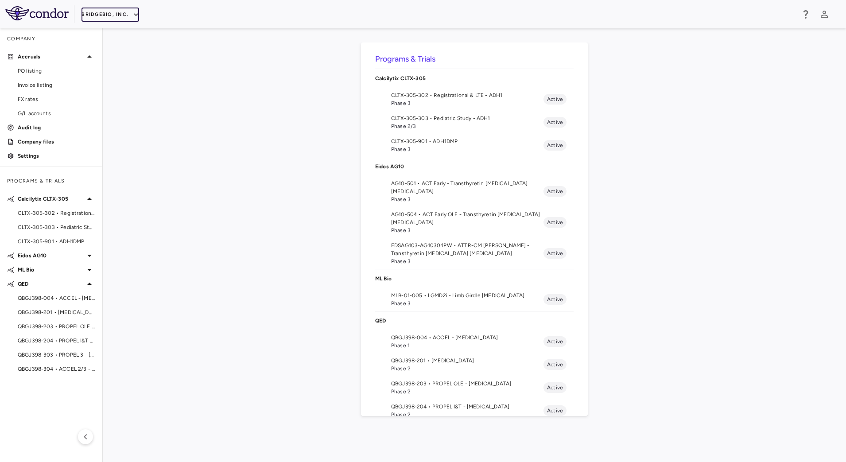
click at [100, 18] on button "BridgeBio, Inc." at bounding box center [111, 15] width 58 height 14
click at [125, 32] on li "Acelyrin" at bounding box center [119, 31] width 74 height 13
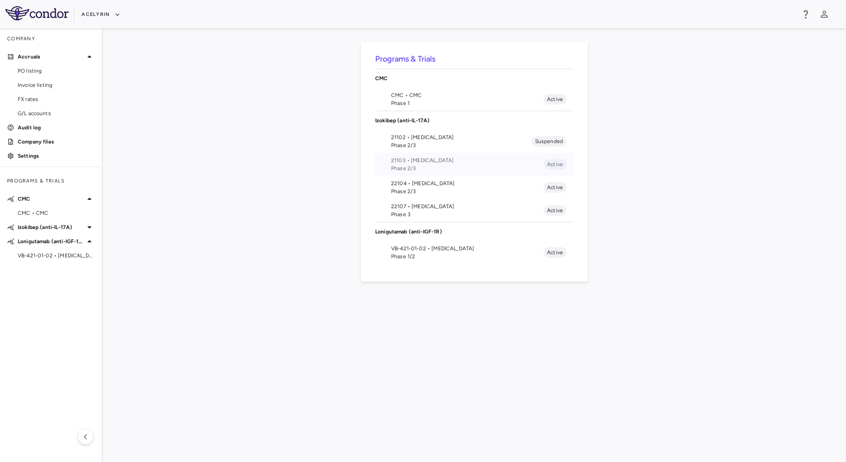
drag, startPoint x: 419, startPoint y: 164, endPoint x: 413, endPoint y: 164, distance: 5.8
click at [419, 164] on span "Phase 2/3" at bounding box center [467, 168] width 152 height 8
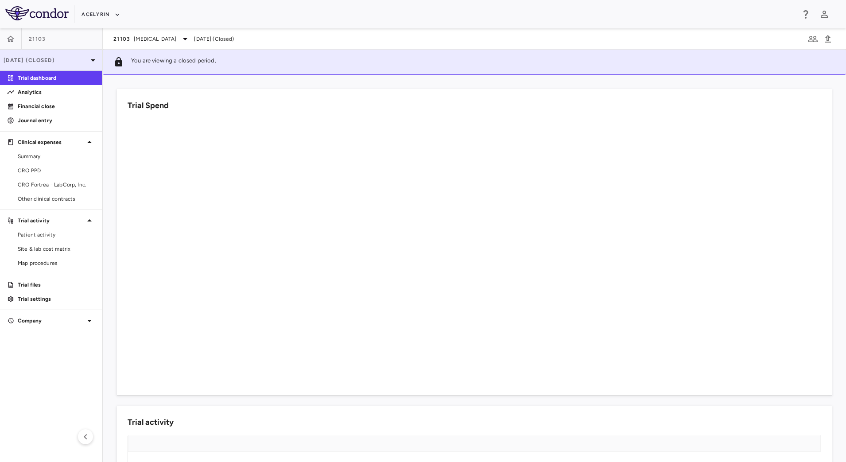
click at [66, 61] on p "Jul 2025 (Closed)" at bounding box center [46, 60] width 84 height 8
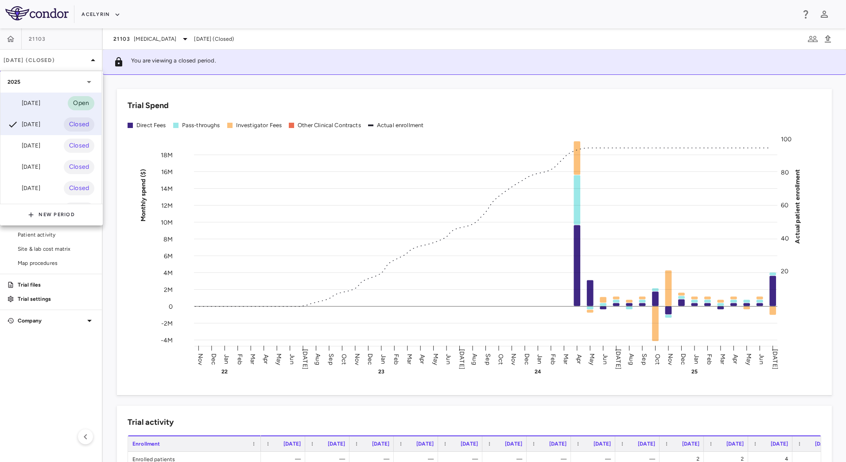
click at [40, 101] on div "Sep 2025" at bounding box center [24, 103] width 33 height 11
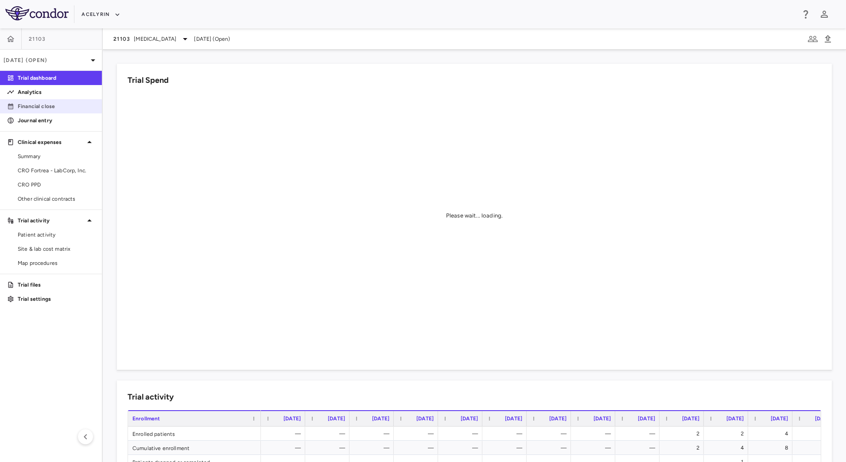
click at [60, 105] on p "Financial close" at bounding box center [56, 106] width 77 height 8
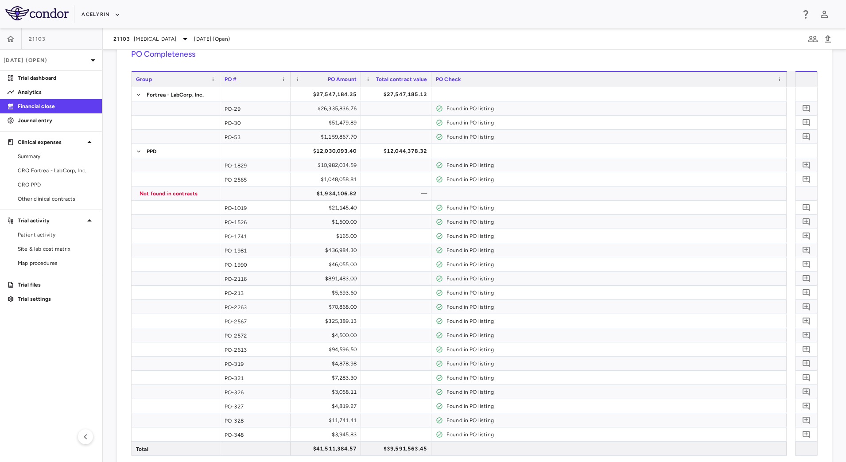
scroll to position [47, 0]
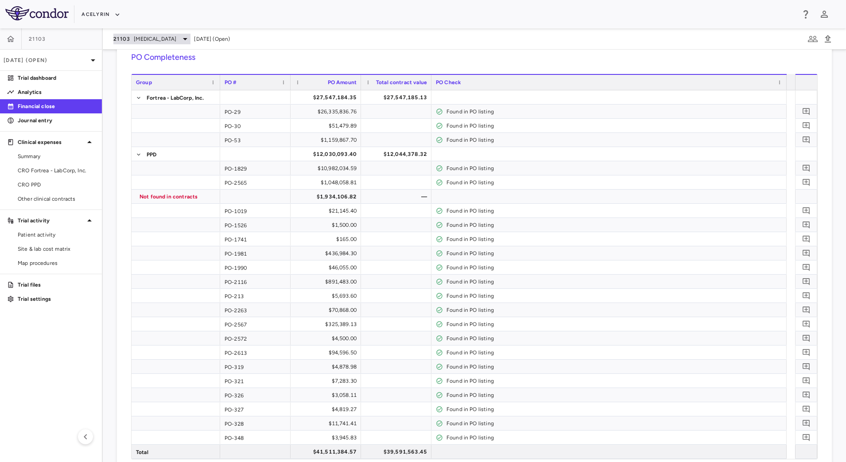
click at [142, 42] on span "Uveitis" at bounding box center [155, 39] width 43 height 8
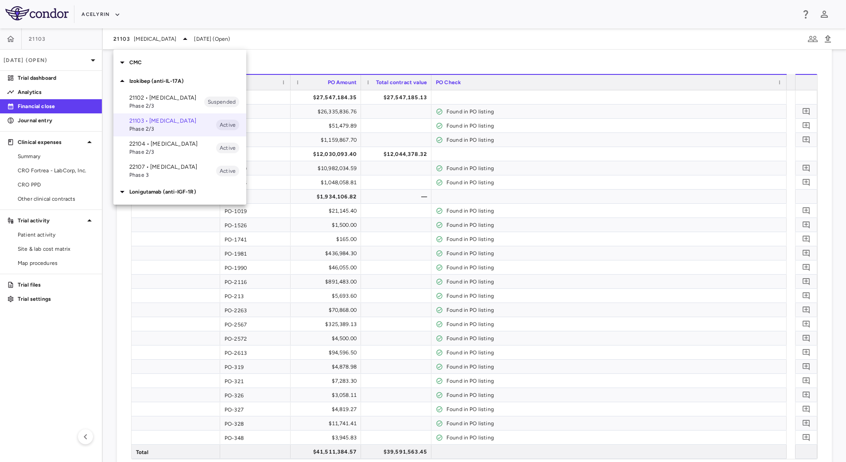
click at [147, 148] on p "22104 • Psoriatic Arthritis" at bounding box center [172, 144] width 87 height 8
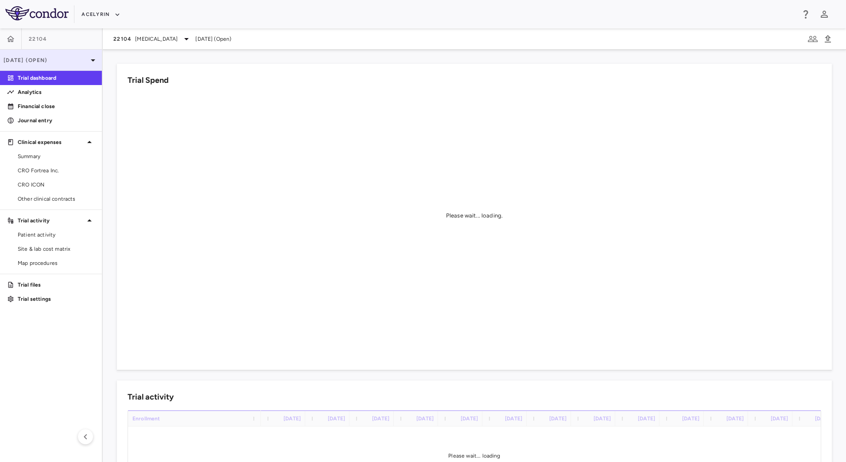
click at [89, 62] on icon at bounding box center [93, 60] width 11 height 11
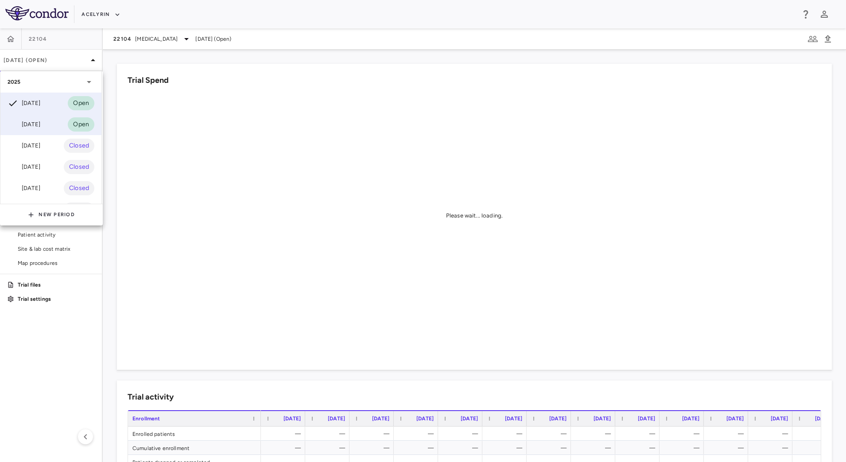
click at [40, 121] on div "Sep 2025" at bounding box center [24, 124] width 33 height 11
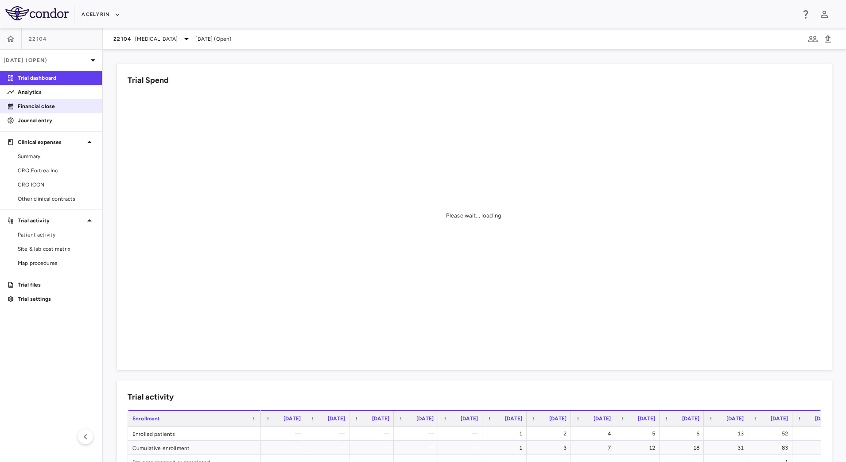
click at [54, 104] on p "Financial close" at bounding box center [56, 106] width 77 height 8
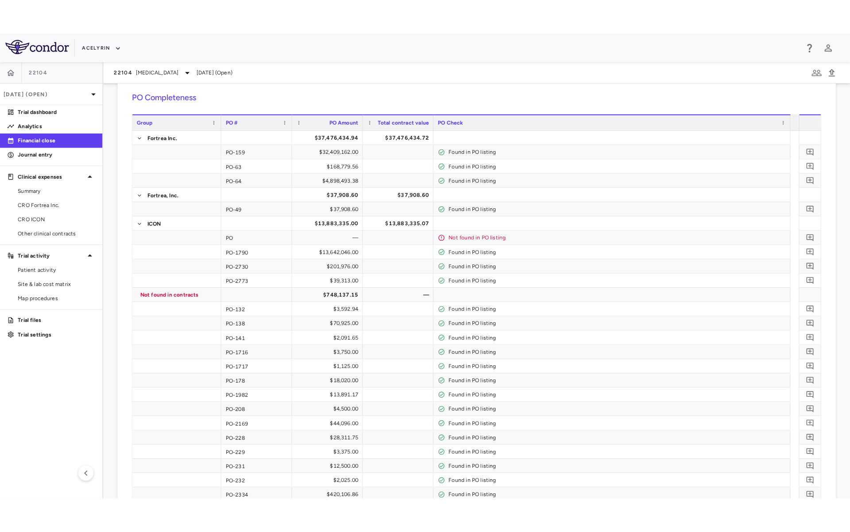
scroll to position [39, 0]
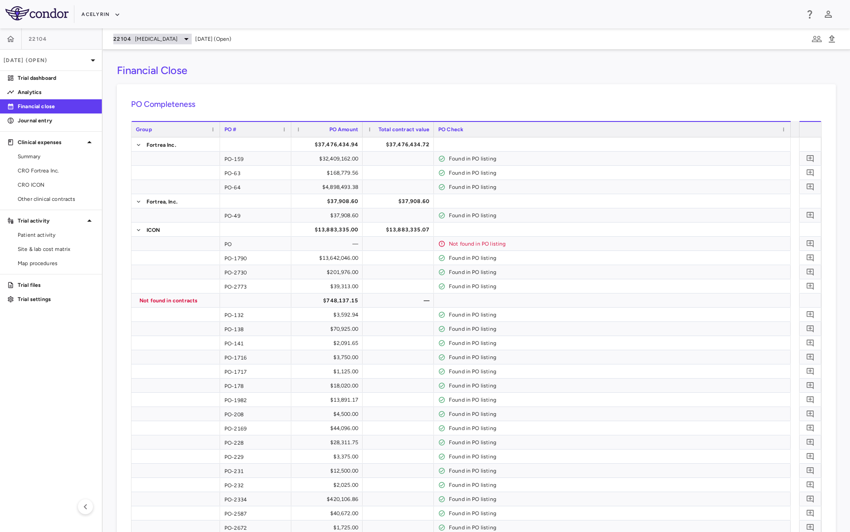
click at [165, 39] on span "Psoriatic Arthritis" at bounding box center [156, 39] width 43 height 8
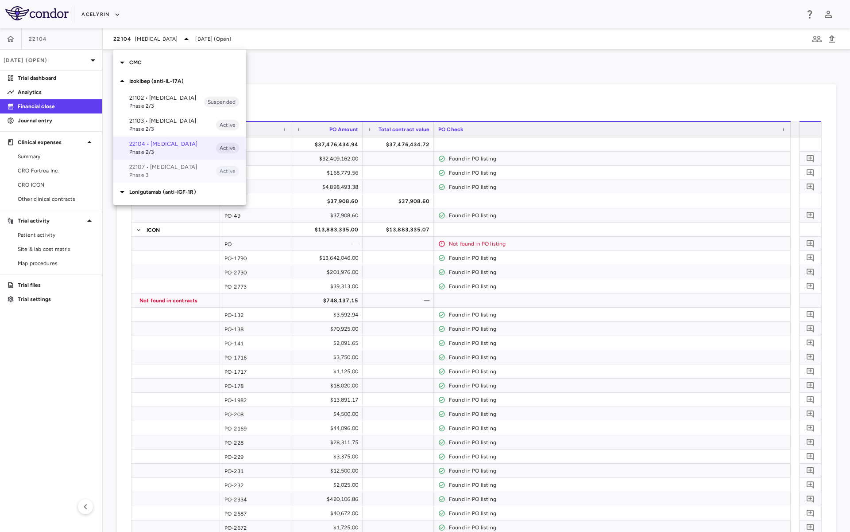
click at [157, 171] on p "22107 • Hidradenitis Suppurativa" at bounding box center [172, 167] width 87 height 8
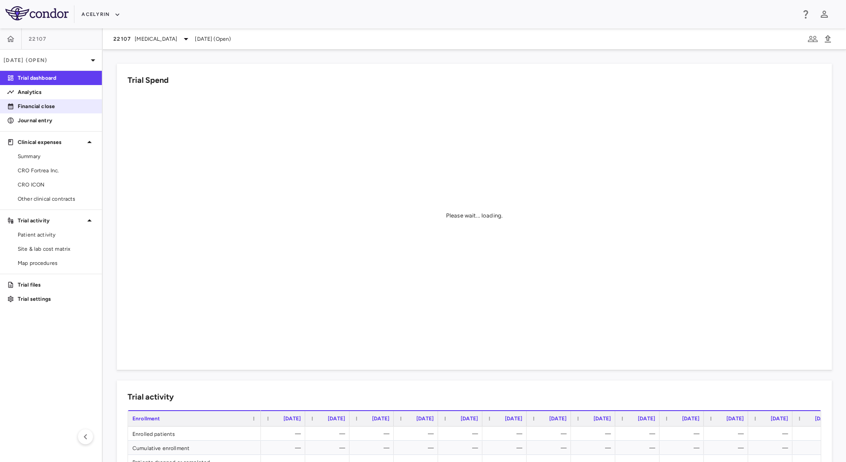
click at [61, 109] on p "Financial close" at bounding box center [56, 106] width 77 height 8
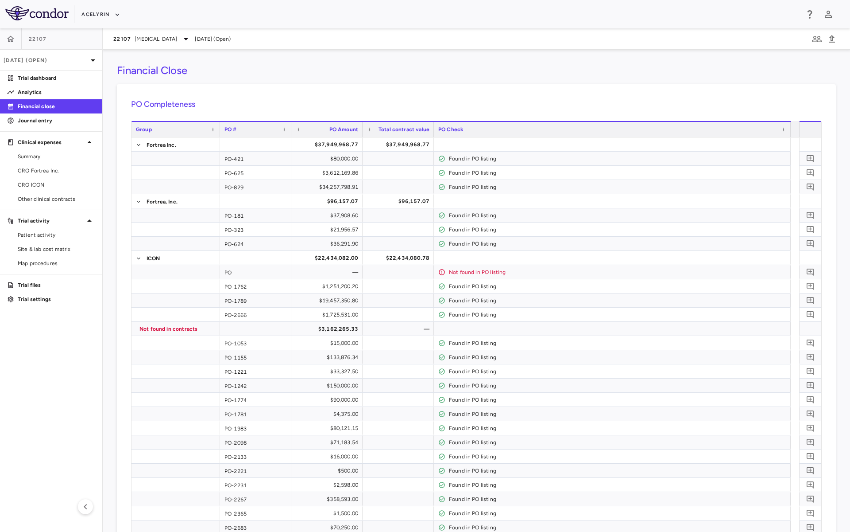
click at [640, 81] on div "Financial Close PO Completeness Vendor Drag here to set column labels Group PO …" at bounding box center [477, 291] width 748 height 482
click at [168, 42] on span "Hidradenitis Suppurativa" at bounding box center [156, 39] width 43 height 8
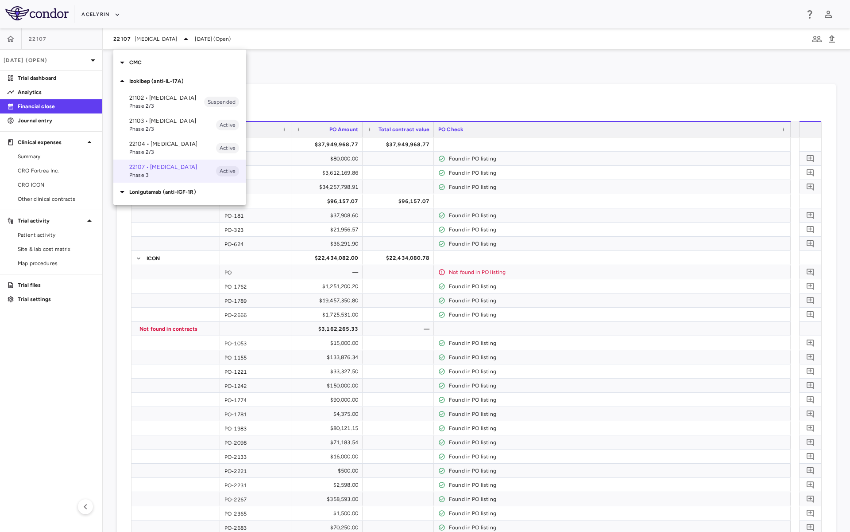
click at [136, 196] on p "Lonigutamab (anti-IGF-1R)" at bounding box center [187, 192] width 117 height 8
click at [161, 223] on span "Phase 1/2" at bounding box center [172, 225] width 87 height 8
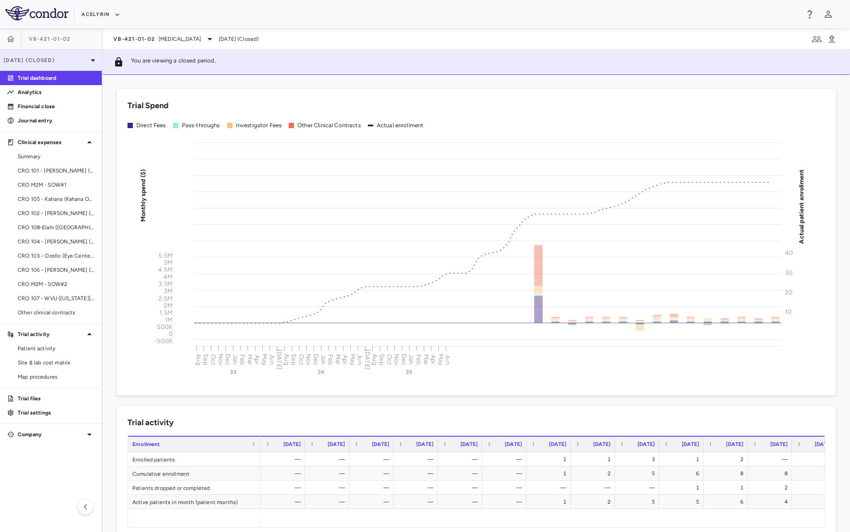
click at [79, 62] on p "Jun 2025 (Closed)" at bounding box center [46, 60] width 84 height 8
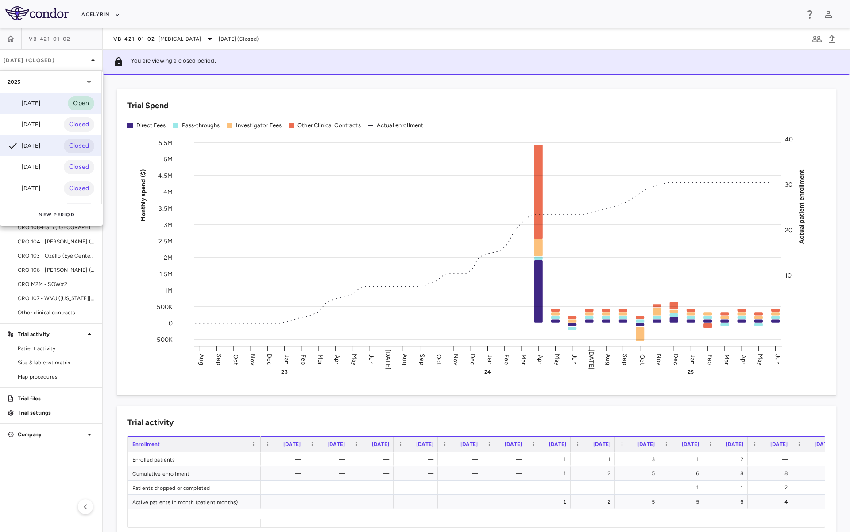
click at [31, 104] on div "Sep 2025" at bounding box center [24, 103] width 33 height 11
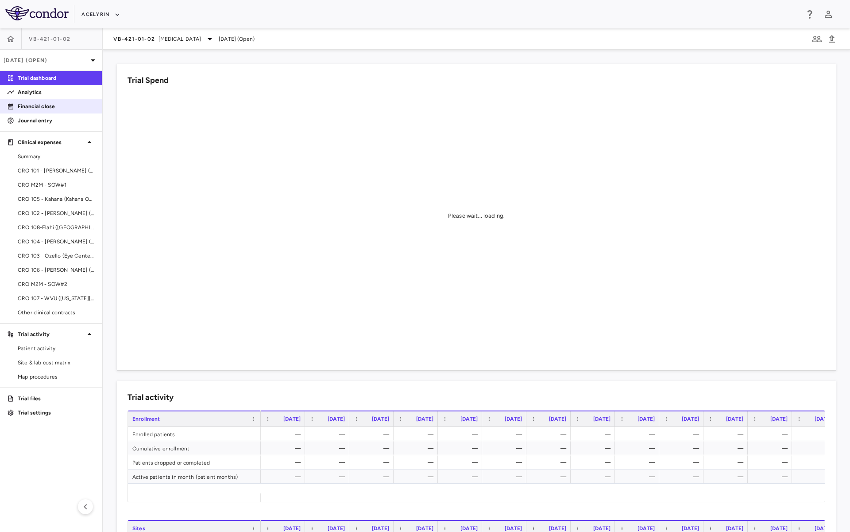
click at [48, 105] on p "Financial close" at bounding box center [56, 106] width 77 height 8
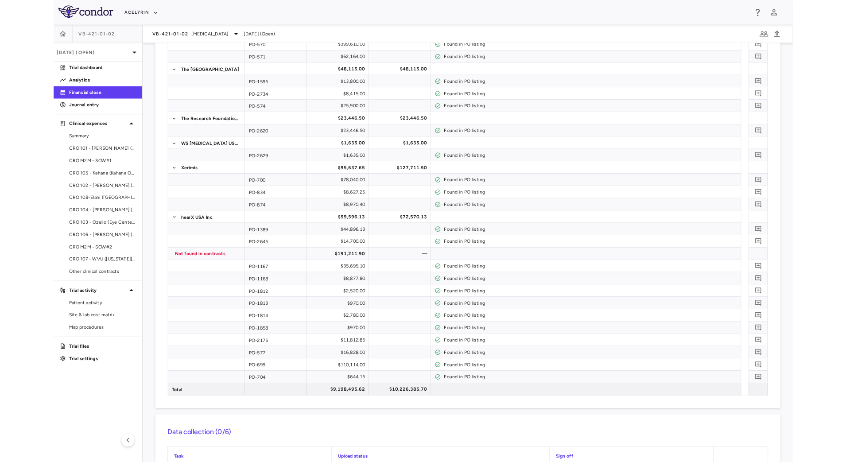
scroll to position [1314, 0]
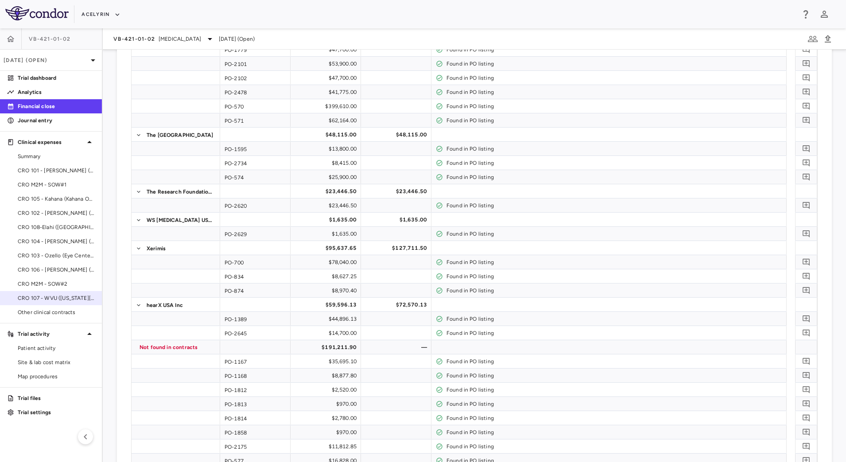
drag, startPoint x: 81, startPoint y: 309, endPoint x: 83, endPoint y: 296, distance: 13.5
click at [81, 309] on span "Other clinical contracts" at bounding box center [56, 312] width 77 height 8
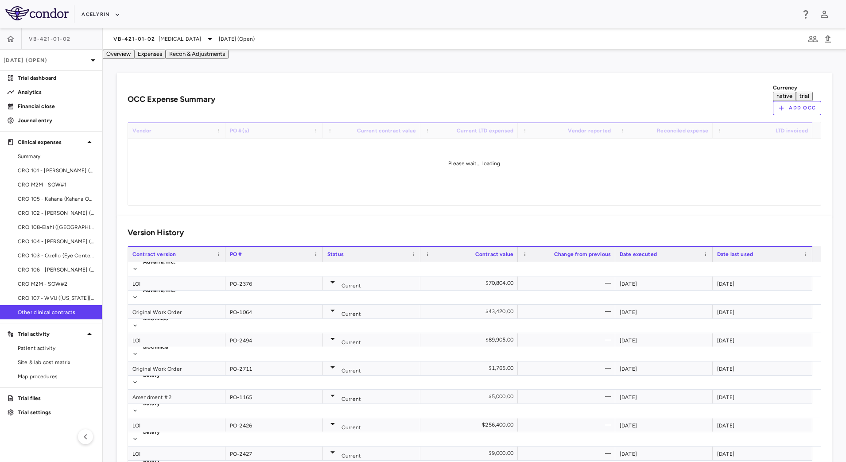
click at [789, 105] on button "Add OCC" at bounding box center [797, 108] width 48 height 14
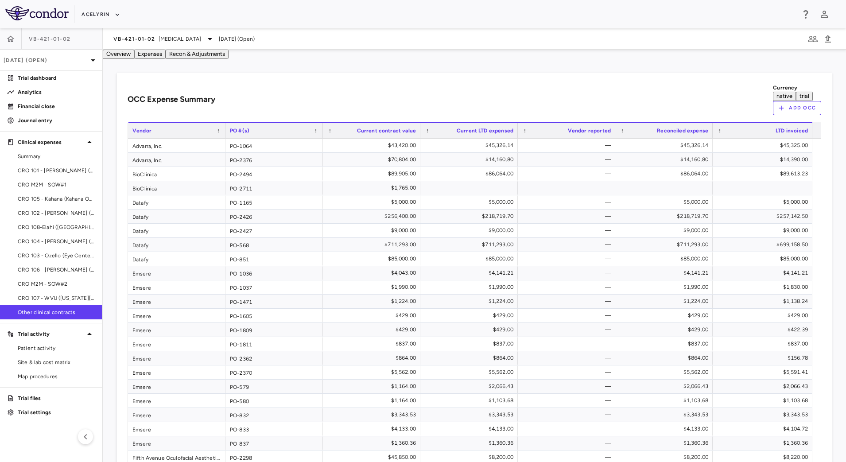
click at [39, 106] on p "Financial close" at bounding box center [56, 106] width 77 height 8
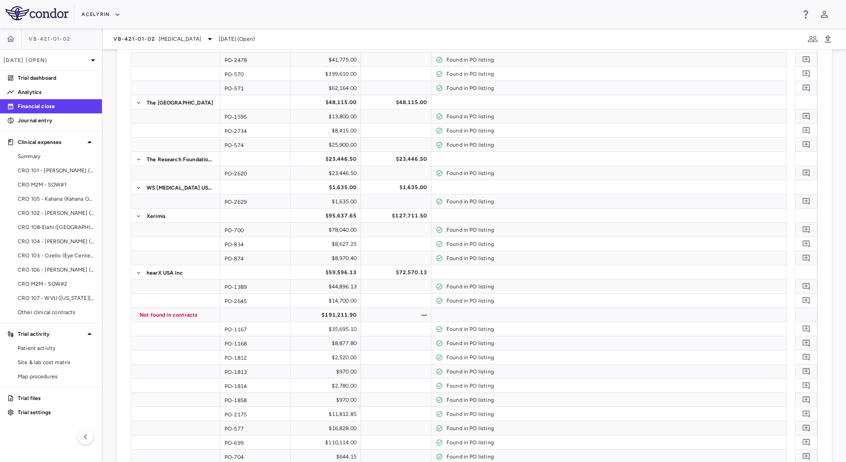
scroll to position [1382, 0]
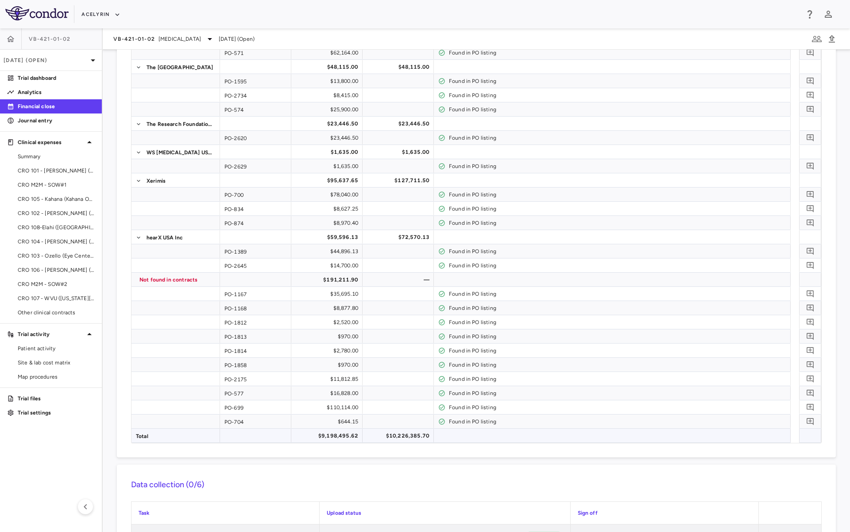
click at [384, 434] on div "$10,226,385.70" at bounding box center [400, 435] width 59 height 14
